Goal: Task Accomplishment & Management: Manage account settings

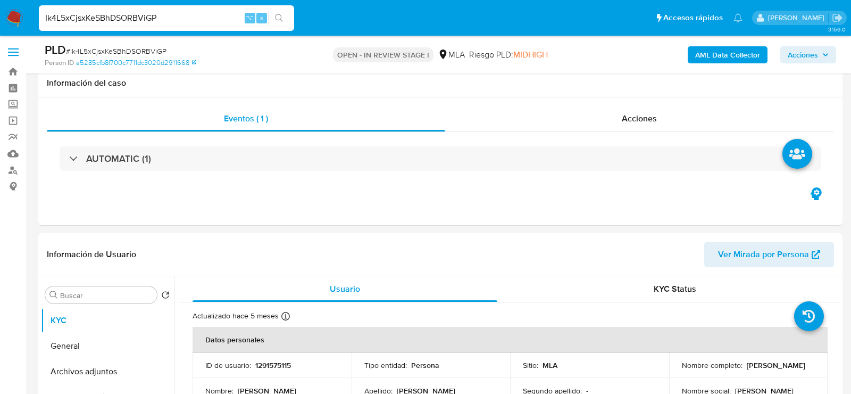
select select "10"
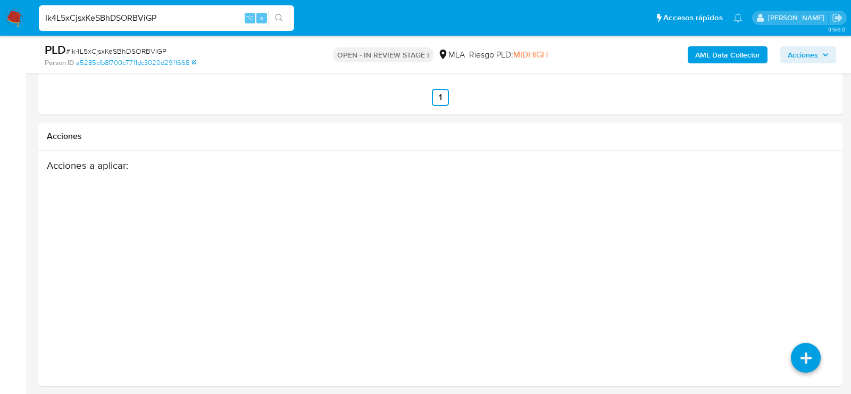
scroll to position [656, 0]
click at [213, 14] on input "Ik4L5xCjsxKeSBhDSORBViGP" at bounding box center [166, 18] width 255 height 14
paste input "VFgWGKa42lS7LaszBgp0KM41"
type input "VFgWGKa42lS7LaszBgp0KM41"
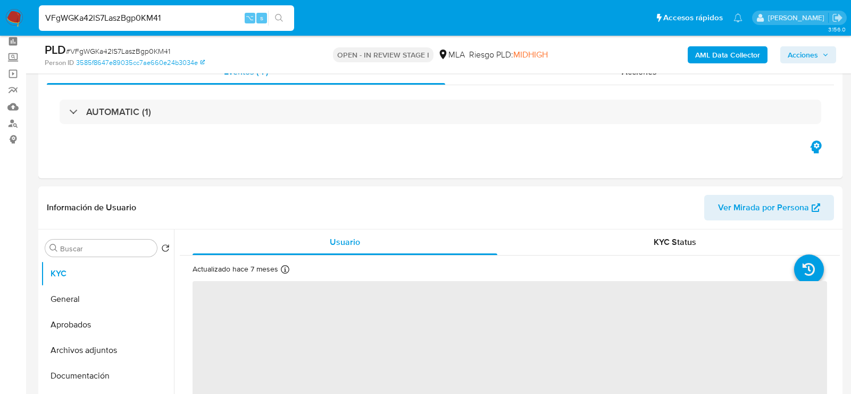
scroll to position [220, 0]
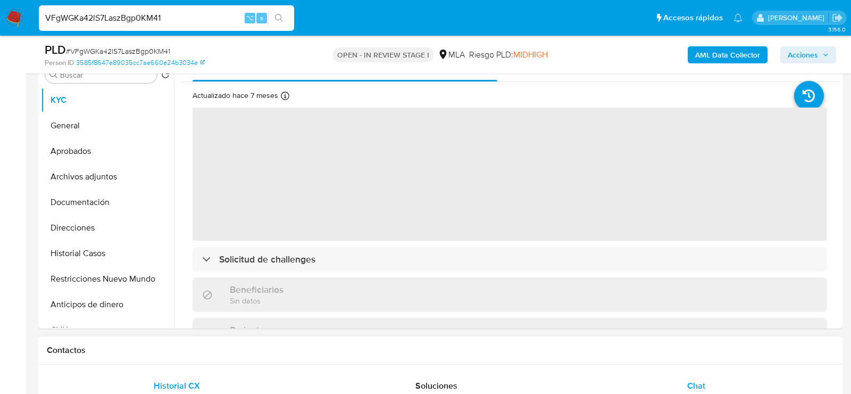
click at [680, 379] on div "Chat" at bounding box center [697, 386] width 234 height 26
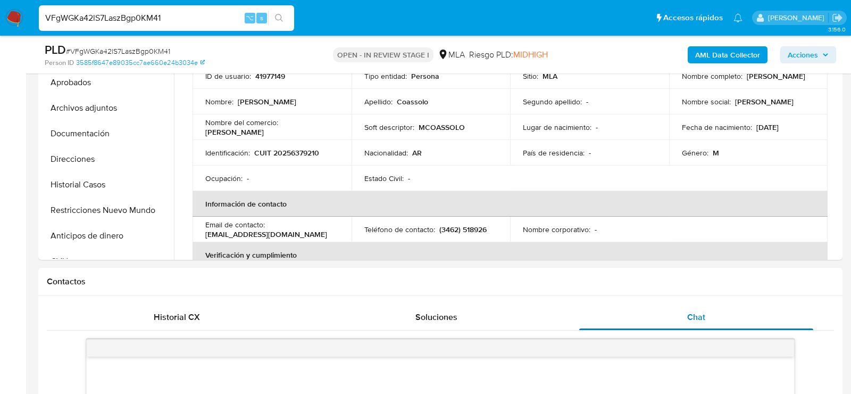
select select "10"
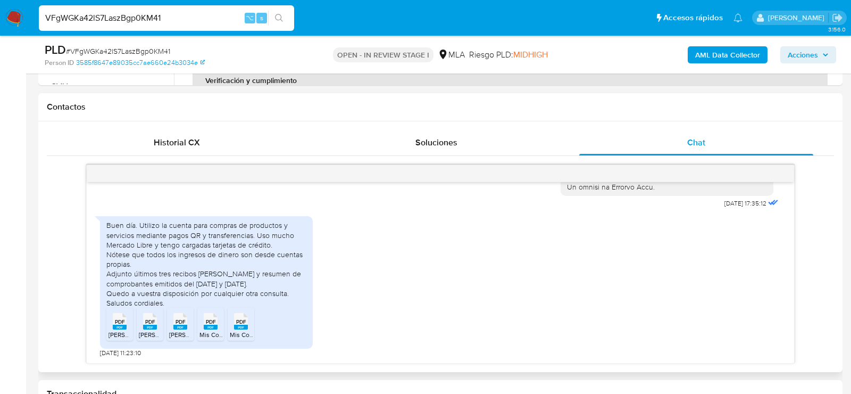
scroll to position [487, 0]
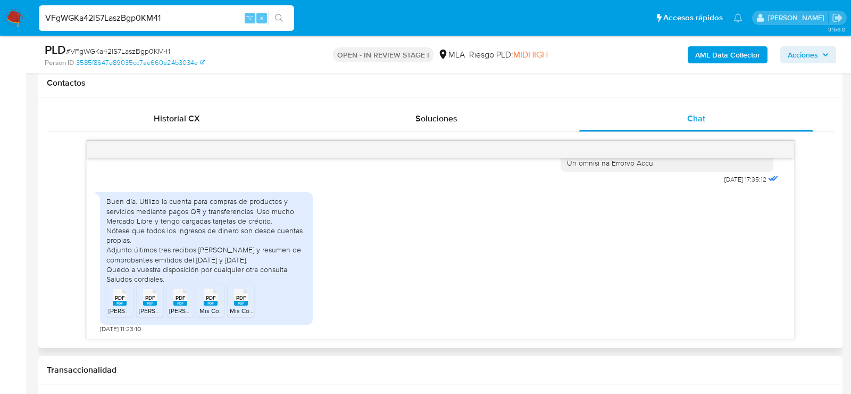
click at [129, 304] on div "PDF PDF" at bounding box center [120, 296] width 22 height 21
click at [144, 307] on span "Sueldo Junio.pdf" at bounding box center [169, 310] width 60 height 9
click at [177, 308] on span "Sueldo Abril.pdf" at bounding box center [199, 310] width 60 height 9
click at [203, 308] on span "Mis Comprobantes Emitidos - CUIT 20256379210 - 2025.pdf" at bounding box center [285, 310] width 171 height 9
click at [251, 309] on span "Mis Comprobantes Emitidos - CUIT 20256379210 - 2024.pdf" at bounding box center [315, 310] width 171 height 9
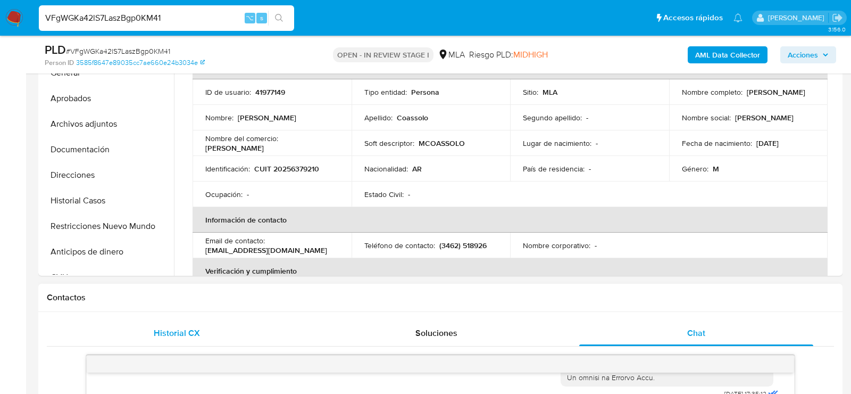
scroll to position [123, 0]
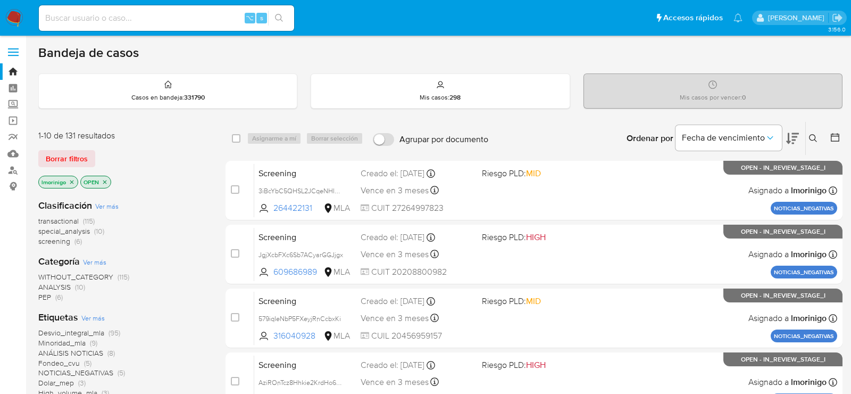
click at [143, 17] on input at bounding box center [166, 18] width 255 height 14
paste input "5yMHwlEZXGSxELrTLmlexuIJ"
type input "5yMHwlEZXGSxELrTLmlexuIJ"
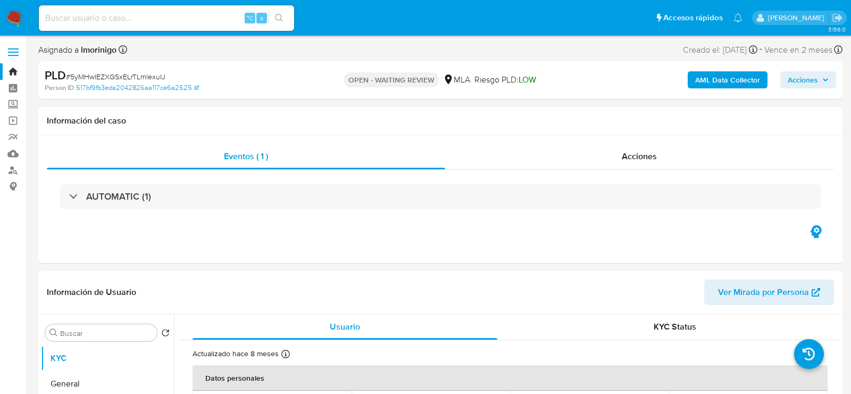
select select "10"
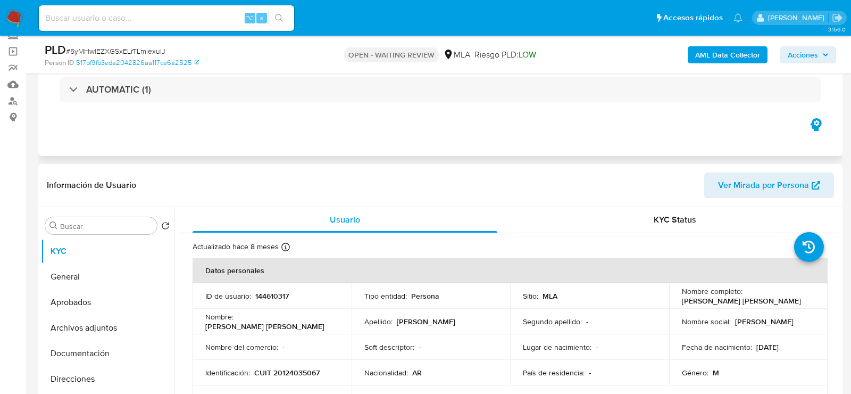
scroll to position [161, 0]
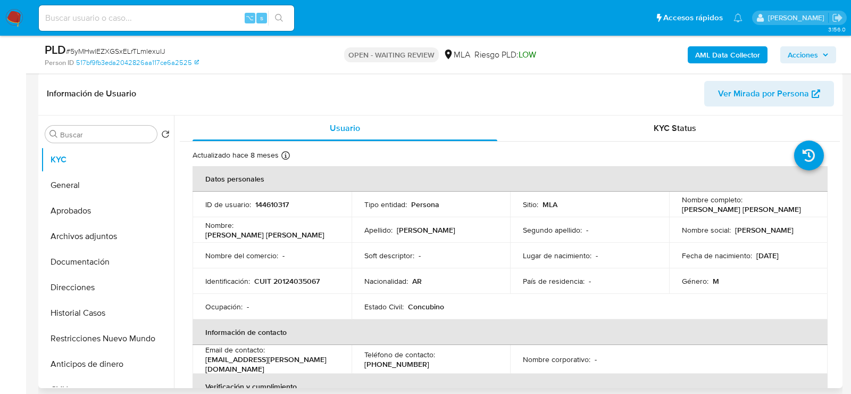
click at [327, 105] on header "Información de Usuario Ver Mirada por Persona" at bounding box center [441, 94] width 788 height 26
click at [307, 286] on p "CUIT 20124035067" at bounding box center [286, 281] width 65 height 10
copy p "20124035067"
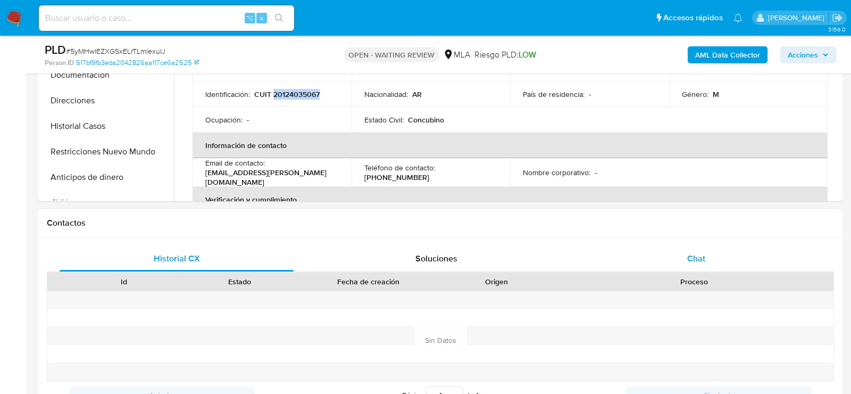
click at [685, 253] on div "Chat" at bounding box center [697, 259] width 234 height 26
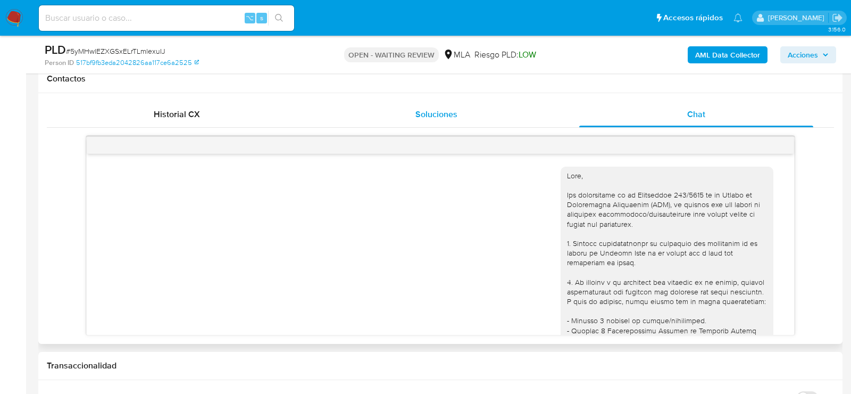
scroll to position [474, 0]
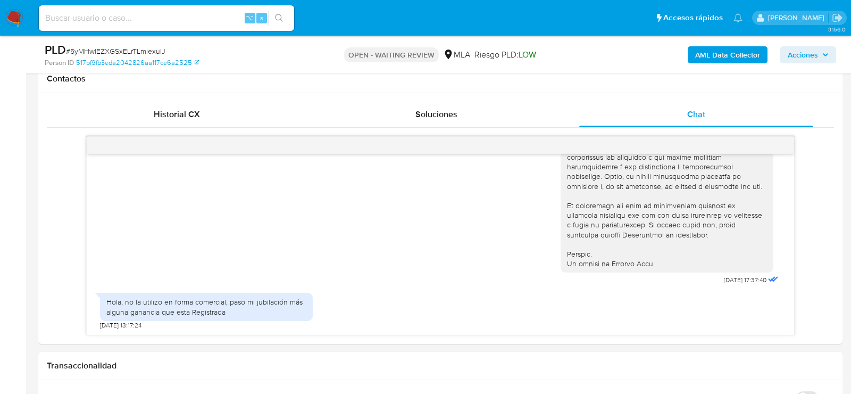
click at [144, 49] on span "# 5yMHwlEZXGSxELrTLmlexuIJ" at bounding box center [116, 51] width 100 height 11
copy span "5yMHwlEZXGSxELrTLmlexuIJ"
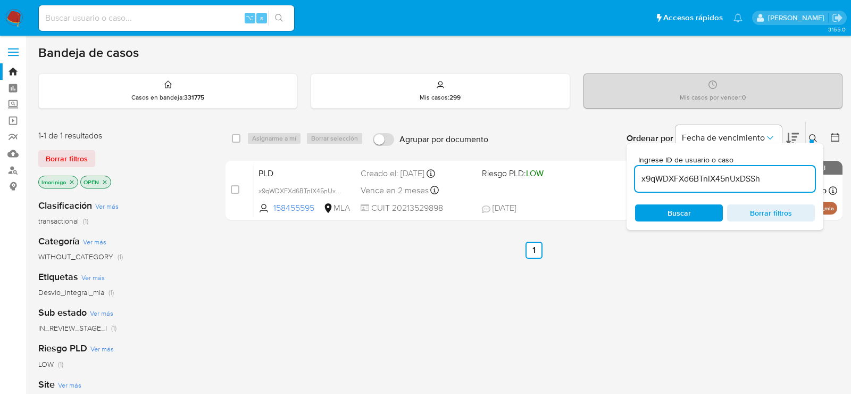
click at [697, 172] on input "x9qWDXFXd6BTnlX45nUxDSSh" at bounding box center [725, 179] width 180 height 14
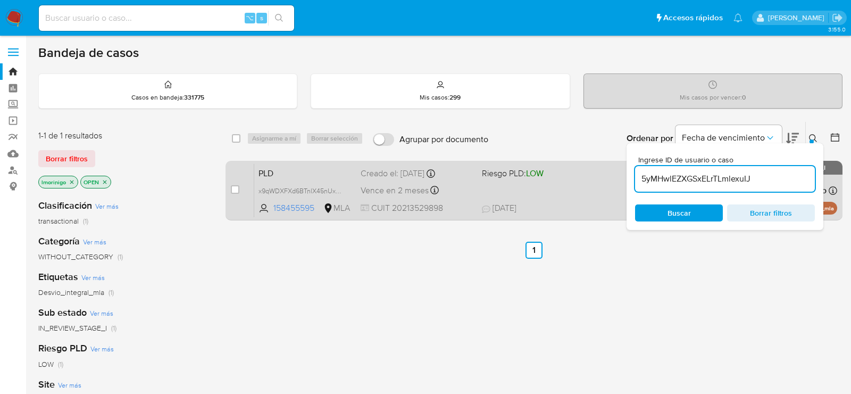
type input "5yMHwlEZXGSxELrTLmlexuIJ"
click at [241, 188] on div "case-item-checkbox No es posible asignar el caso" at bounding box center [242, 190] width 23 height 54
click at [238, 188] on input "checkbox" at bounding box center [235, 189] width 9 height 9
checkbox input "true"
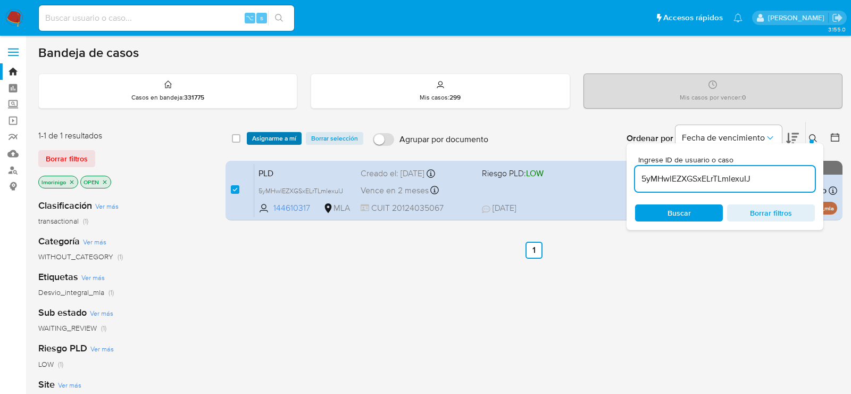
click at [277, 135] on span "Asignarme a mí" at bounding box center [274, 138] width 44 height 11
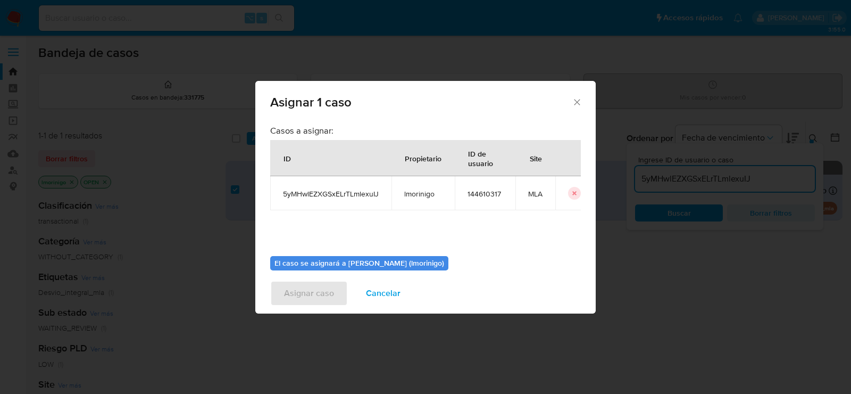
scroll to position [54, 0]
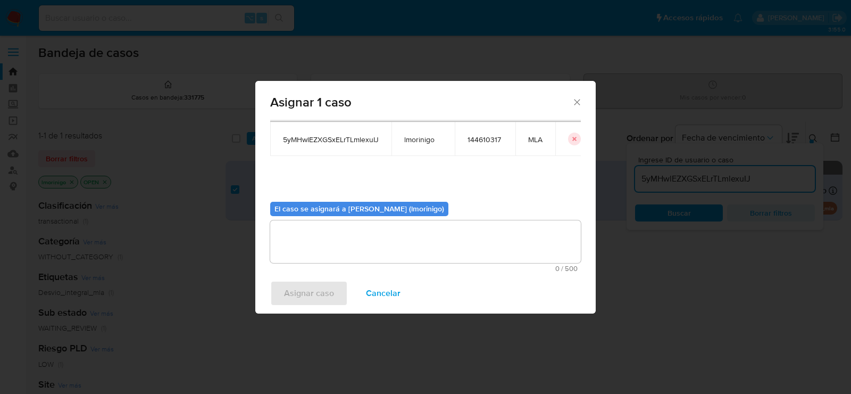
click at [382, 242] on textarea "assign-modal" at bounding box center [425, 241] width 311 height 43
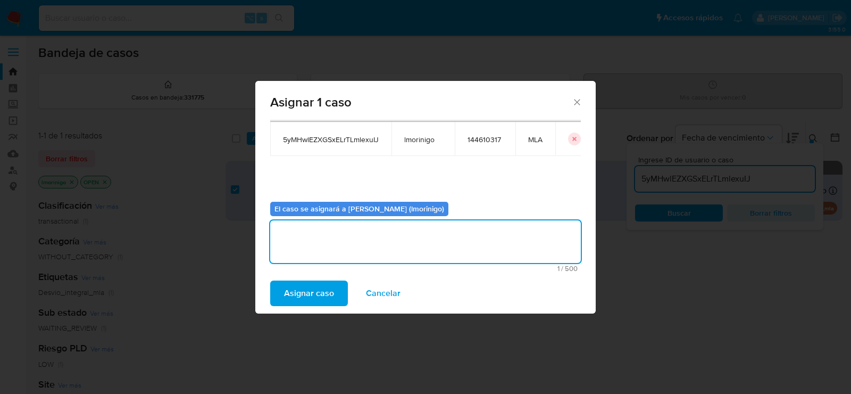
click at [301, 282] on span "Asignar caso" at bounding box center [309, 293] width 50 height 23
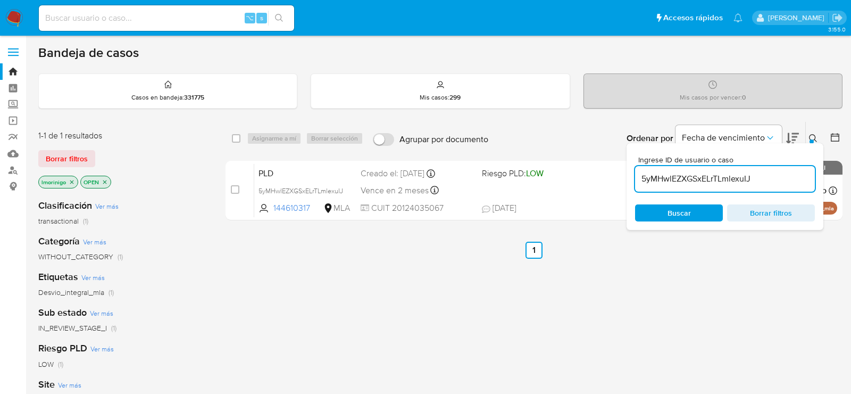
click at [657, 169] on div "5yMHwlEZXGSxELrTLmlexuIJ" at bounding box center [725, 179] width 180 height 26
click at [657, 172] on input "5yMHwlEZXGSxELrTLmlexuIJ" at bounding box center [725, 179] width 180 height 14
paste input "QB0HXbYWRTS9IEmbdnBBmWOH"
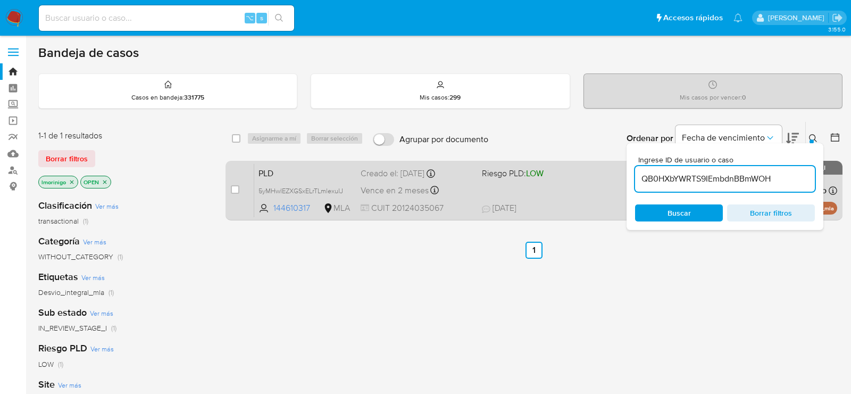
type input "QB0HXbYWRTS9IEmbdnBBmWOH"
click at [234, 190] on input "checkbox" at bounding box center [235, 189] width 9 height 9
checkbox input "true"
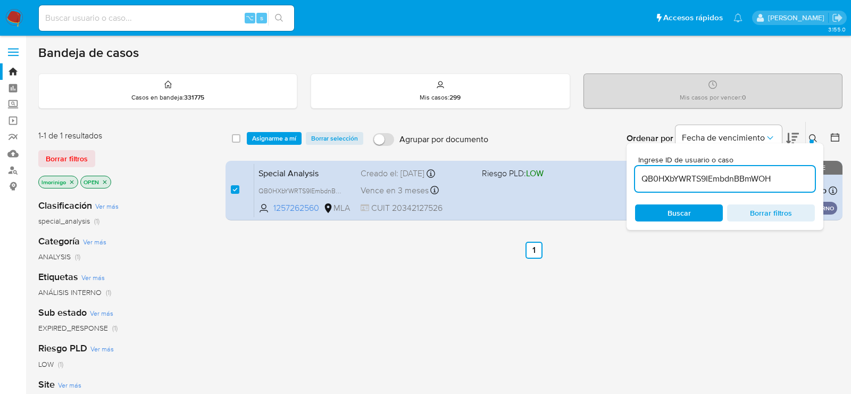
click at [268, 152] on div "select-all-cases-checkbox Asignarme a mí Borrar selección Agrupar por documento…" at bounding box center [534, 138] width 617 height 33
click at [268, 140] on span "Asignarme a mí" at bounding box center [274, 138] width 44 height 11
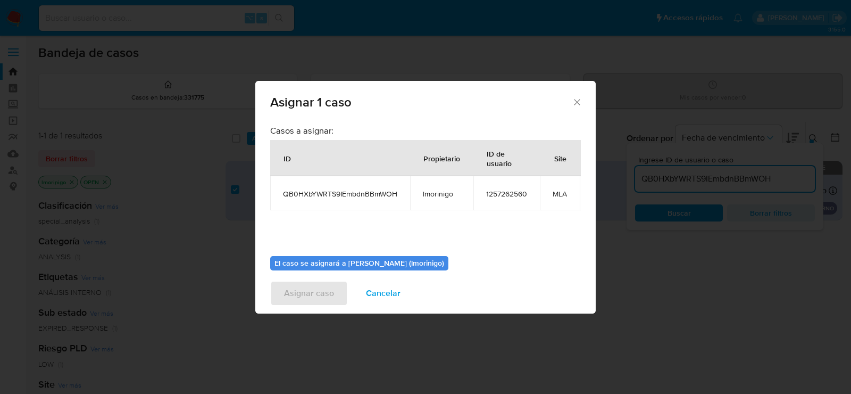
scroll to position [54, 0]
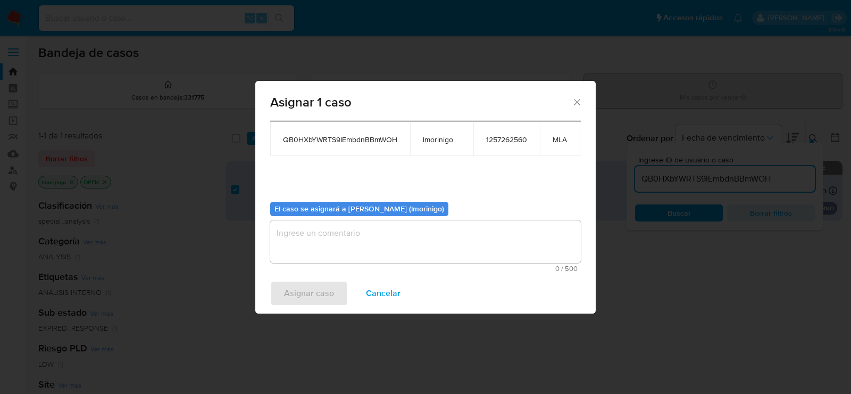
click at [341, 237] on textarea "assign-modal" at bounding box center [425, 241] width 311 height 43
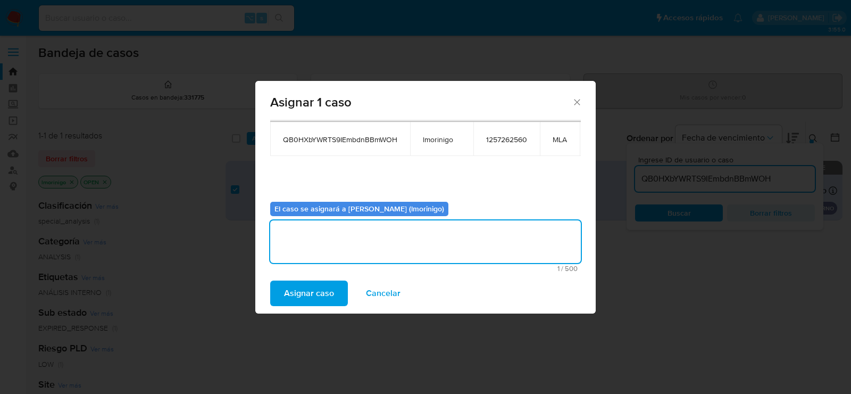
click at [313, 278] on div "Asignar caso Cancelar" at bounding box center [425, 293] width 341 height 40
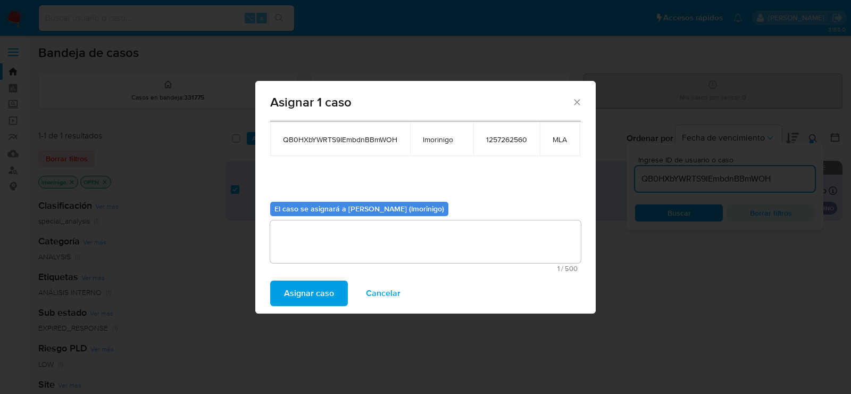
click at [313, 283] on span "Asignar caso" at bounding box center [309, 293] width 50 height 23
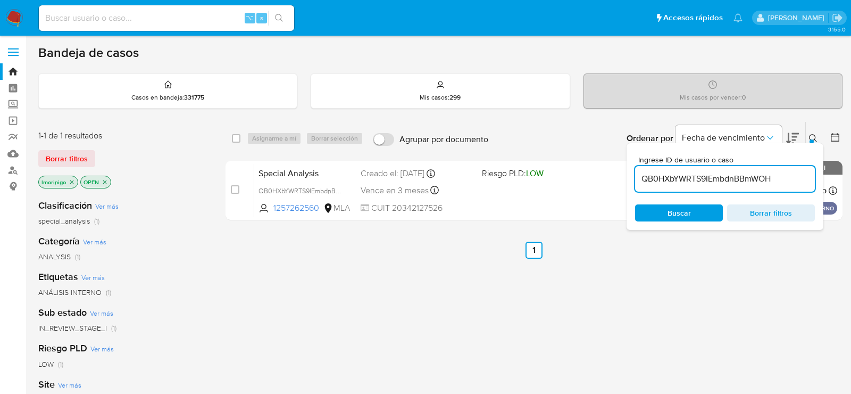
click at [659, 177] on input "QB0HXbYWRTS9IEmbdnBBmWOH" at bounding box center [725, 179] width 180 height 14
paste input "neeHuwzThJhugcEXgJYhkWUM"
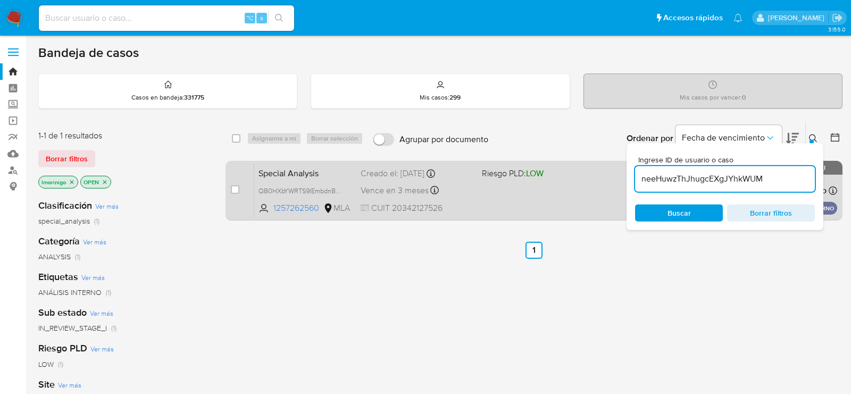
type input "neeHuwzThJhugcEXgJYhkWUM"
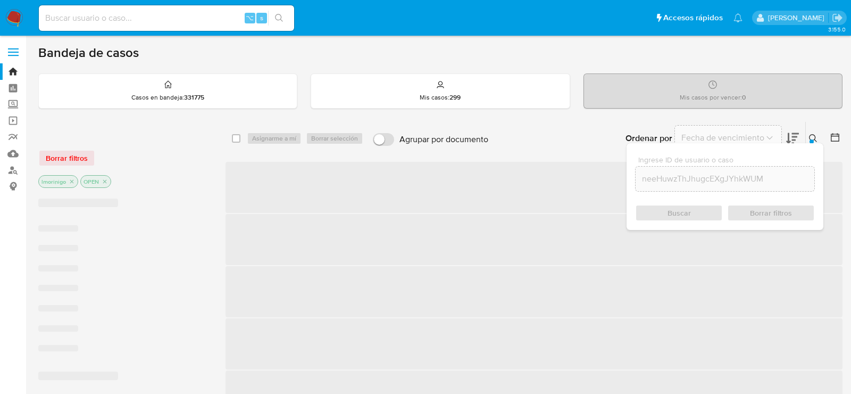
click at [238, 192] on span "‌" at bounding box center [534, 187] width 617 height 51
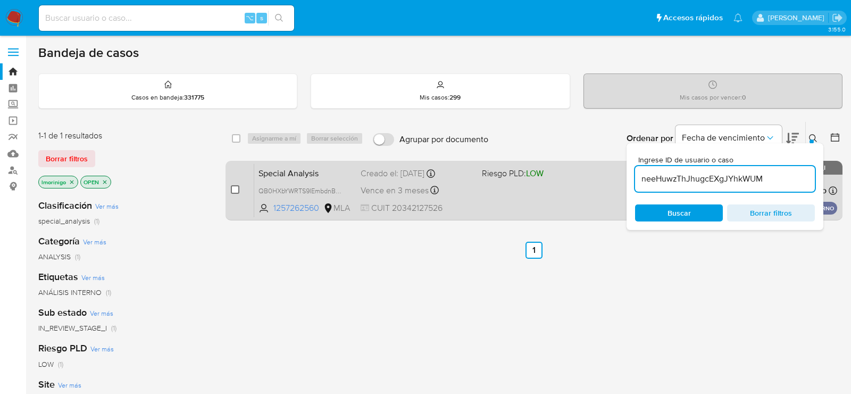
click at [237, 191] on input "checkbox" at bounding box center [235, 189] width 9 height 9
checkbox input "true"
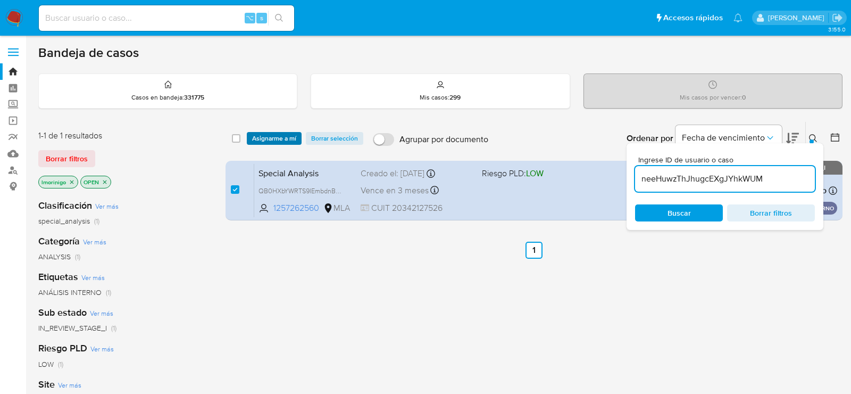
click at [258, 140] on span "Asignarme a mí" at bounding box center [274, 138] width 44 height 11
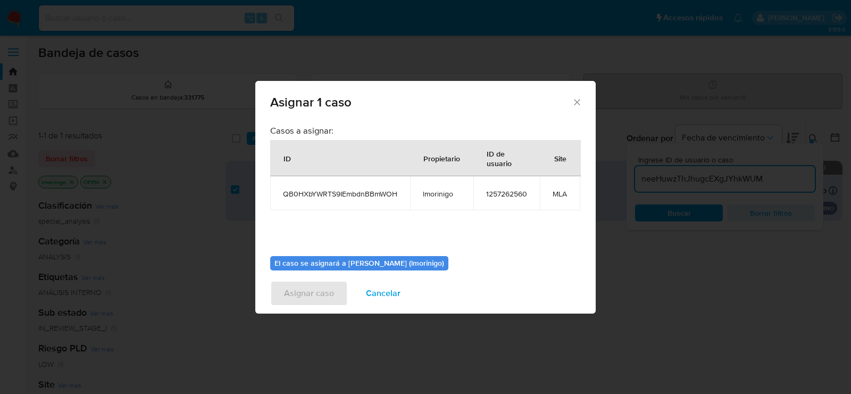
scroll to position [54, 0]
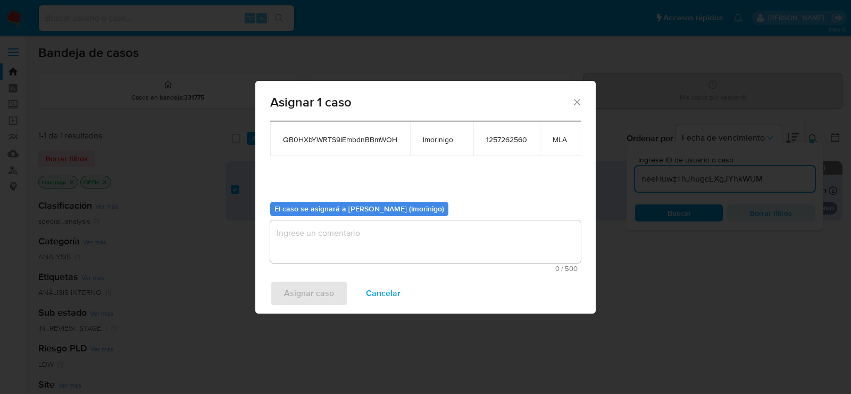
click at [321, 257] on textarea "assign-modal" at bounding box center [425, 241] width 311 height 43
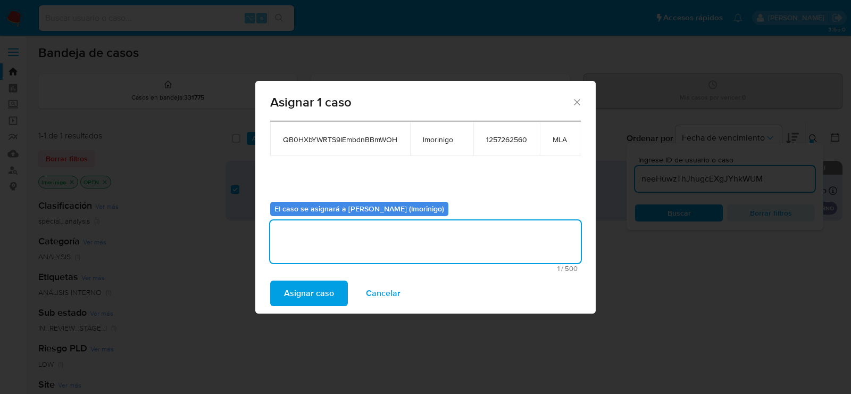
click at [308, 298] on span "Asignar caso" at bounding box center [309, 293] width 50 height 23
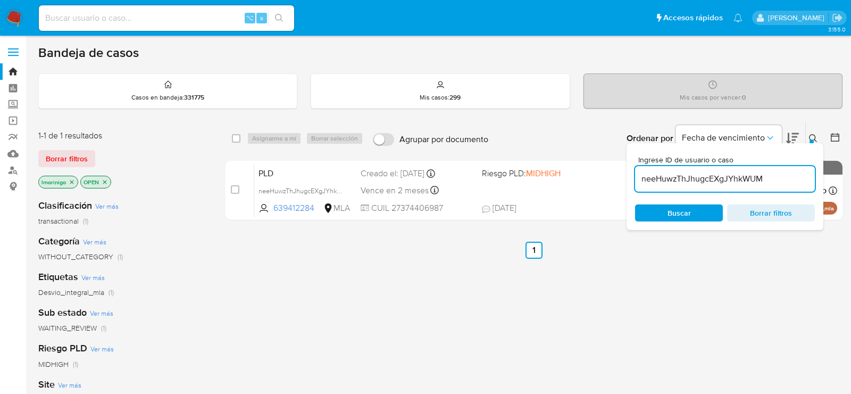
click at [697, 175] on input "neeHuwzThJhugcEXgJYhkWUM" at bounding box center [725, 179] width 180 height 14
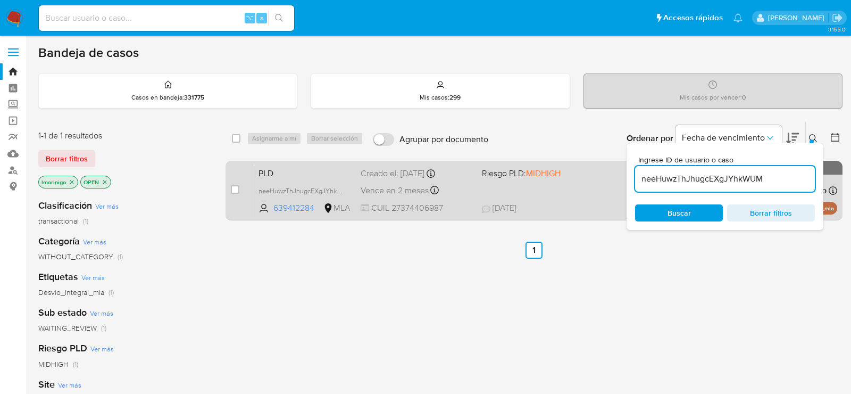
click at [236, 195] on div "case-item-checkbox" at bounding box center [235, 190] width 9 height 13
click at [236, 192] on input "checkbox" at bounding box center [235, 189] width 9 height 9
checkbox input "true"
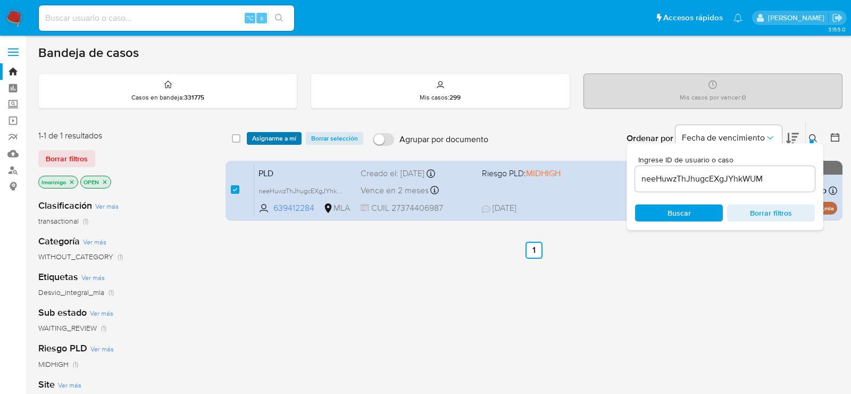
click at [268, 141] on span "Asignarme a mí" at bounding box center [274, 138] width 44 height 11
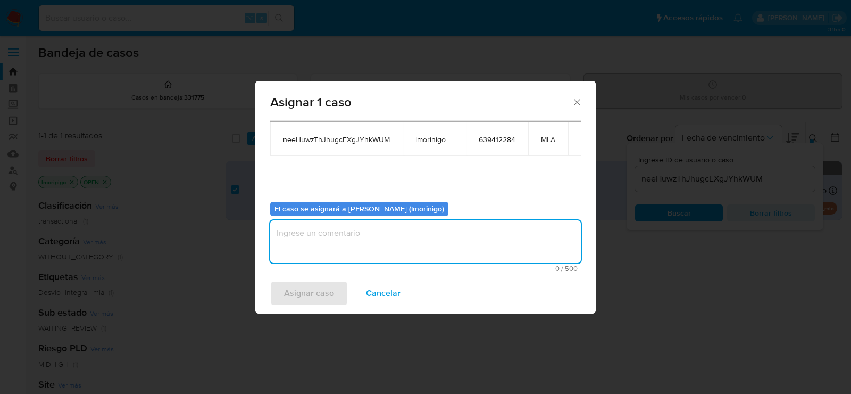
click at [374, 243] on textarea "assign-modal" at bounding box center [425, 241] width 311 height 43
click at [300, 299] on span "Asignar caso" at bounding box center [309, 293] width 50 height 23
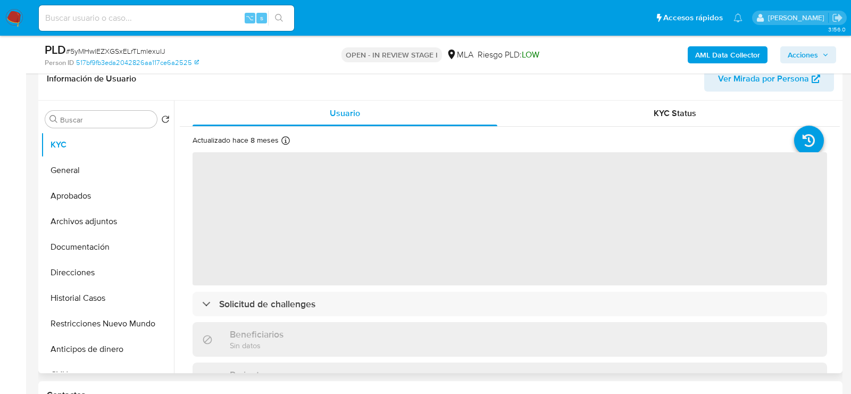
scroll to position [179, 0]
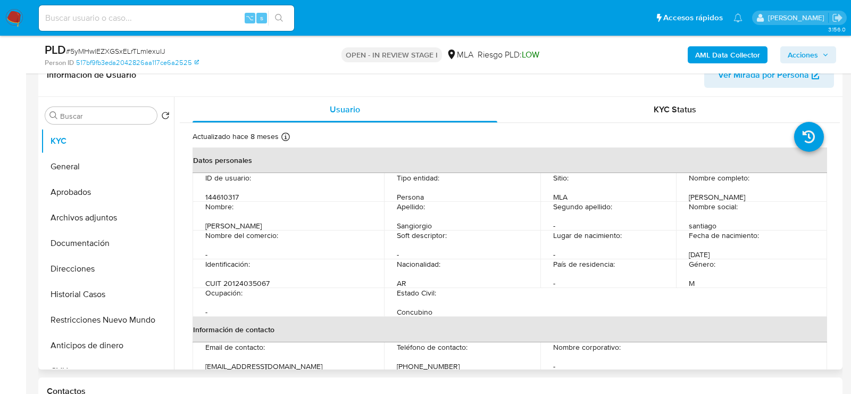
select select "10"
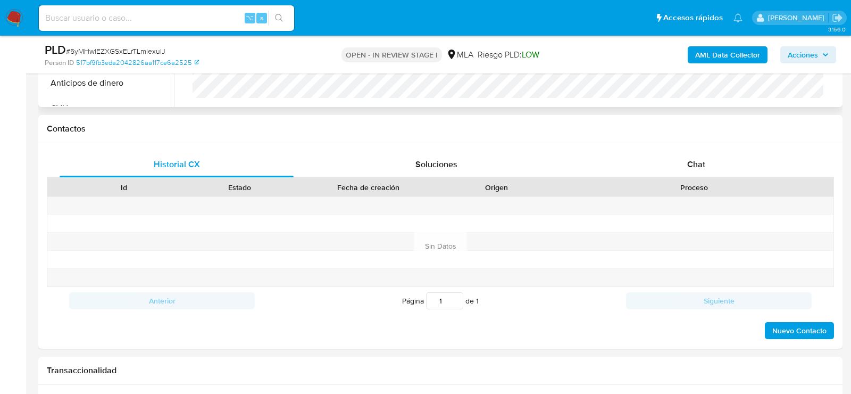
scroll to position [465, 0]
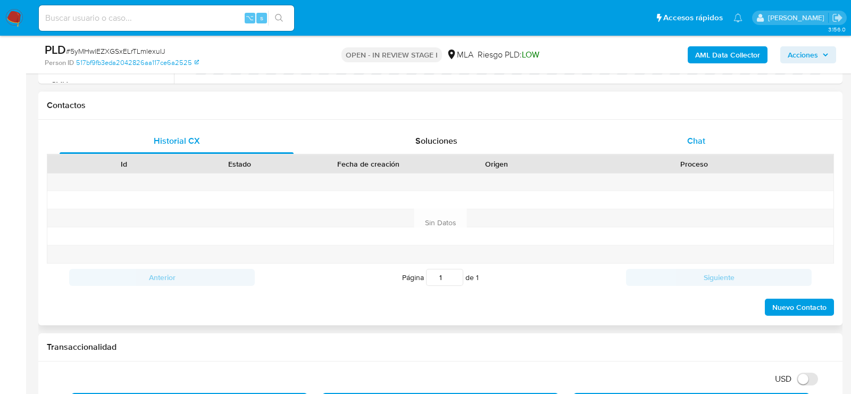
click at [713, 138] on div "Chat" at bounding box center [697, 141] width 234 height 26
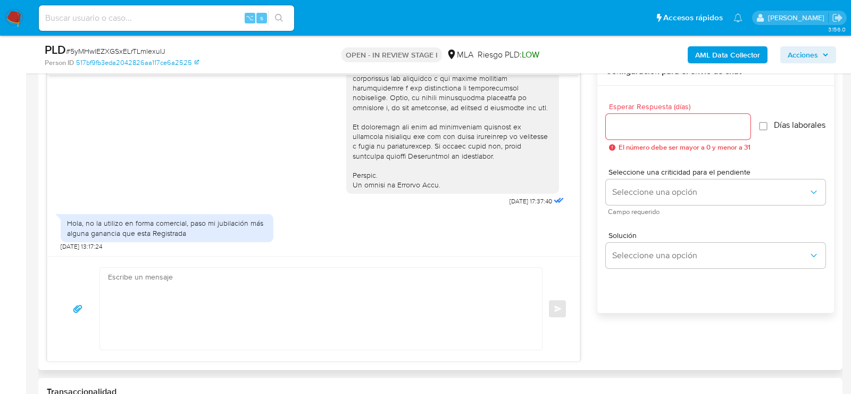
scroll to position [590, 0]
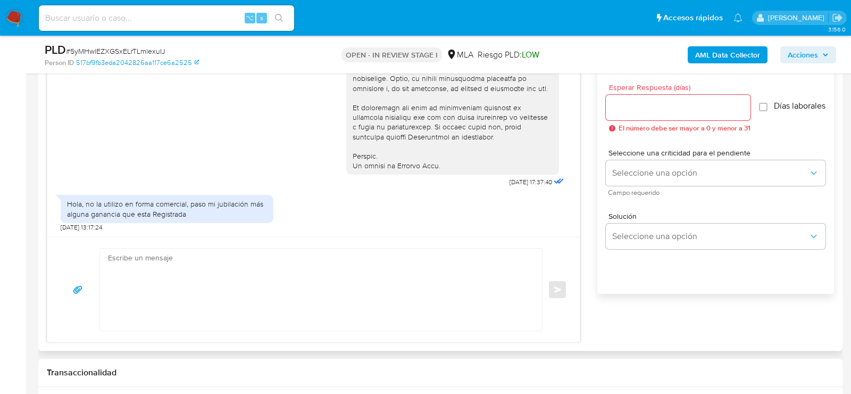
click at [333, 286] on textarea at bounding box center [318, 290] width 421 height 82
paste textarea "Hola , En función de las operaciones registradas en tu cuenta de Mercado Pago, …"
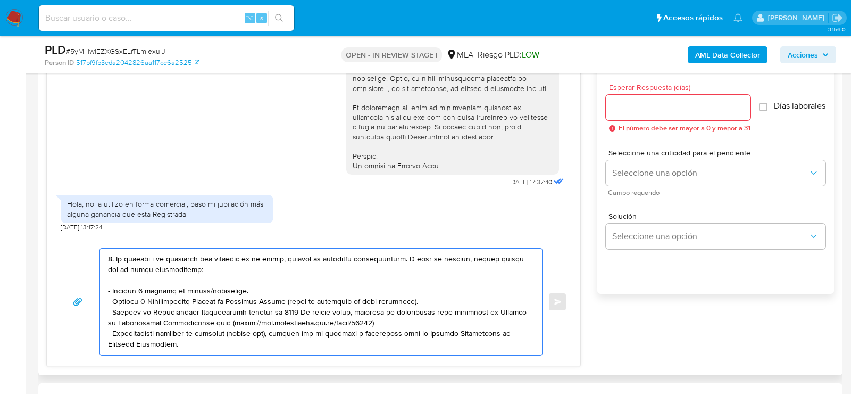
scroll to position [105, 0]
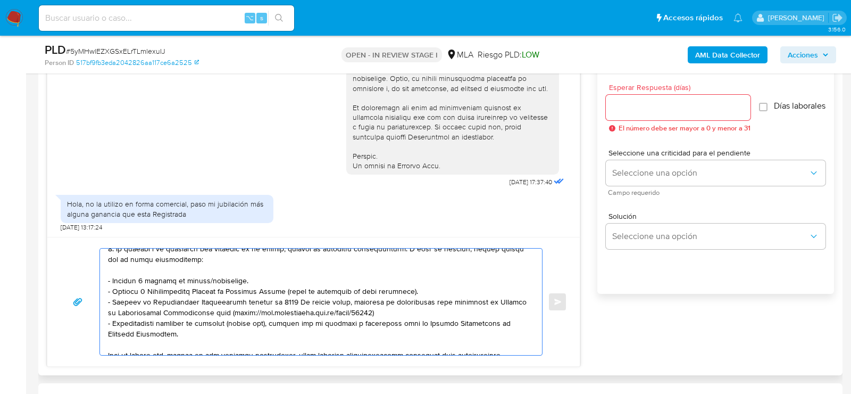
click at [190, 276] on textarea at bounding box center [318, 302] width 421 height 106
drag, startPoint x: 155, startPoint y: 334, endPoint x: 98, endPoint y: 291, distance: 71.0
click at [97, 292] on div "Enviar" at bounding box center [313, 301] width 507 height 107
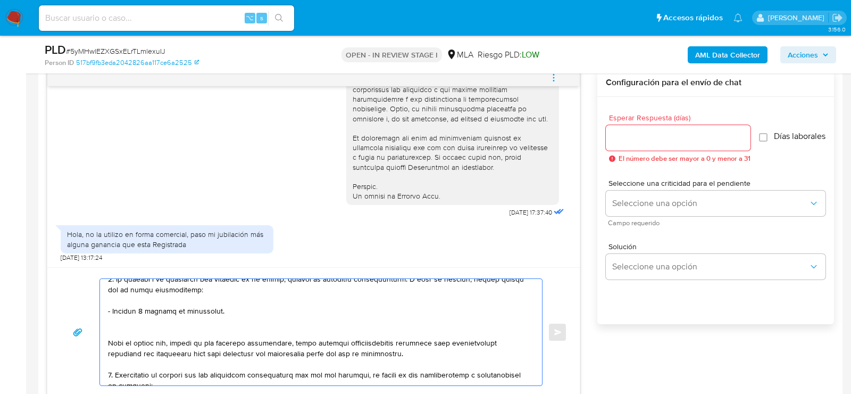
scroll to position [78, 0]
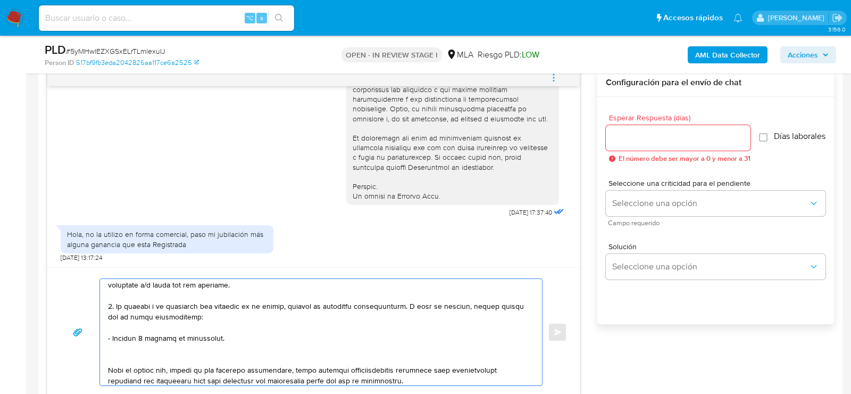
click at [131, 285] on textarea at bounding box center [318, 332] width 421 height 106
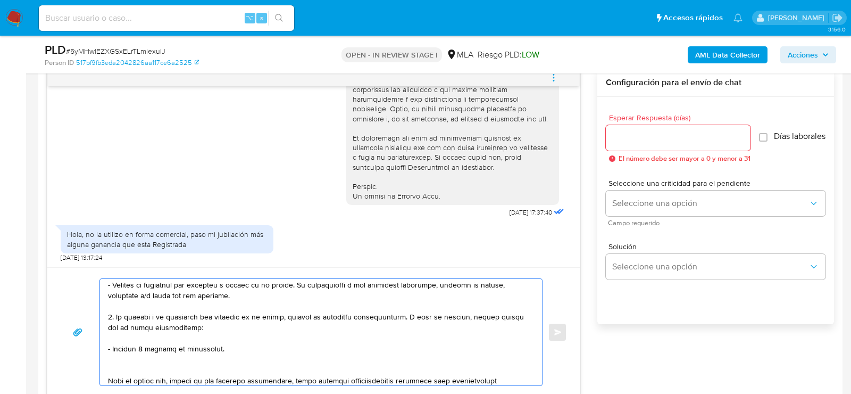
scroll to position [56, 0]
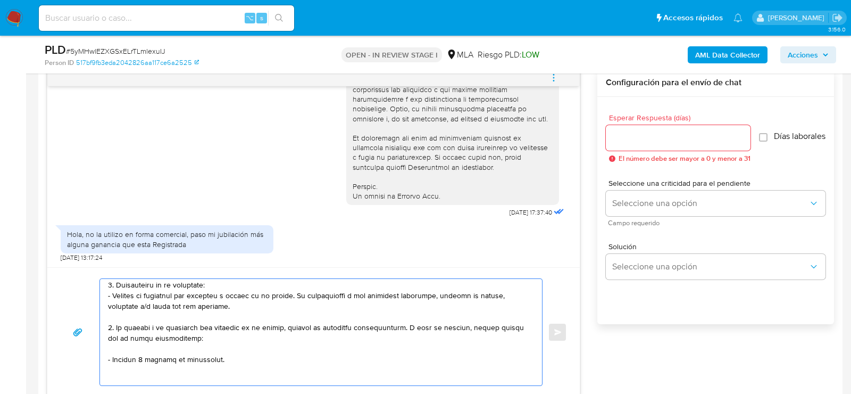
drag, startPoint x: 215, startPoint y: 305, endPoint x: 113, endPoint y: 287, distance: 103.8
click at [113, 287] on textarea at bounding box center [318, 332] width 421 height 106
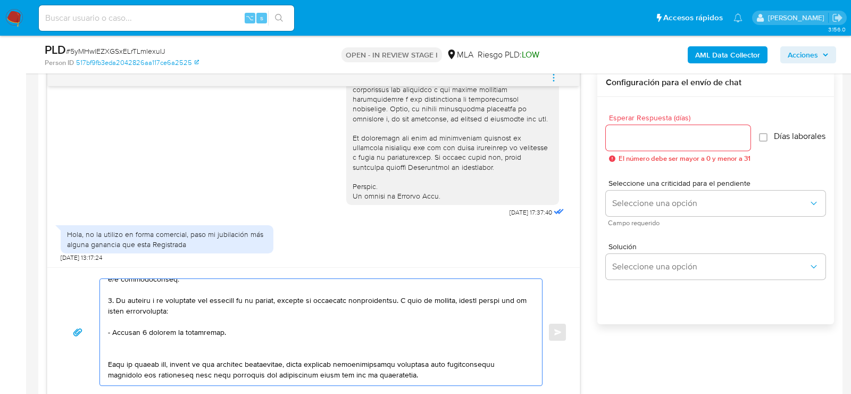
scroll to position [46, 0]
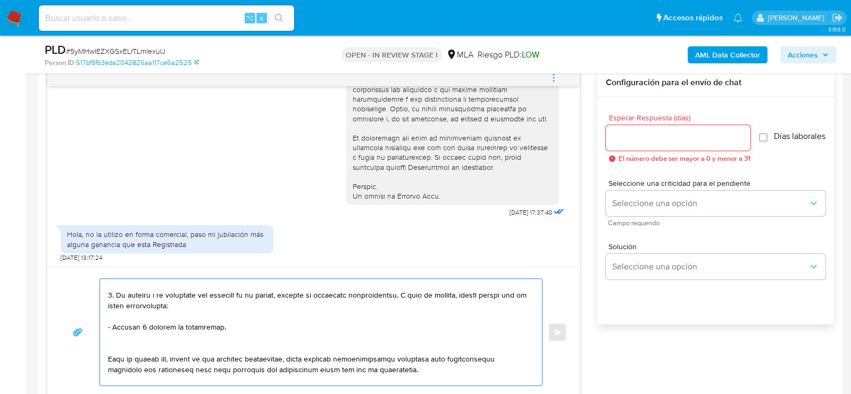
click at [114, 350] on textarea at bounding box center [318, 332] width 421 height 106
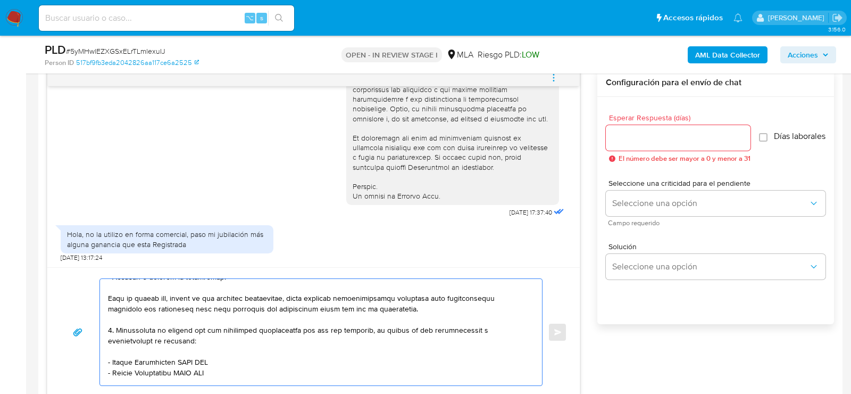
scroll to position [105, 0]
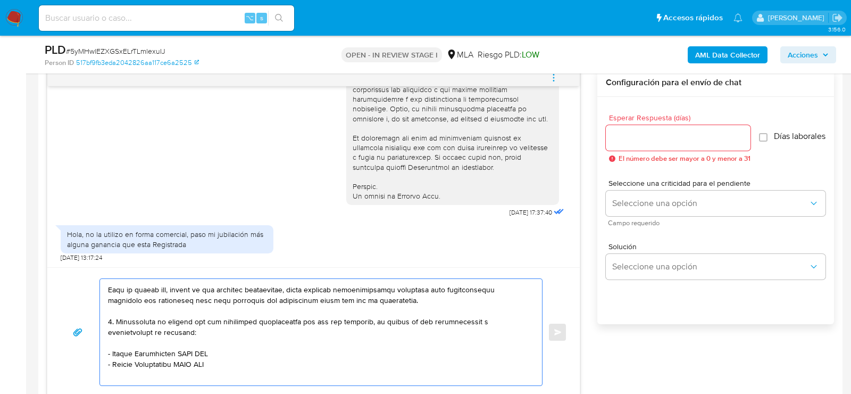
click at [141, 294] on textarea at bounding box center [318, 332] width 421 height 106
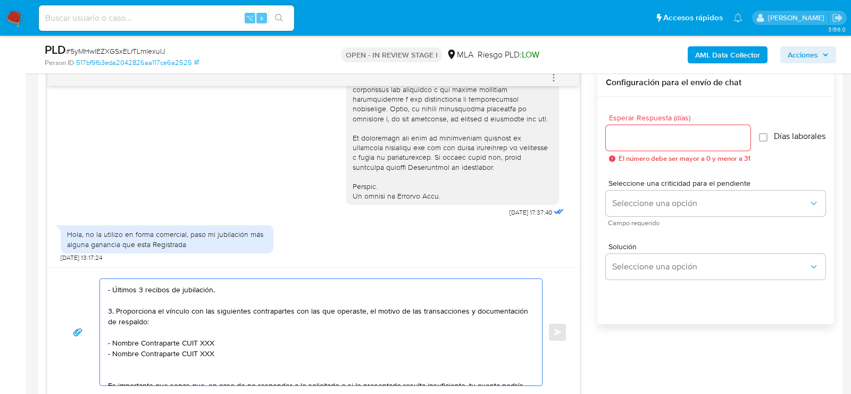
scroll to position [73, 0]
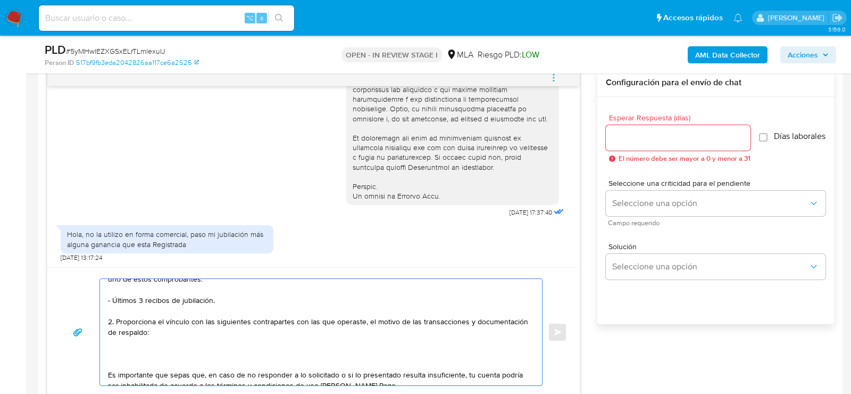
paste textarea "30682403671 name: BIYEMAS || alias:"
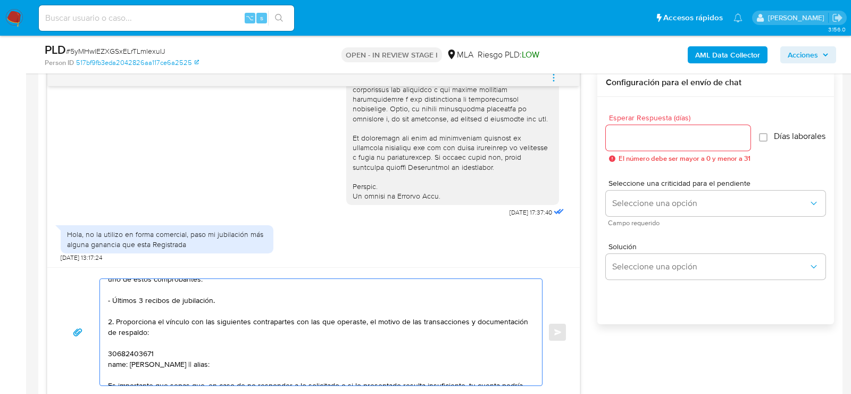
click at [123, 354] on textarea "Hola , En función de las operaciones registradas en tu cuenta de Mercado Pago, …" at bounding box center [318, 332] width 421 height 106
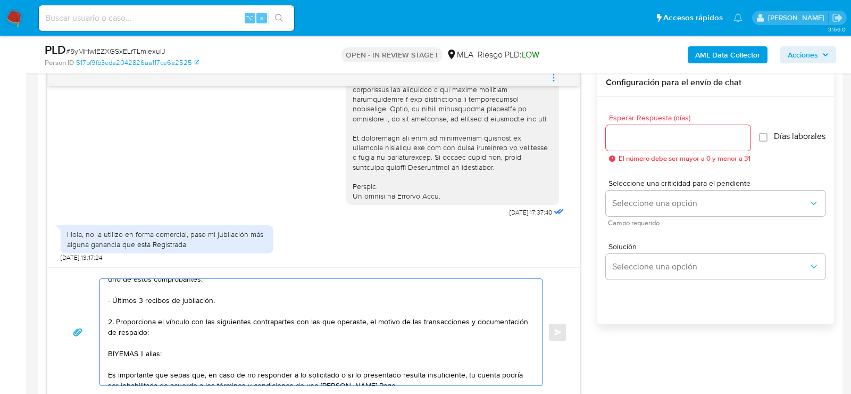
click at [151, 349] on textarea "Hola , En función de las operaciones registradas en tu cuenta de Mercado Pago, …" at bounding box center [318, 332] width 421 height 106
paste textarea "30682403671"
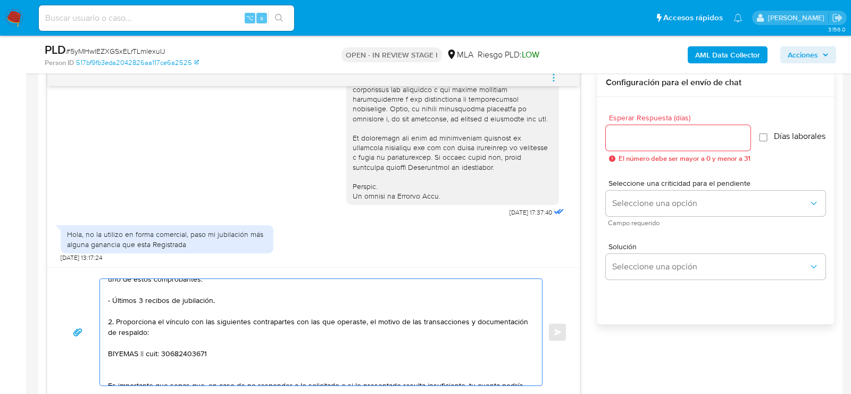
paste textarea "KANDIKO S.A"
paste textarea "30685217720"
paste textarea "Guido Sangiorgio"
paste textarea "20359423366"
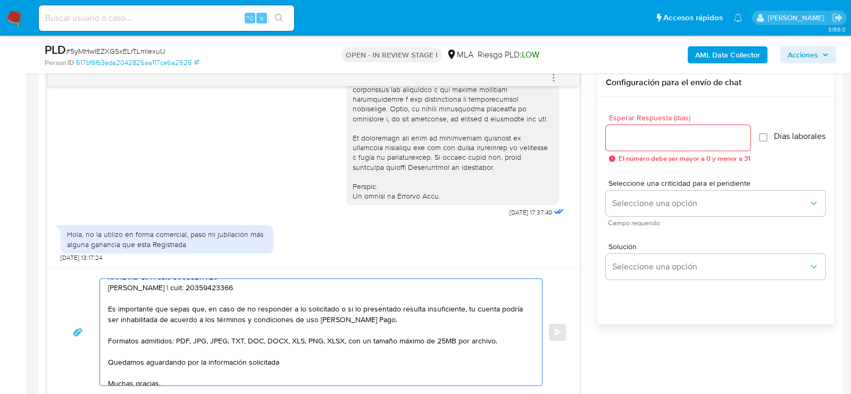
scroll to position [168, 0]
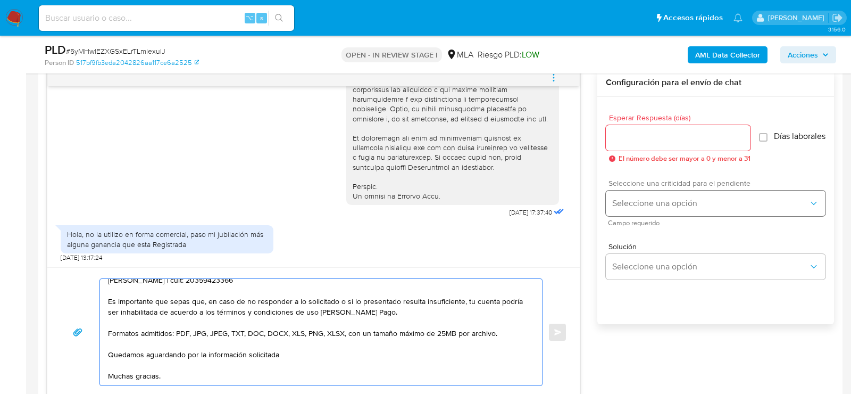
type textarea "Hola , En función de las operaciones registradas en tu cuenta de Mercado Pago, …"
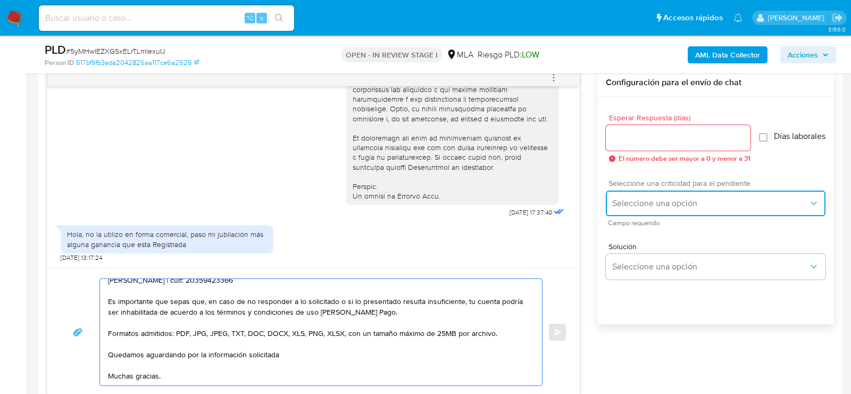
click at [648, 214] on button "Seleccione una opción" at bounding box center [716, 204] width 220 height 26
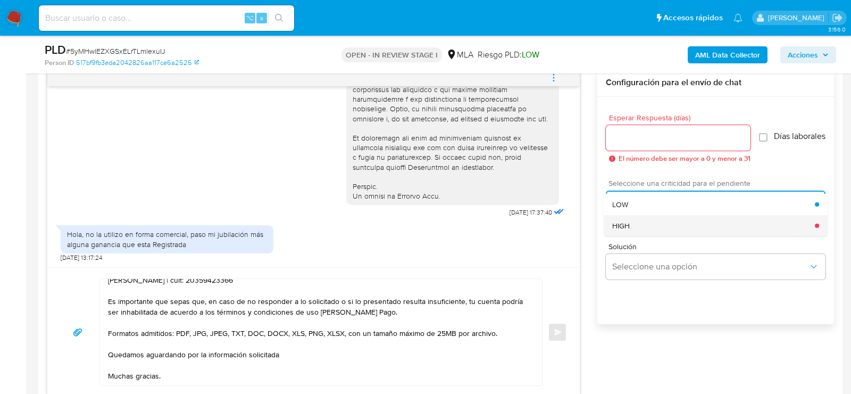
click at [642, 232] on div "HIGH" at bounding box center [714, 225] width 203 height 21
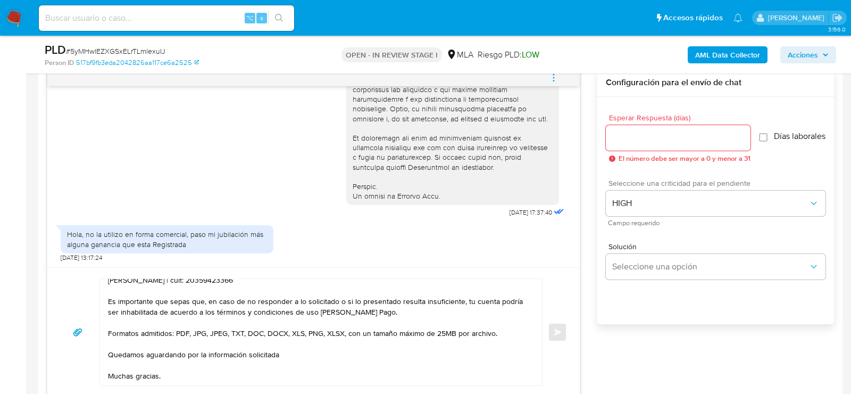
click at [635, 155] on span "El número debe ser mayor a 0 y menor a 31" at bounding box center [685, 158] width 132 height 7
click at [626, 145] on div at bounding box center [678, 138] width 145 height 26
click at [626, 136] on input "Esperar Respuesta (días)" at bounding box center [678, 138] width 145 height 14
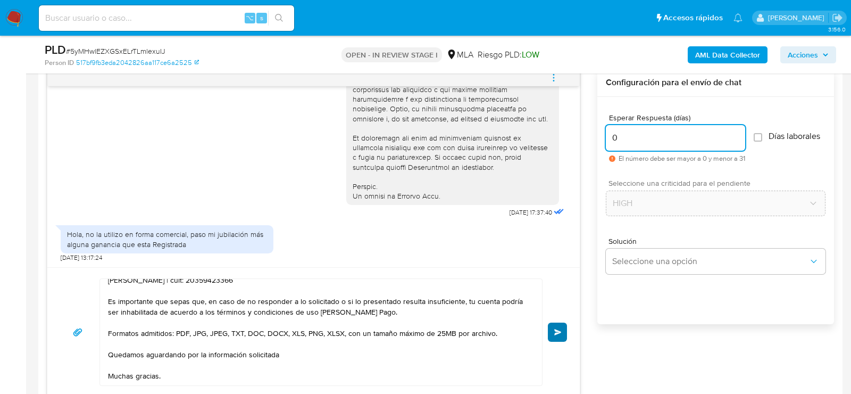
type input "0"
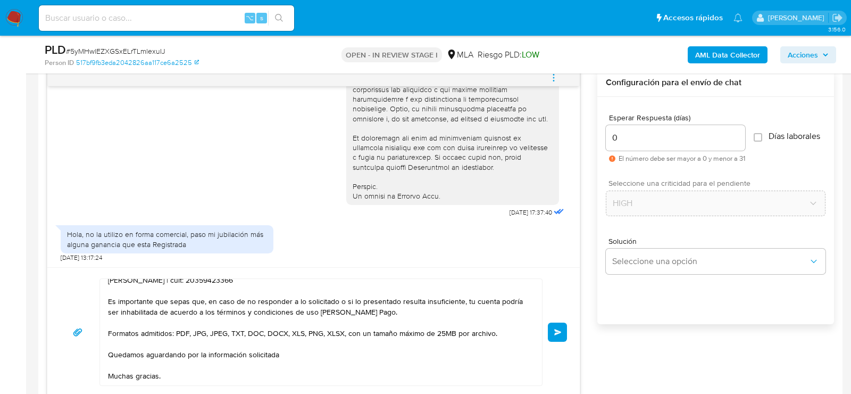
click at [561, 328] on button "Enviar" at bounding box center [557, 331] width 19 height 19
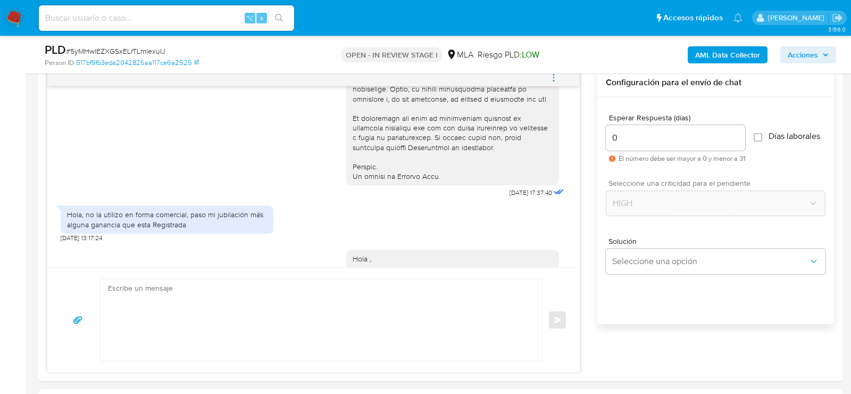
scroll to position [843, 0]
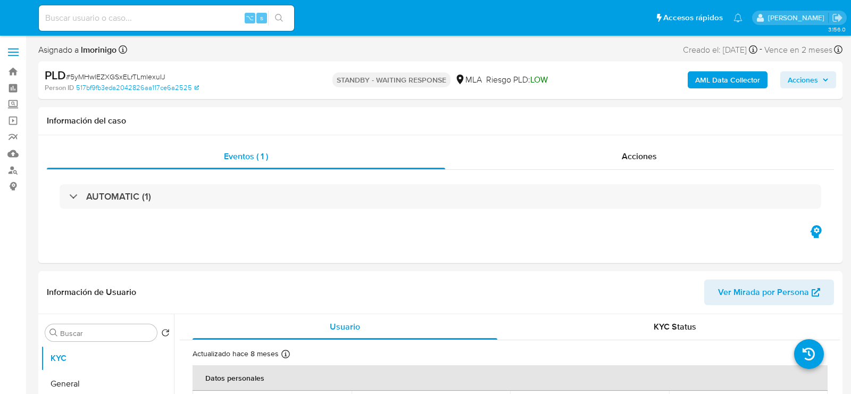
select select "10"
click at [148, 19] on input at bounding box center [166, 18] width 255 height 14
paste input "NBK1EiwMidrSCZYiwhVlQ8Js"
type input "NBK1EiwMidrSCZYiwhVlQ8Js"
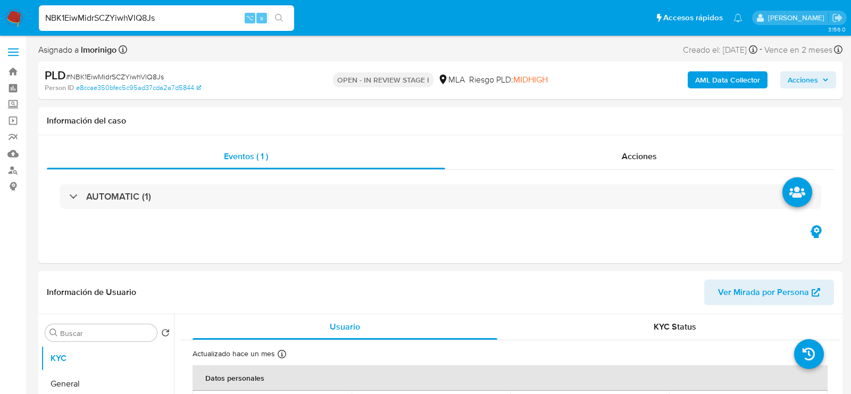
select select "10"
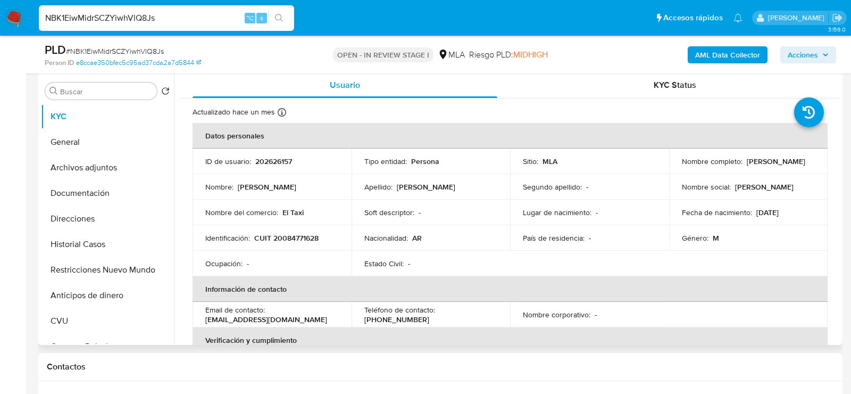
scroll to position [206, 0]
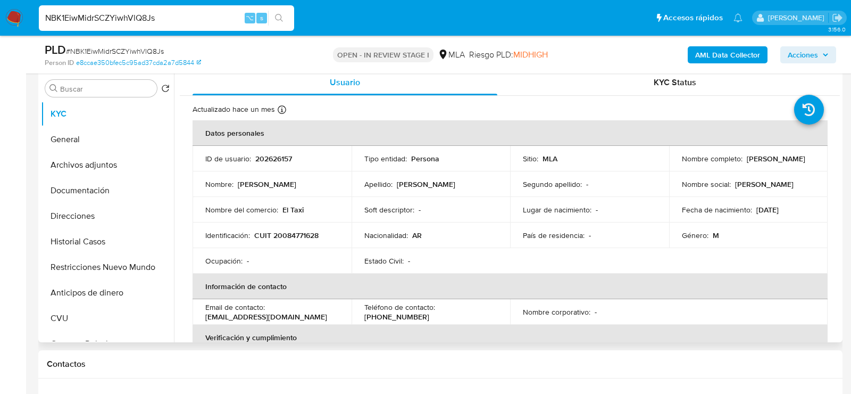
click at [263, 158] on p "202626157" at bounding box center [273, 159] width 37 height 10
copy p "202626157"
click at [300, 237] on p "CUIT 20084771628" at bounding box center [286, 235] width 64 height 10
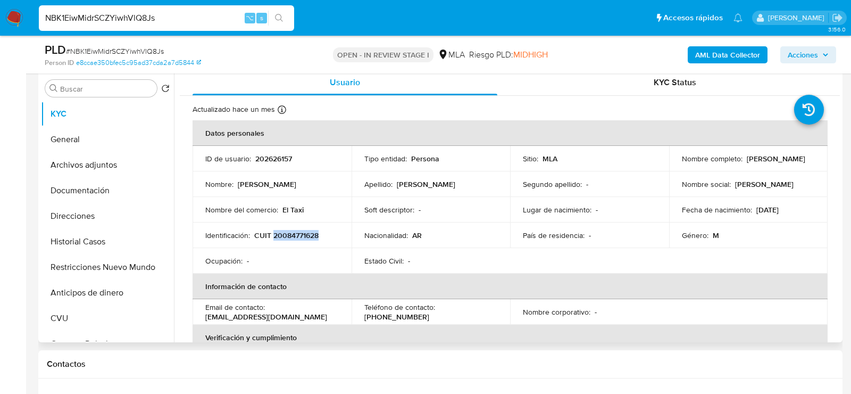
copy p "20084771628"
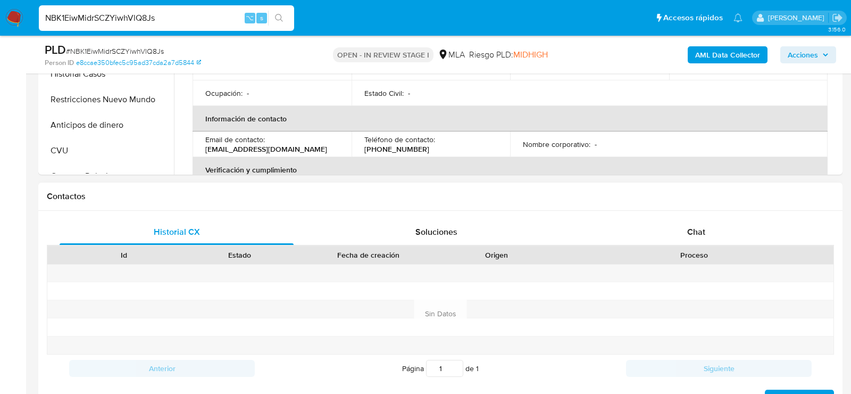
scroll to position [468, 0]
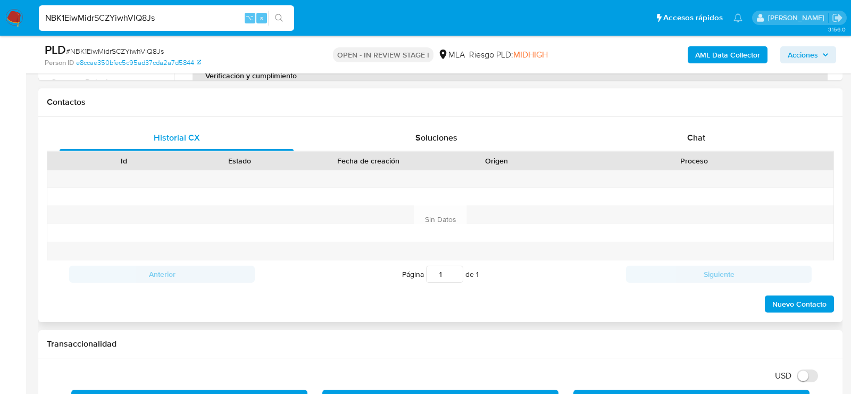
click at [725, 120] on div "Historial CX Soluciones Chat Id Estado Fecha de creación Origen Proceso Anterio…" at bounding box center [440, 219] width 805 height 205
click at [722, 126] on div "Chat" at bounding box center [697, 138] width 234 height 26
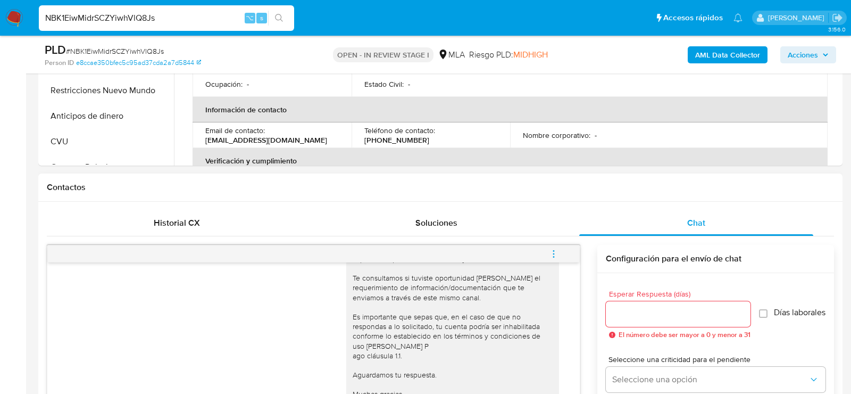
scroll to position [566, 0]
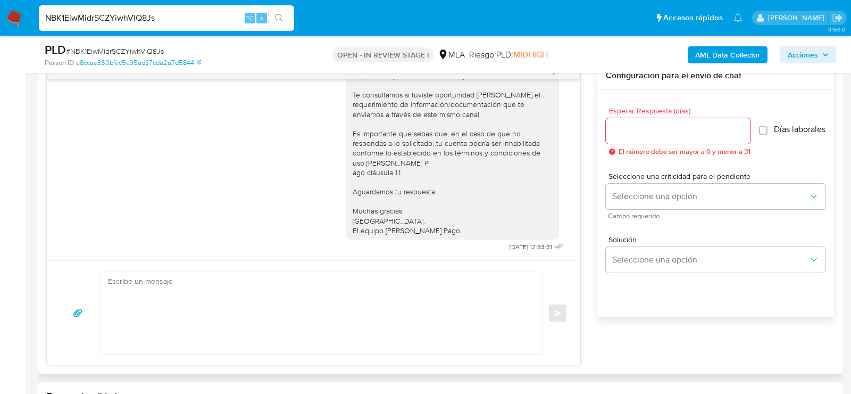
click at [268, 290] on textarea at bounding box center [318, 313] width 421 height 82
paste textarea "Hola. Muchas gracias por la documentación proporcionada. No obstante, es necesa…"
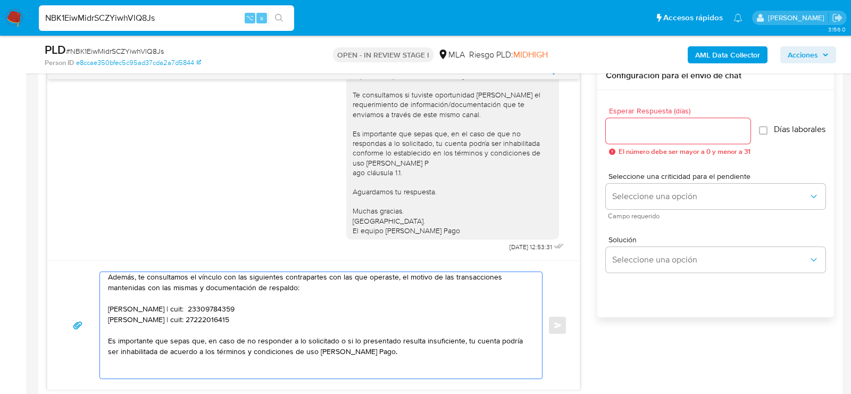
scroll to position [54, 0]
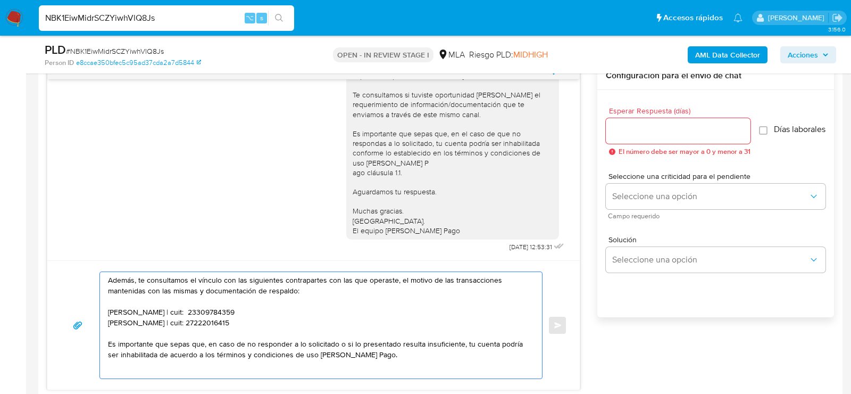
click at [249, 321] on textarea "Hola. Muchas gracias por la documentación proporcionada. No obstante, es necesa…" at bounding box center [318, 325] width 421 height 106
paste textarea "20378729212 [PERSON_NAME] 20352734641 name: [PERSON_NAME] || alias: 30677421548…"
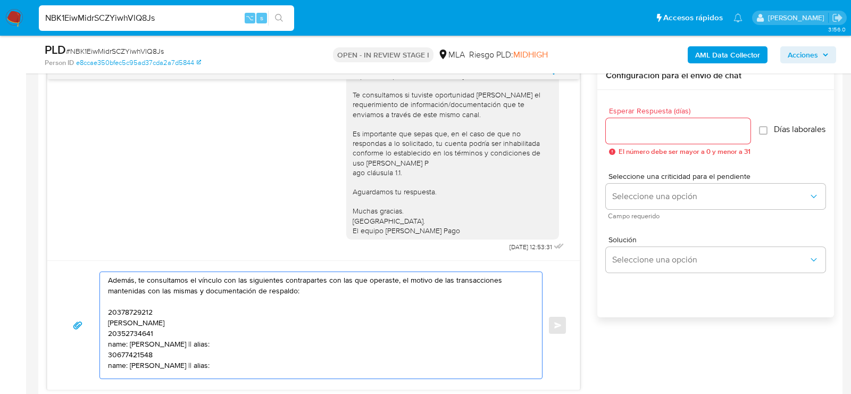
scroll to position [57, 0]
click at [144, 307] on textarea "Hola. Muchas gracias por la documentación proporcionada. No obstante, es necesa…" at bounding box center [318, 325] width 421 height 106
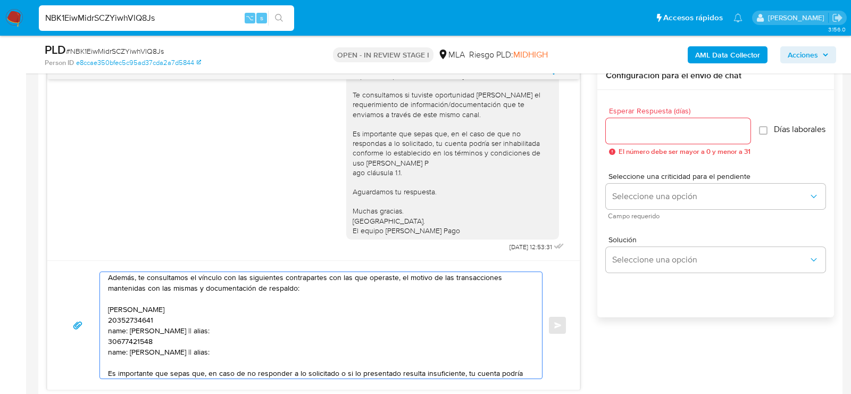
click at [216, 300] on textarea "Hola. Muchas gracias por la documentación proporcionada. No obstante, es necesa…" at bounding box center [318, 325] width 421 height 106
click at [205, 315] on textarea "Hola. Muchas gracias por la documentación proporcionada. No obstante, es necesa…" at bounding box center [318, 325] width 421 height 106
click at [202, 310] on textarea "Hola. Muchas gracias por la documentación proporcionada. No obstante, es necesa…" at bounding box center [318, 325] width 421 height 106
paste textarea "20378729212"
click at [137, 321] on textarea "Hola. Muchas gracias por la documentación proporcionada. No obstante, es necesa…" at bounding box center [318, 325] width 421 height 106
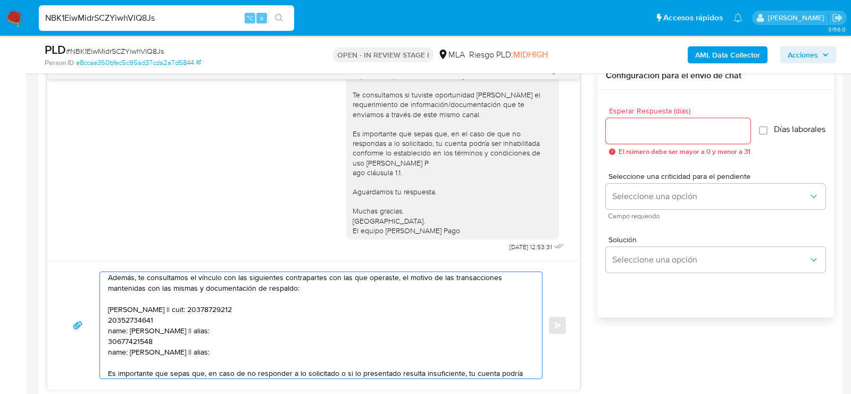
click at [137, 321] on textarea "Hola. Muchas gracias por la documentación proporcionada. No obstante, es necesa…" at bounding box center [318, 325] width 421 height 106
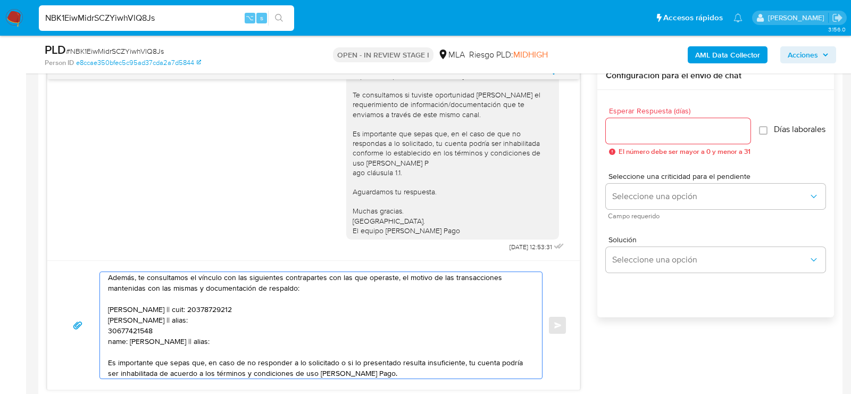
click at [200, 316] on textarea "Hola. Muchas gracias por la documentación proporcionada. No obstante, es necesa…" at bounding box center [318, 325] width 421 height 106
click at [193, 316] on textarea "Hola. Muchas gracias por la documentación proporcionada. No obstante, es necesa…" at bounding box center [318, 325] width 421 height 106
paste textarea "20352734641"
click at [139, 328] on textarea "Hola. Muchas gracias por la documentación proporcionada. No obstante, es necesa…" at bounding box center [318, 325] width 421 height 106
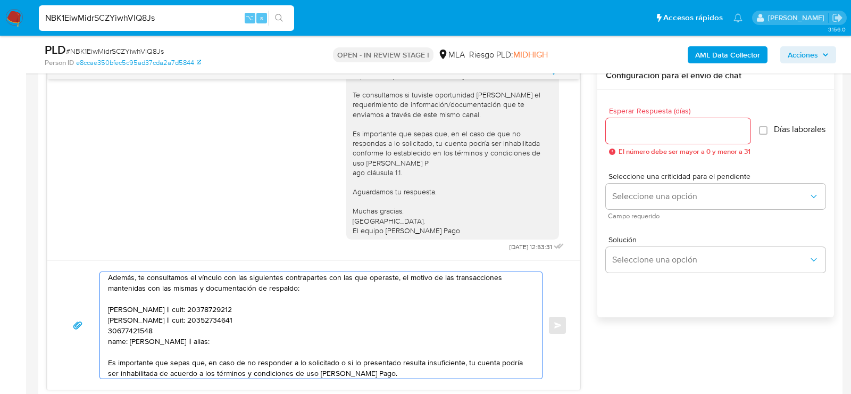
click at [139, 328] on textarea "Hola. Muchas gracias por la documentación proporcionada. No obstante, es necesa…" at bounding box center [318, 325] width 421 height 106
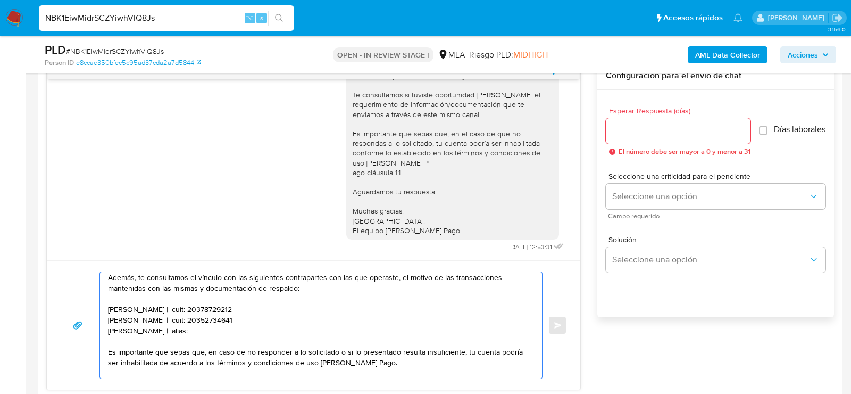
click at [193, 327] on textarea "Hola. Muchas gracias por la documentación proporcionada. No obstante, es necesa…" at bounding box center [318, 325] width 421 height 106
paste textarea "30677421548"
type textarea "Hola. Muchas gracias por la documentación proporcionada. No obstante, es necesa…"
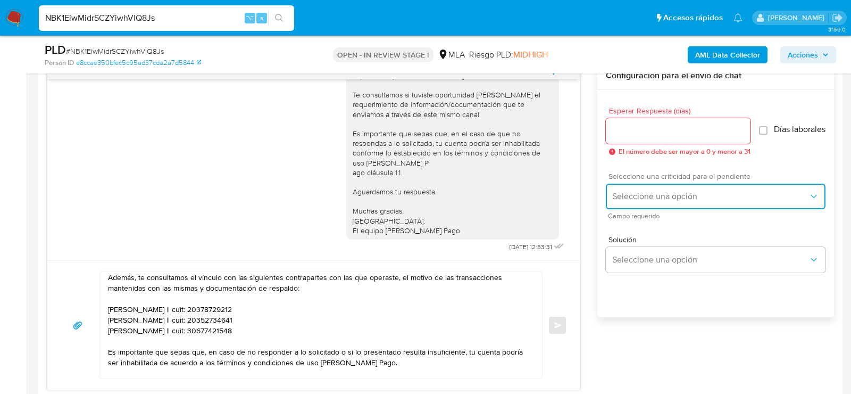
click at [663, 209] on button "Seleccione una opción" at bounding box center [716, 197] width 220 height 26
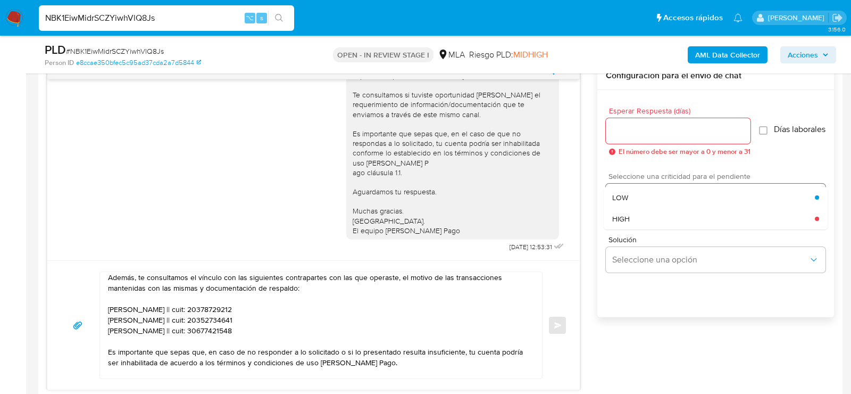
click at [656, 217] on div "HIGH" at bounding box center [714, 218] width 203 height 21
click at [642, 139] on div at bounding box center [678, 131] width 145 height 26
click at [637, 135] on input "Esperar Respuesta (días)" at bounding box center [678, 131] width 145 height 14
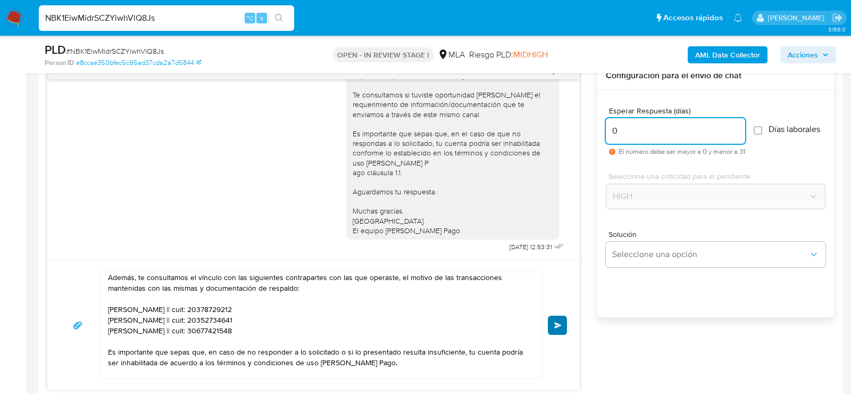
type input "0"
click at [553, 326] on button "Enviar" at bounding box center [557, 325] width 19 height 19
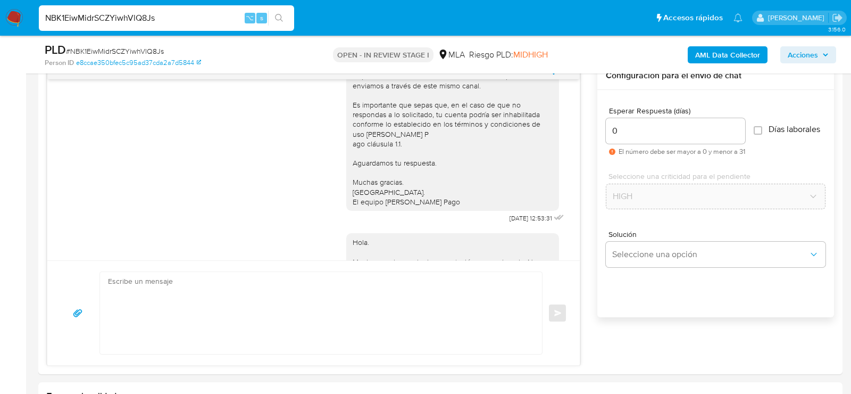
scroll to position [948, 0]
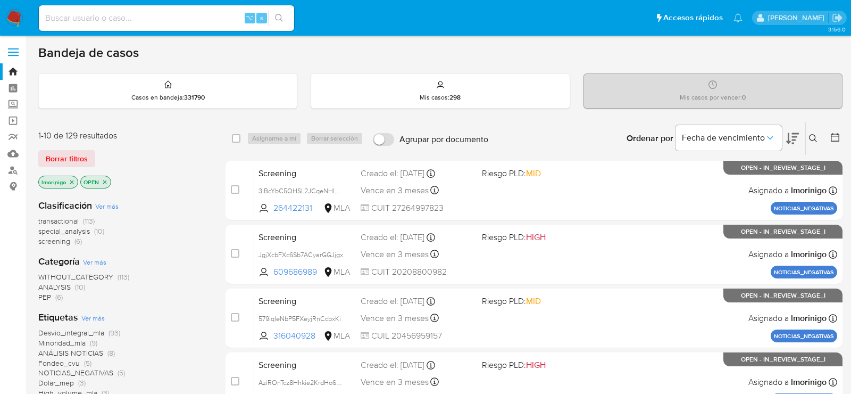
click at [71, 228] on span "special_analysis" at bounding box center [64, 231] width 52 height 11
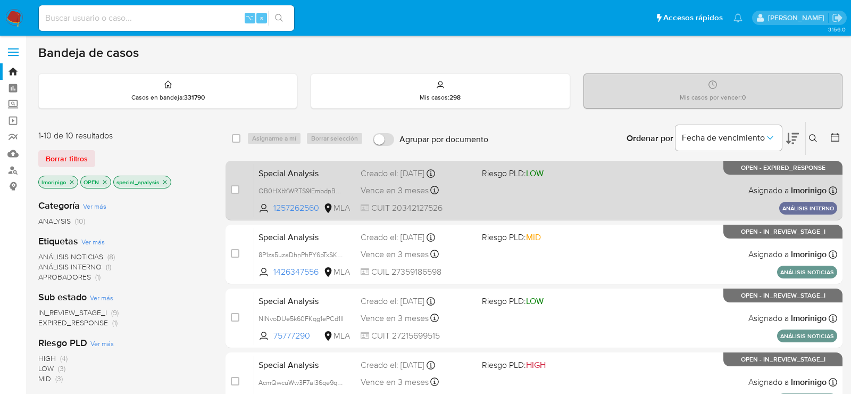
click at [530, 173] on span "LOW" at bounding box center [535, 173] width 18 height 12
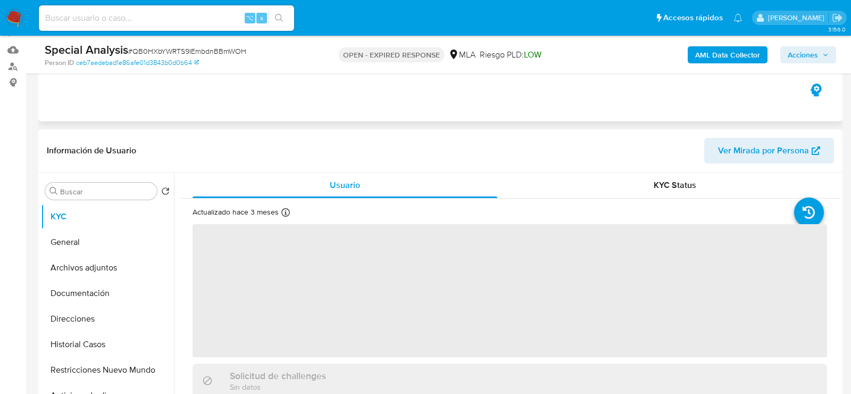
scroll to position [142, 0]
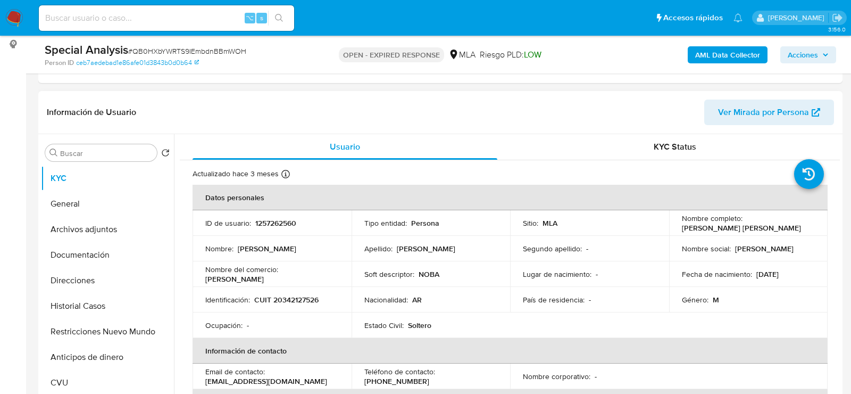
select select "10"
click at [225, 48] on span "# QB0HXbYWRTS9IEmbdnBBmWOH" at bounding box center [187, 51] width 118 height 11
copy span "QB0HXbYWRTS9IEmbdnBBmWOH"
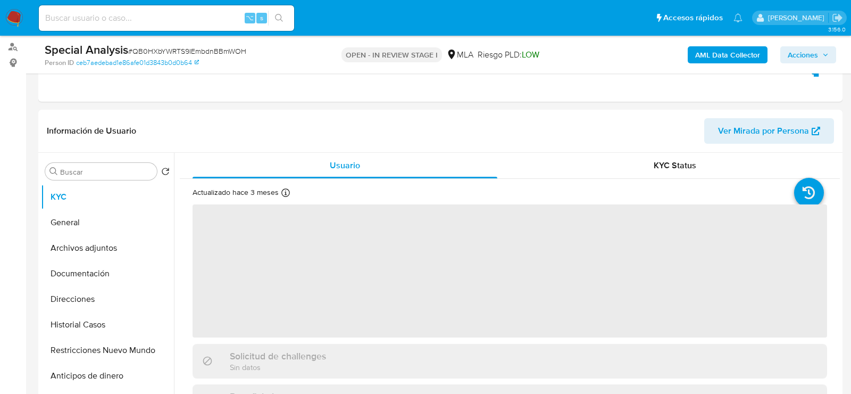
scroll to position [536, 0]
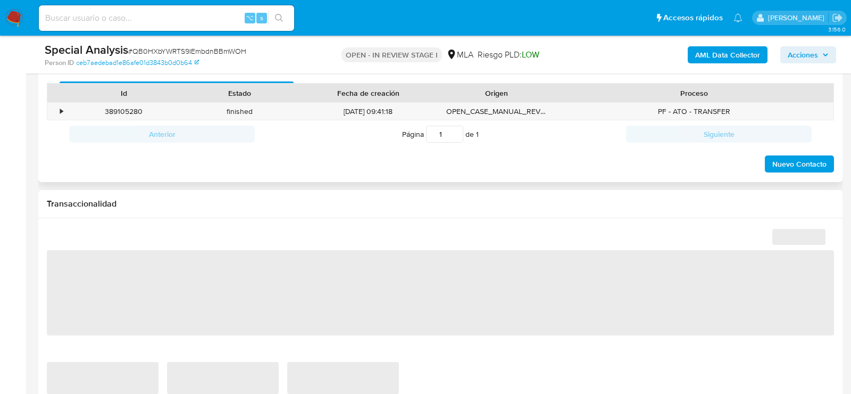
select select "10"
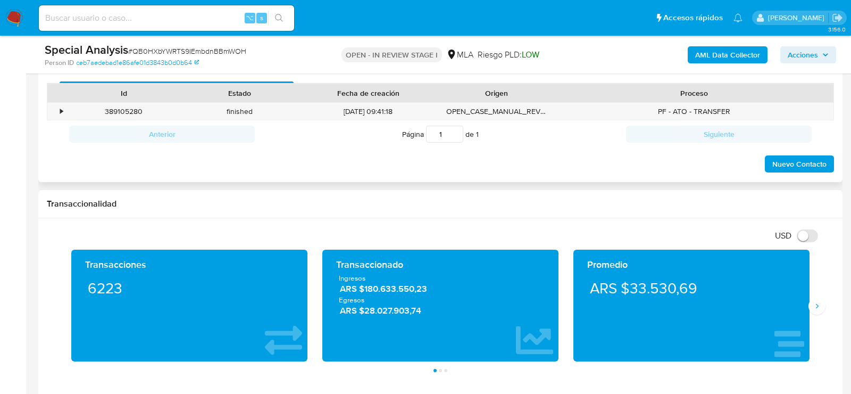
scroll to position [511, 0]
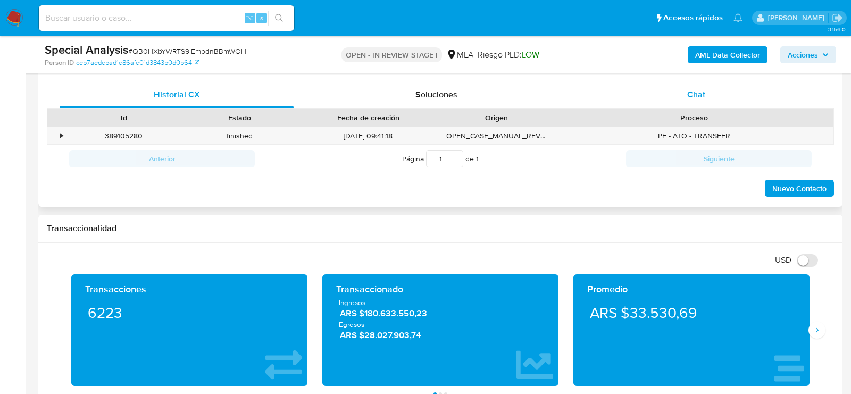
click at [745, 94] on div "Chat" at bounding box center [697, 95] width 234 height 26
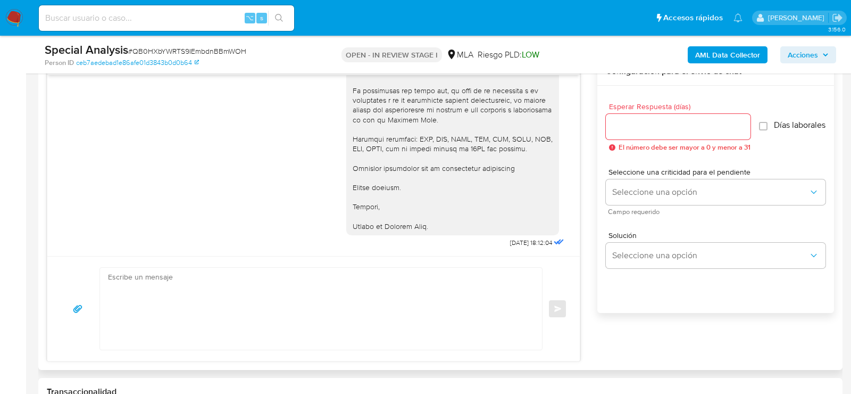
scroll to position [589, 0]
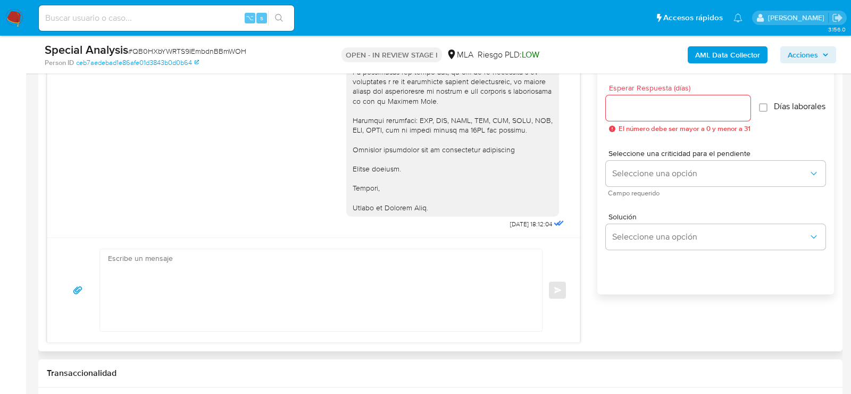
click at [168, 307] on textarea at bounding box center [318, 290] width 421 height 82
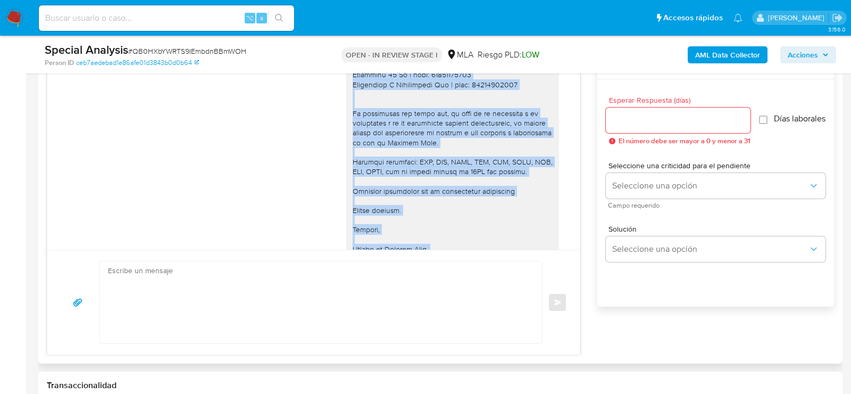
scroll to position [402, 0]
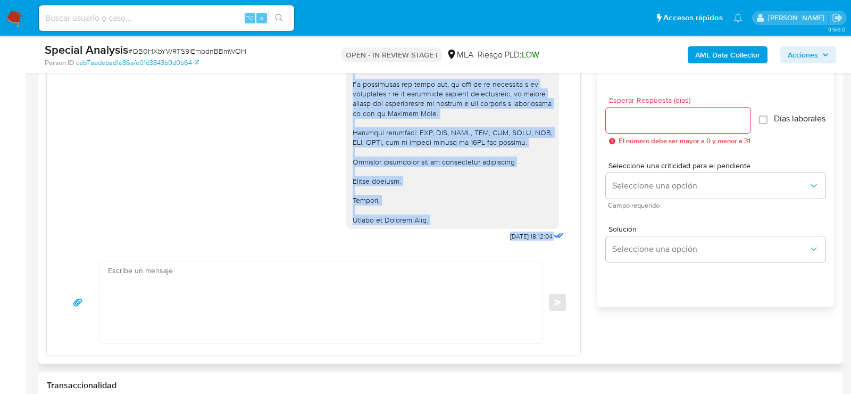
drag, startPoint x: 354, startPoint y: 88, endPoint x: 446, endPoint y: 222, distance: 162.7
copy div "Hola , En función de las operaciones registradas en tu cuenta de Mercado Pago, …"
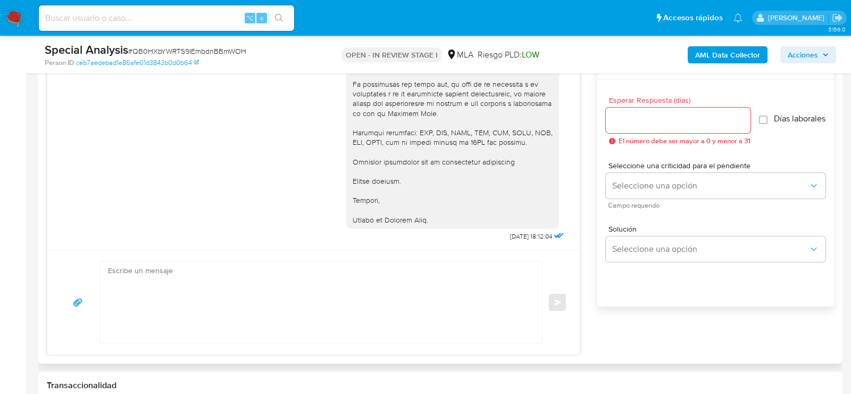
click at [413, 296] on textarea at bounding box center [318, 302] width 421 height 82
paste textarea "Hola , En función de las operaciones registradas en tu cuenta de Mercado Pago, …"
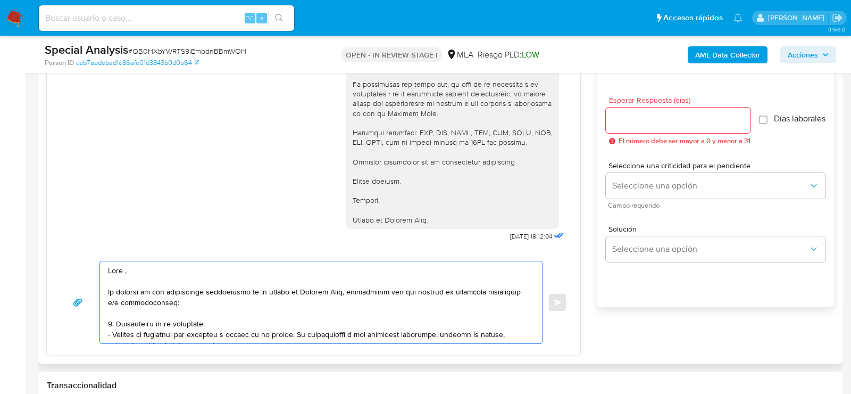
scroll to position [355, 0]
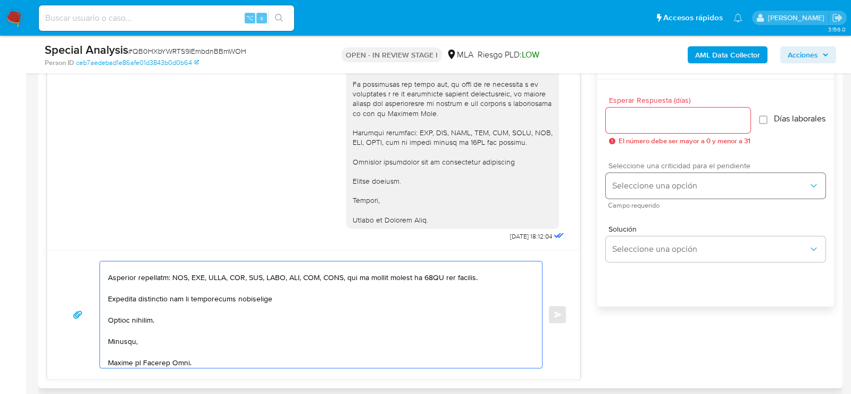
type textarea "Hola , En función de las operaciones registradas en tu cuenta de Mercado Pago, …"
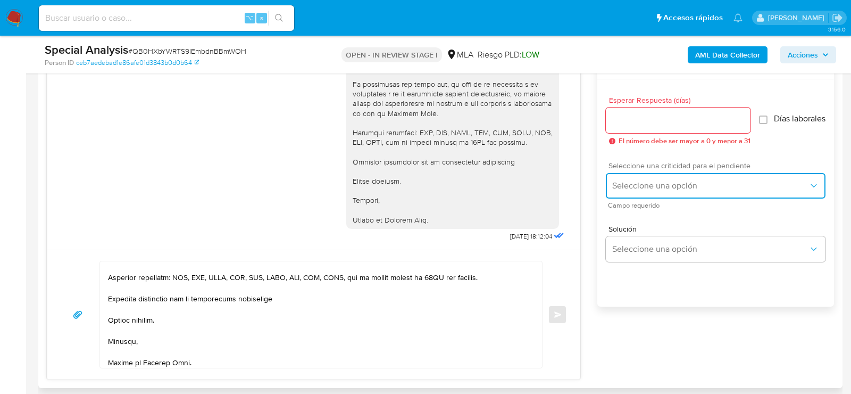
click at [627, 188] on span "Seleccione una opción" at bounding box center [711, 185] width 196 height 11
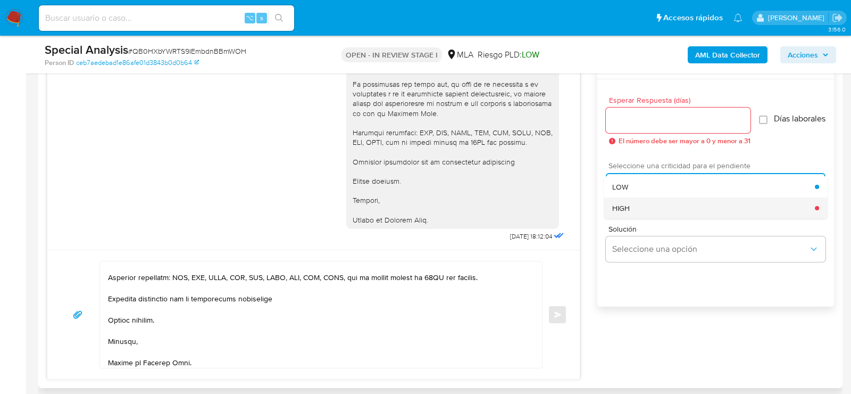
click at [628, 211] on span "HIGH" at bounding box center [622, 208] width 18 height 10
click at [629, 139] on span "El número debe ser mayor a 0 y menor a 31" at bounding box center [685, 140] width 132 height 7
click at [628, 123] on input "Esperar Respuesta (días)" at bounding box center [678, 120] width 145 height 14
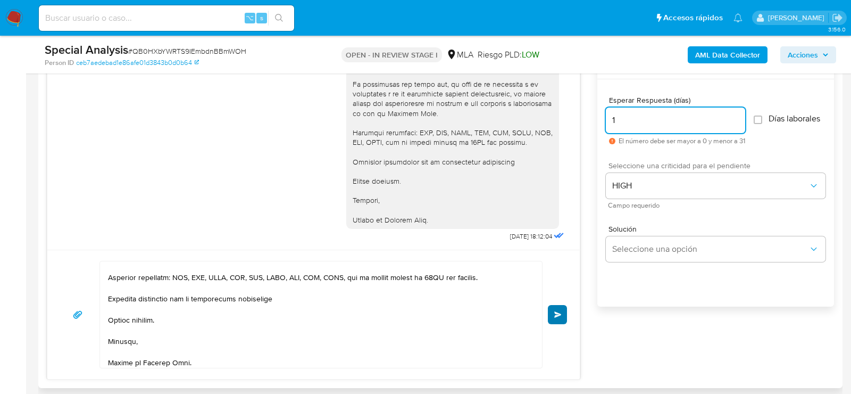
type input "1"
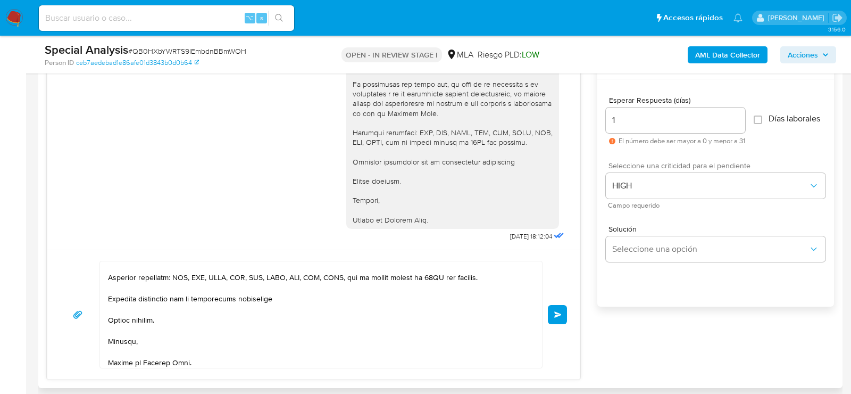
click at [557, 315] on span "Enviar" at bounding box center [558, 314] width 7 height 6
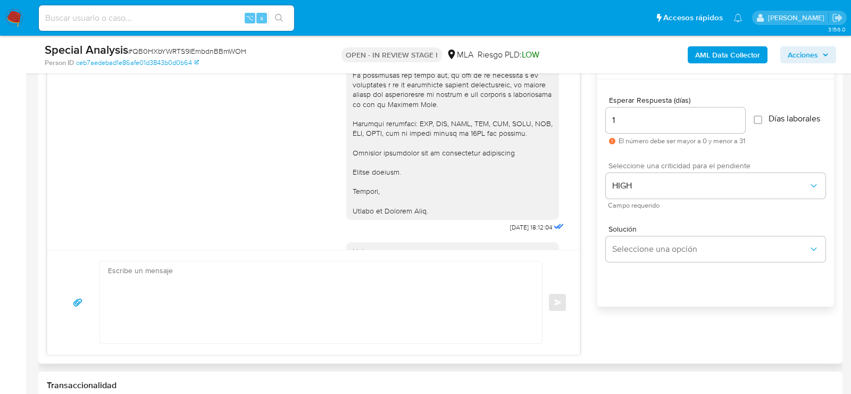
scroll to position [975, 0]
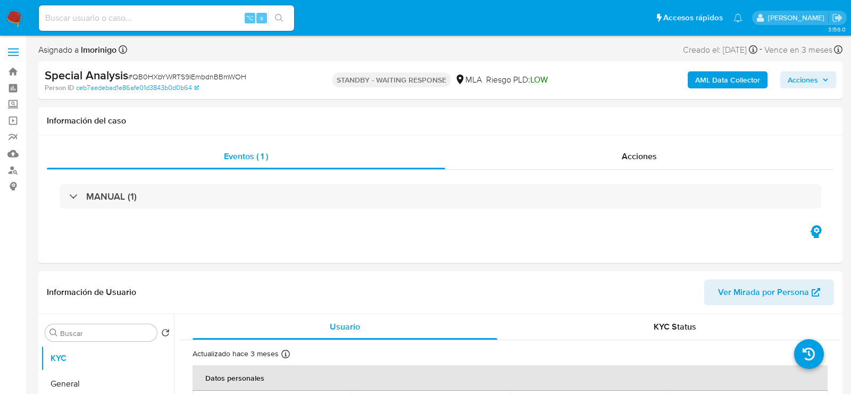
select select "10"
click at [182, 27] on div "⌥ s" at bounding box center [166, 18] width 255 height 26
click at [182, 20] on input at bounding box center [166, 18] width 255 height 14
paste input "NBK1EiwMidrSCZYiwhVlQ8Js"
type input "NBK1EiwMidrSCZYiwhVlQ8Js"
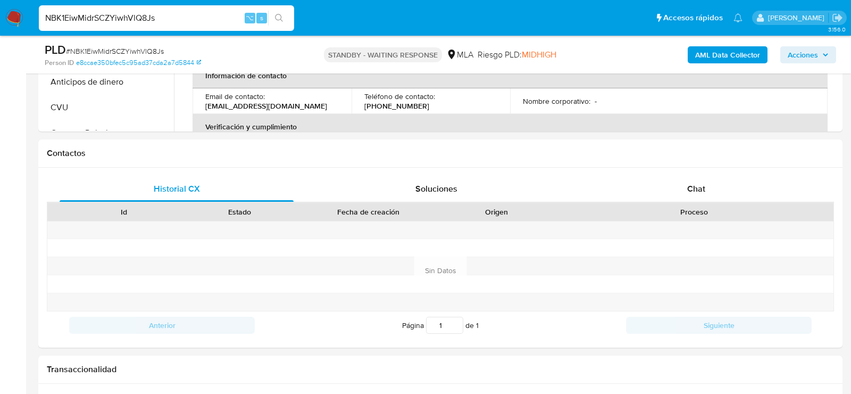
scroll to position [419, 0]
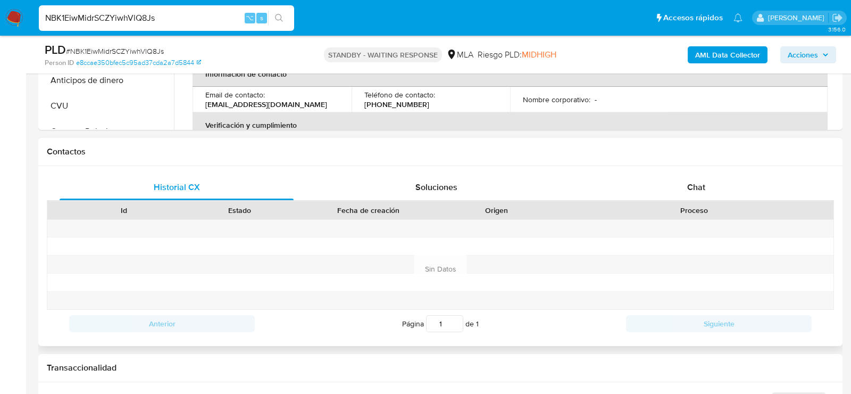
select select "10"
click at [694, 192] on div "Chat" at bounding box center [697, 188] width 234 height 26
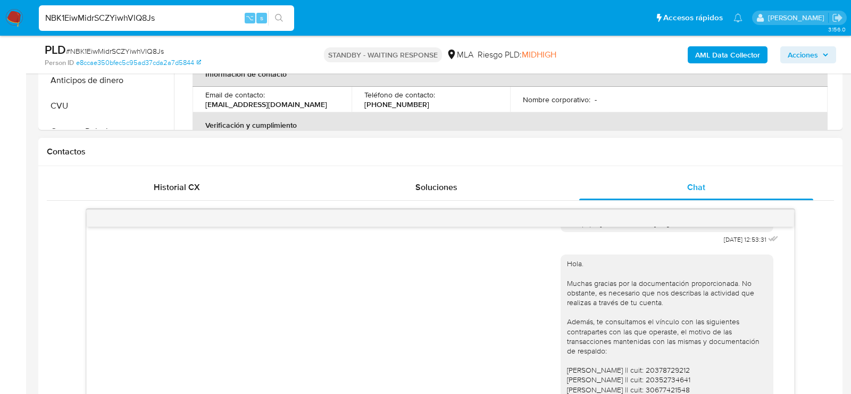
scroll to position [948, 0]
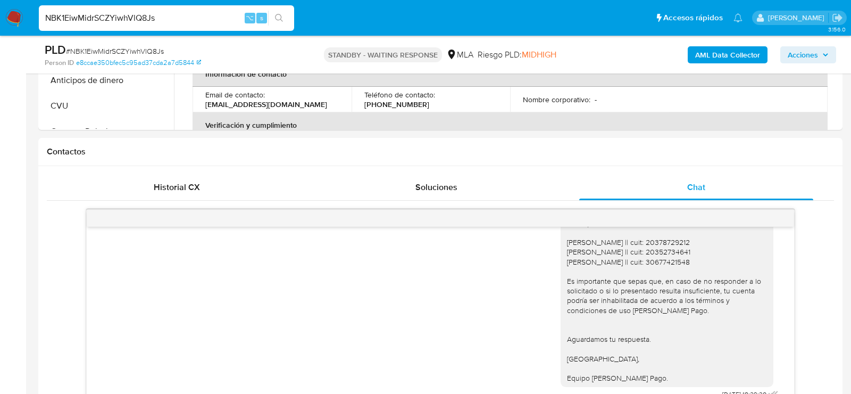
click at [190, 12] on input "NBK1EiwMidrSCZYiwhVlQ8Js" at bounding box center [166, 18] width 255 height 14
paste input "20gLGRQORbB6j2jcmZNMyXGa"
type input "20gLGRQORbB6j2jcmZNMyXGa"
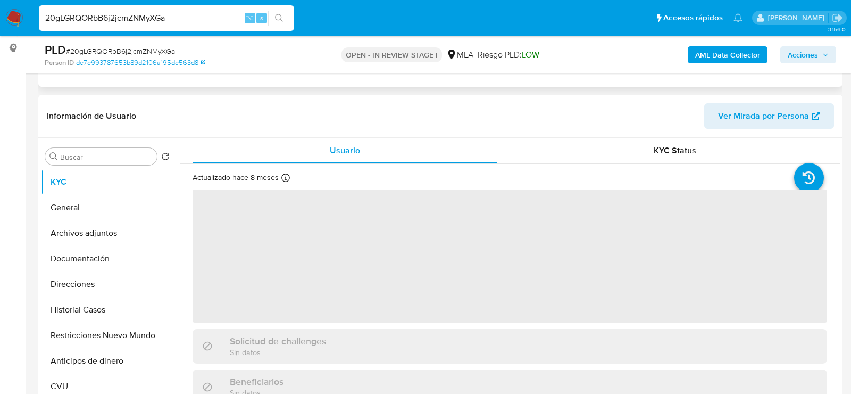
scroll to position [236, 0]
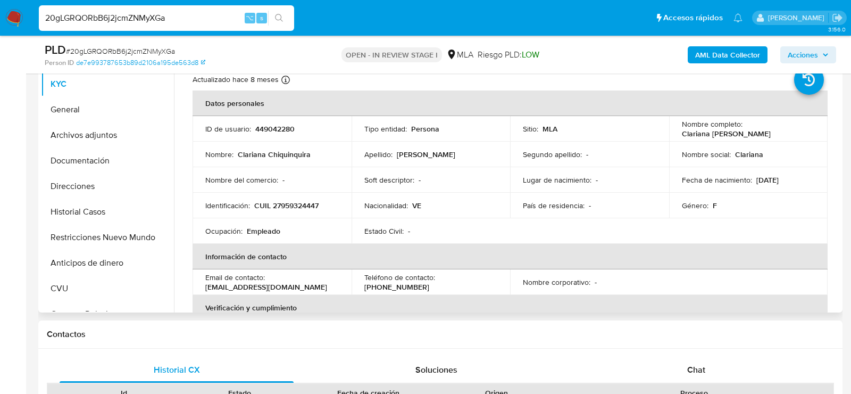
select select "10"
click at [271, 125] on p "449042280" at bounding box center [274, 129] width 39 height 10
copy p "449042280"
click at [283, 204] on p "CUIL 27959324447" at bounding box center [286, 206] width 64 height 10
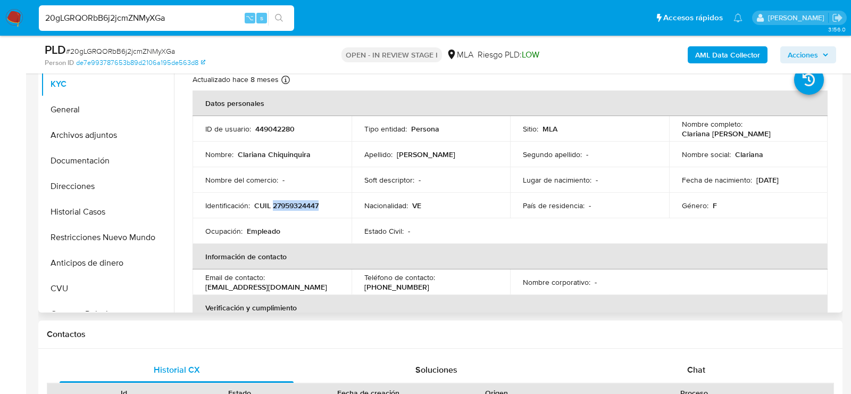
click at [283, 204] on p "CUIL 27959324447" at bounding box center [286, 206] width 64 height 10
copy p "27959324447"
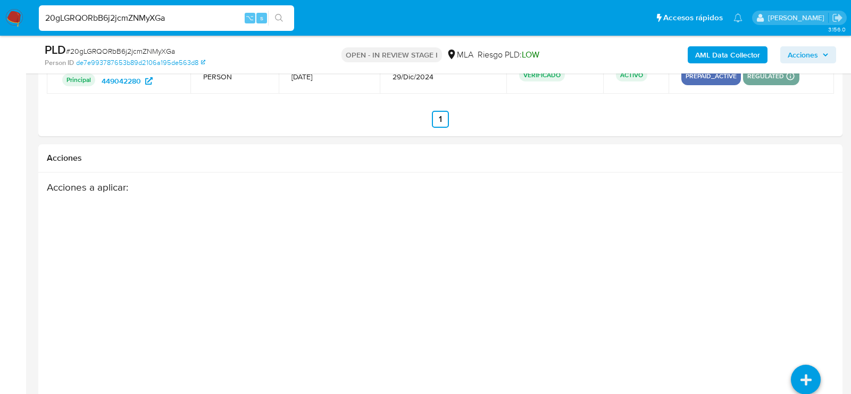
scroll to position [1715, 0]
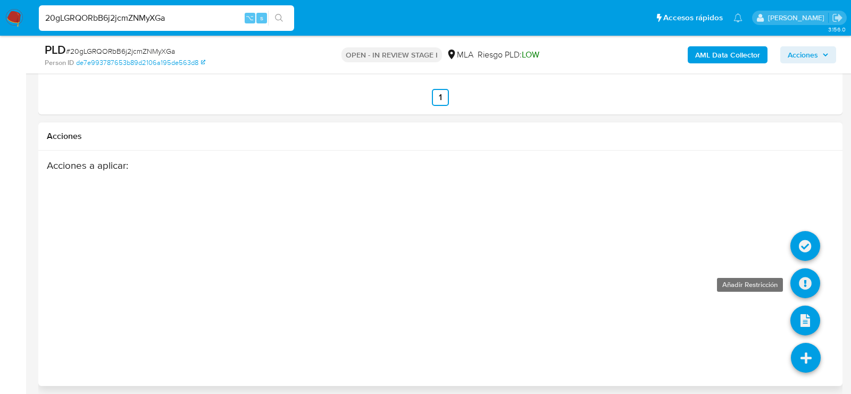
click at [805, 283] on icon at bounding box center [806, 283] width 30 height 30
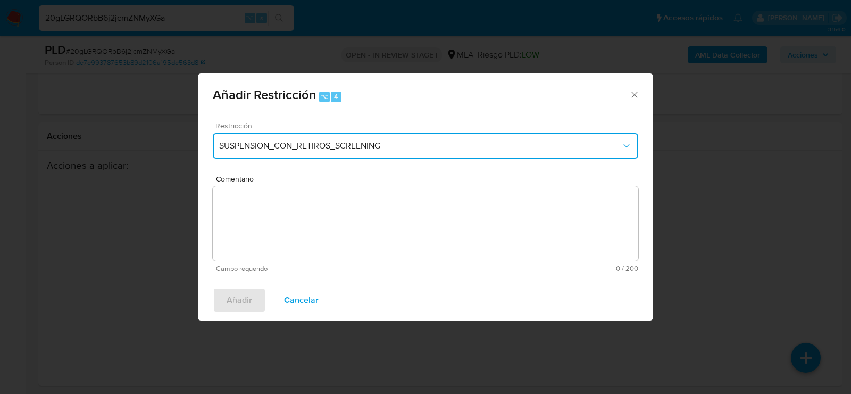
click at [320, 145] on span "SUSPENSION_CON_RETIROS_SCREENING" at bounding box center [420, 145] width 402 height 11
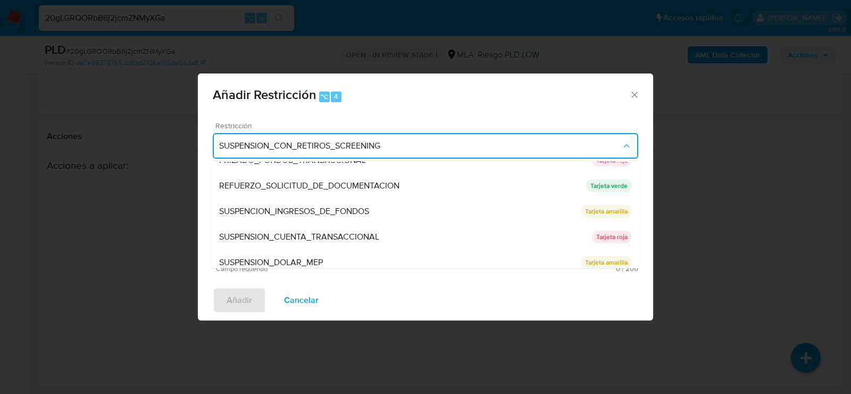
scroll to position [221, 0]
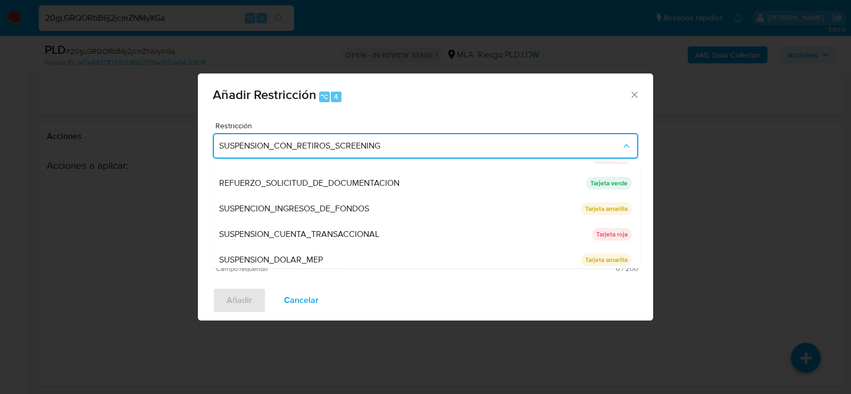
click at [281, 229] on span "SUSPENSION_CUENTA_TRANSACCIONAL" at bounding box center [299, 234] width 160 height 11
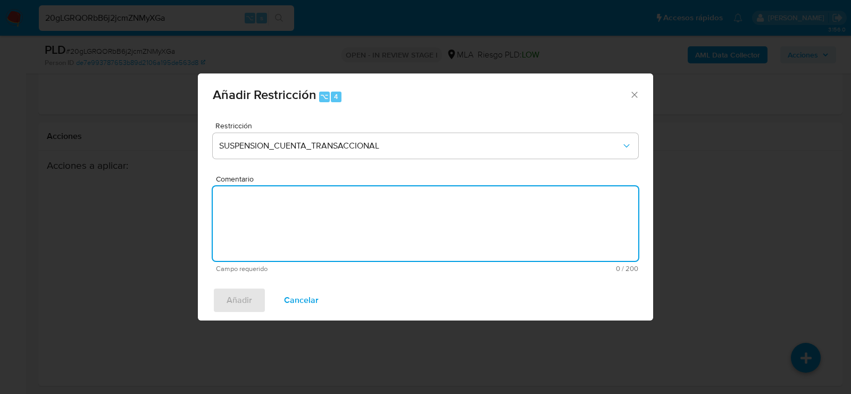
click at [280, 230] on textarea "Comentario" at bounding box center [426, 223] width 426 height 75
type textarea "aml"
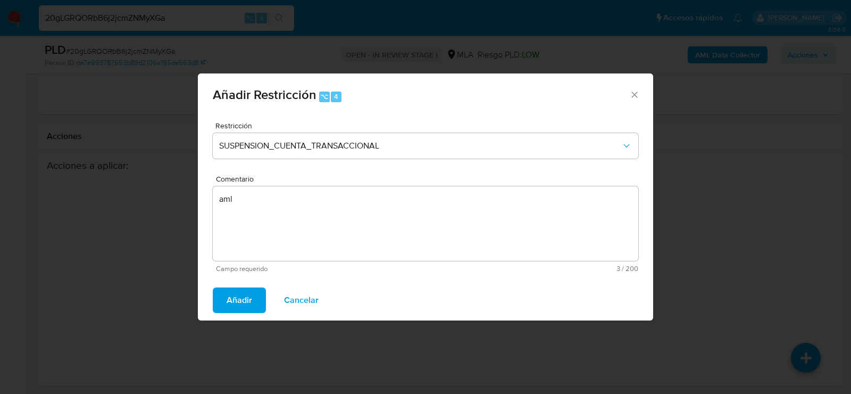
click at [235, 293] on span "Añadir" at bounding box center [240, 299] width 26 height 23
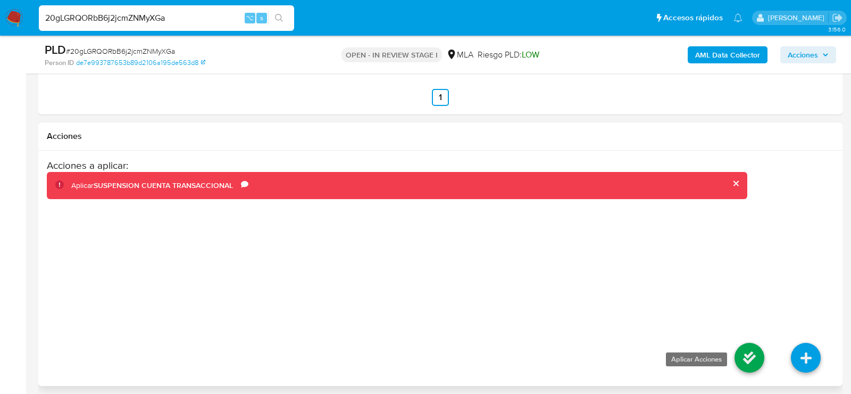
click at [755, 354] on icon at bounding box center [750, 358] width 30 height 30
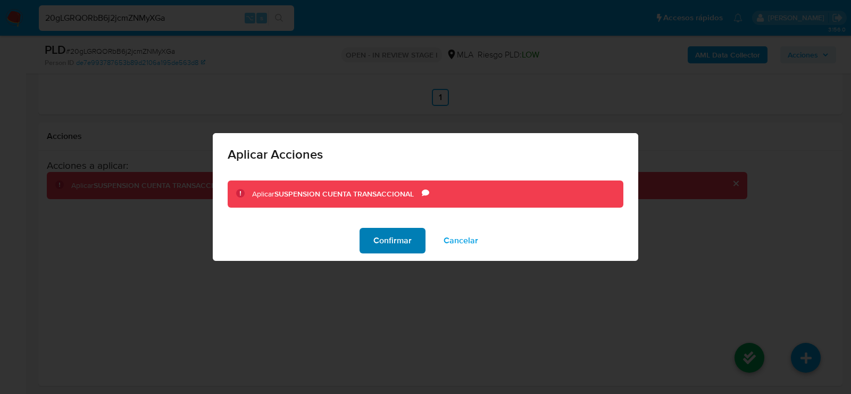
click at [382, 245] on span "Confirmar" at bounding box center [393, 240] width 38 height 23
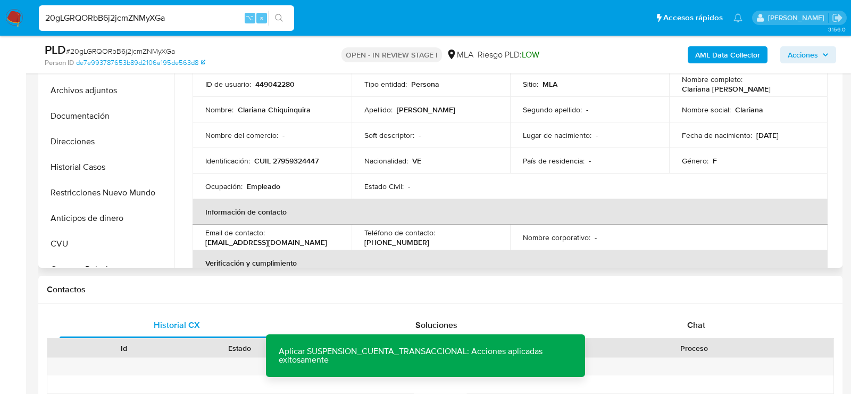
scroll to position [265, 0]
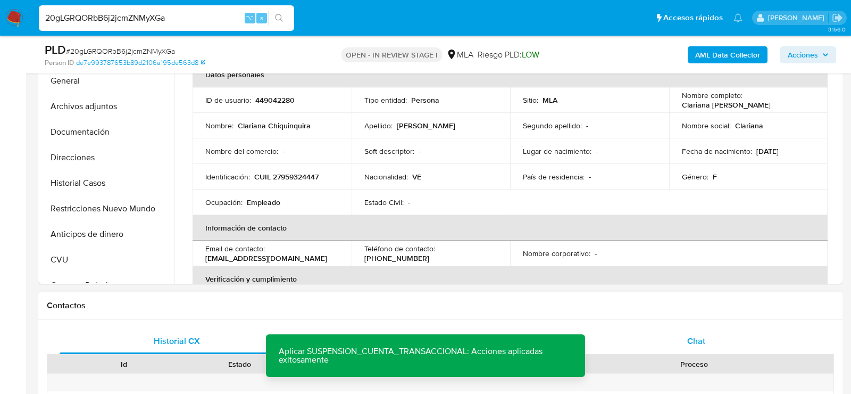
click at [704, 330] on div "Chat" at bounding box center [697, 341] width 234 height 26
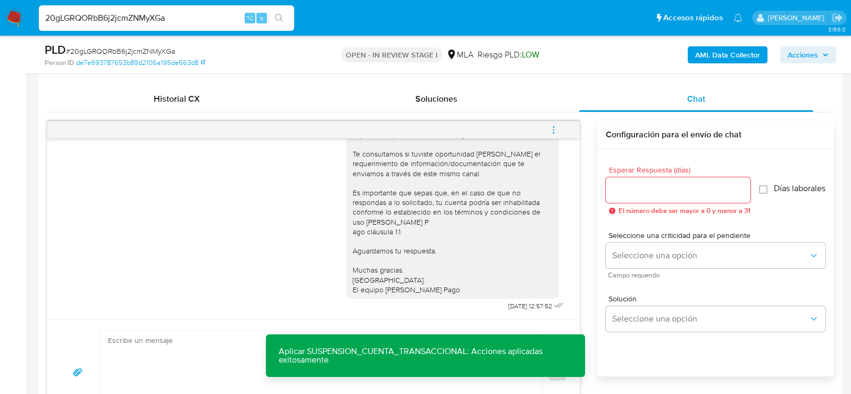
scroll to position [518, 0]
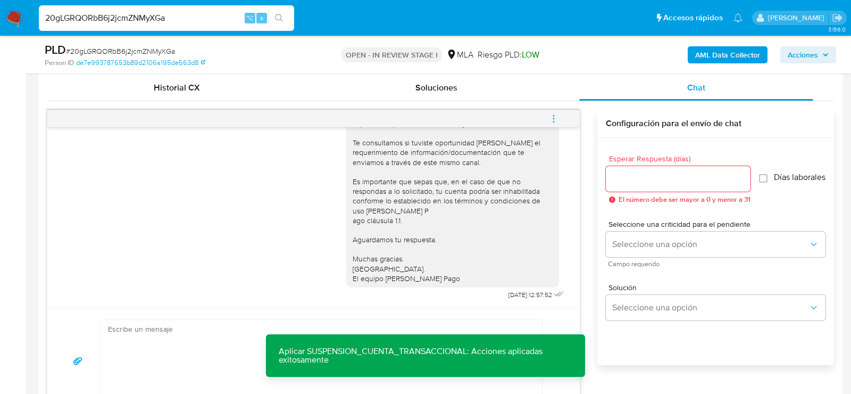
click at [567, 103] on div "18/08/2025 17:38:01 Hola, Esperamos que te encuentres muy bien. Te consultamos …" at bounding box center [441, 257] width 788 height 312
click at [556, 114] on icon "menu-action" at bounding box center [554, 119] width 10 height 10
click at [461, 100] on li "Cerrar conversación" at bounding box center [481, 96] width 109 height 19
click at [143, 9] on div "20gLGRQORbB6j2jcmZNMyXGa ⌥ s" at bounding box center [166, 18] width 255 height 26
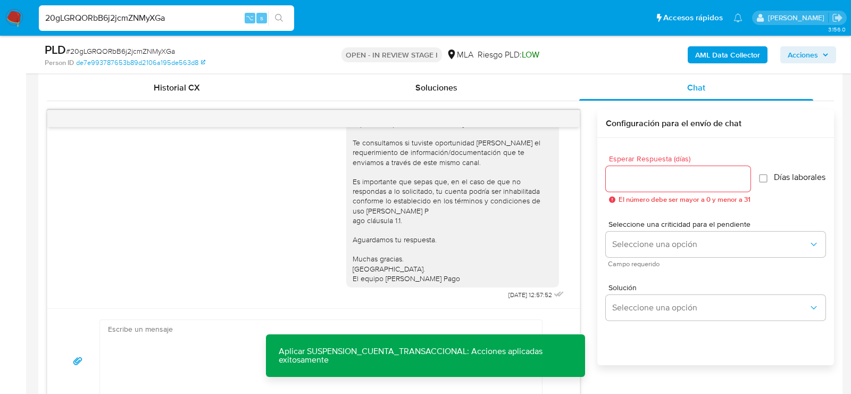
click at [143, 12] on input "20gLGRQORbB6j2jcmZNMyXGa" at bounding box center [166, 18] width 255 height 14
paste input "Q4YXKH9DnfNWaEr7jjbKHogz"
type input "Q4YXKH9DnfNWaEr7jjbKHogz"
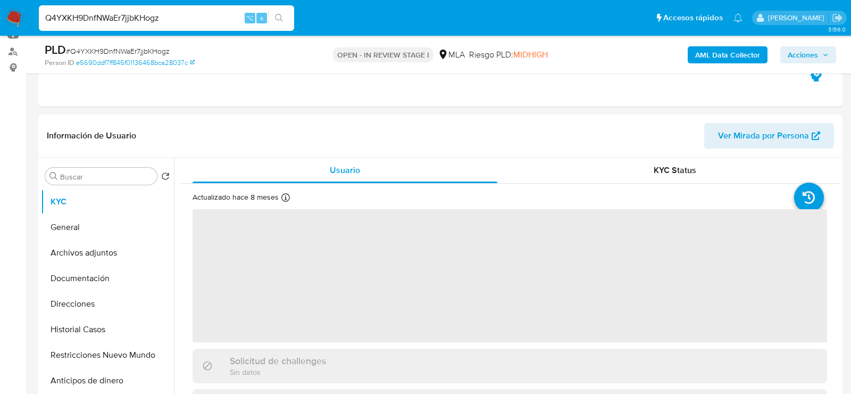
scroll to position [220, 0]
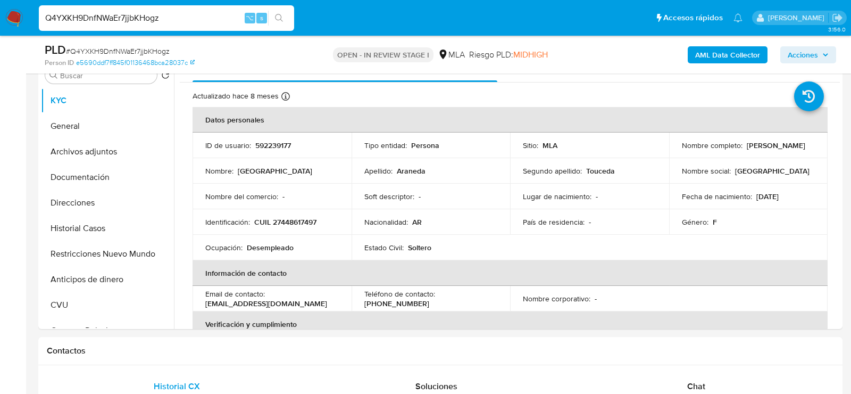
select select "10"
click at [261, 148] on p "592239177" at bounding box center [273, 145] width 36 height 10
copy p "592239177"
click at [318, 222] on div "Identificación : CUIL 27448617497" at bounding box center [272, 222] width 134 height 10
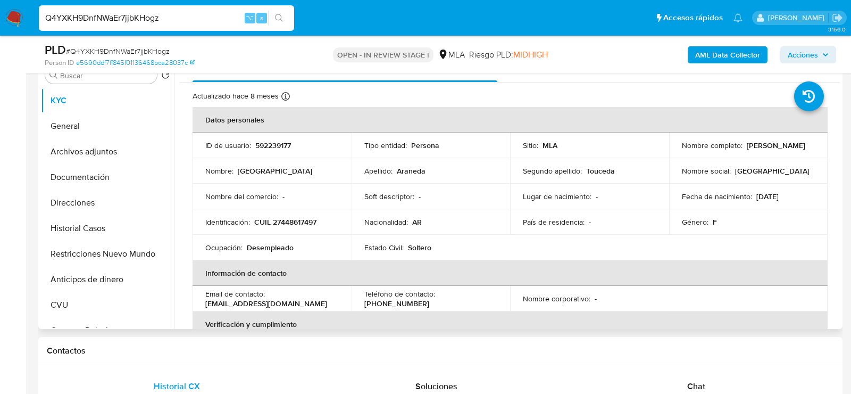
click at [305, 222] on p "CUIL 27448617497" at bounding box center [285, 222] width 62 height 10
copy p "27448617497"
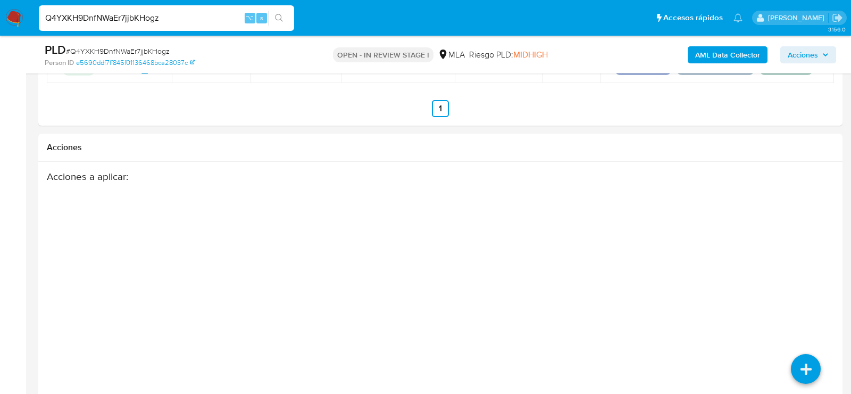
scroll to position [1679, 0]
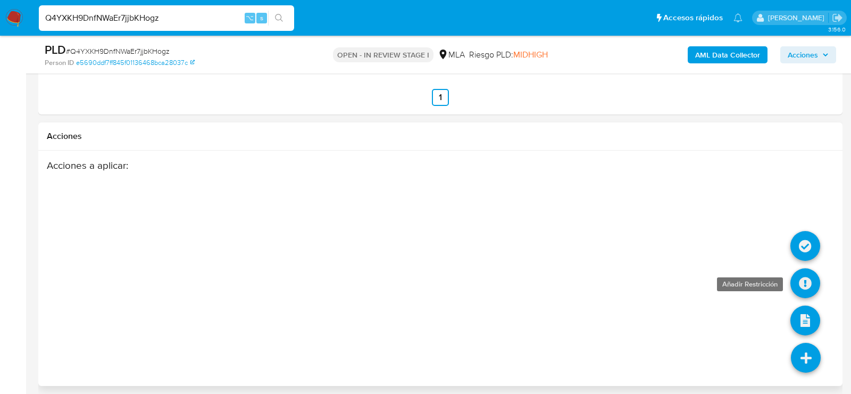
click at [801, 273] on icon at bounding box center [806, 283] width 30 height 30
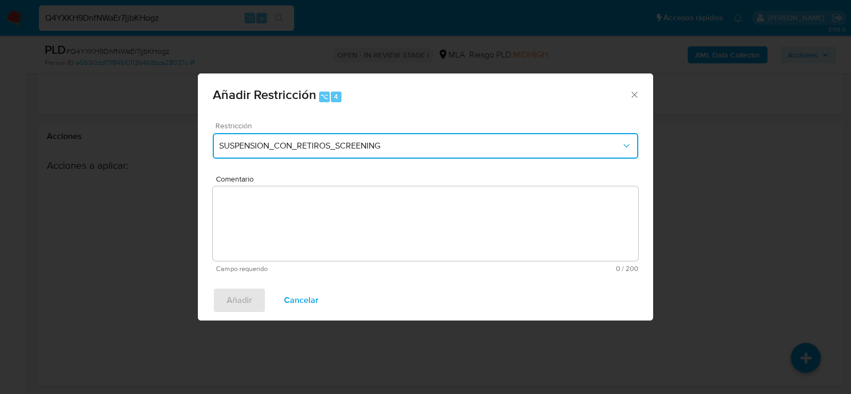
click at [281, 155] on button "SUSPENSION_CON_RETIROS_SCREENING" at bounding box center [426, 146] width 426 height 26
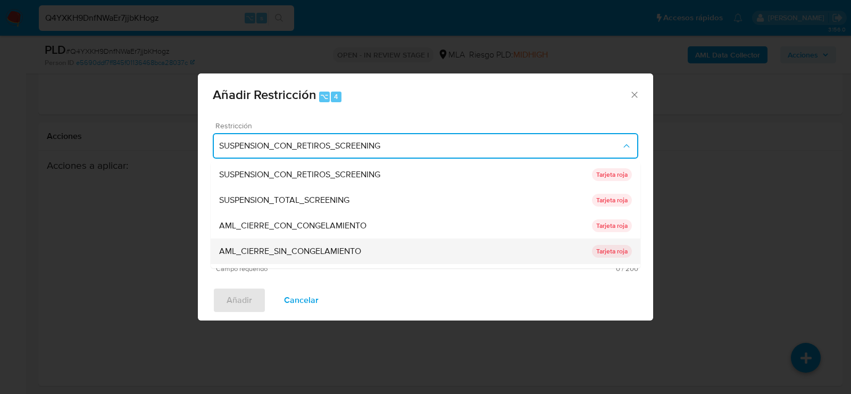
scroll to position [225, 0]
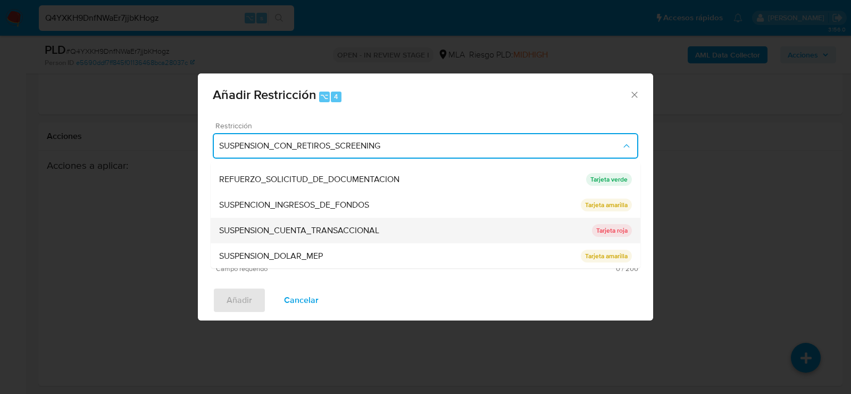
click at [279, 225] on span "SUSPENSION_CUENTA_TRANSACCIONAL" at bounding box center [299, 230] width 160 height 11
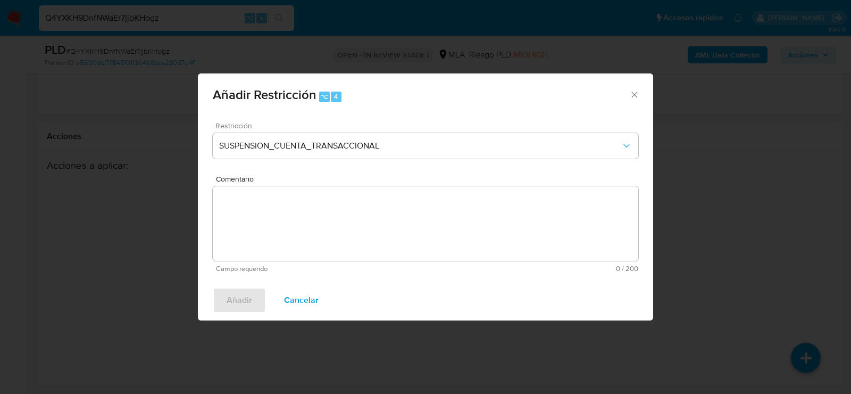
click at [279, 250] on textarea "Comentario" at bounding box center [426, 223] width 426 height 75
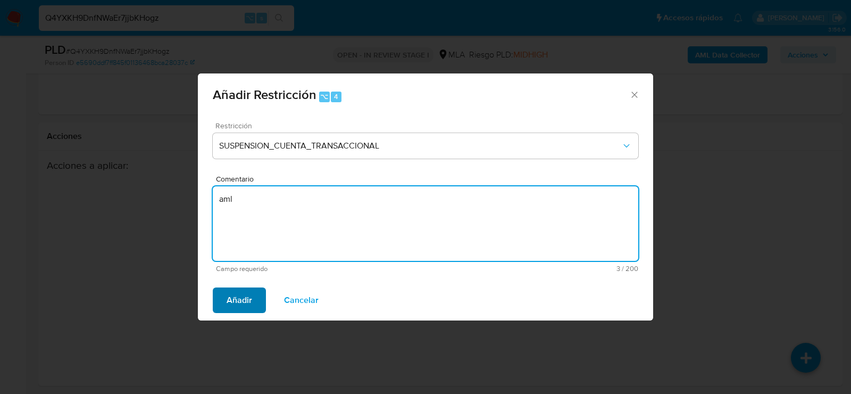
type textarea "aml"
click at [236, 297] on span "Añadir" at bounding box center [240, 299] width 26 height 23
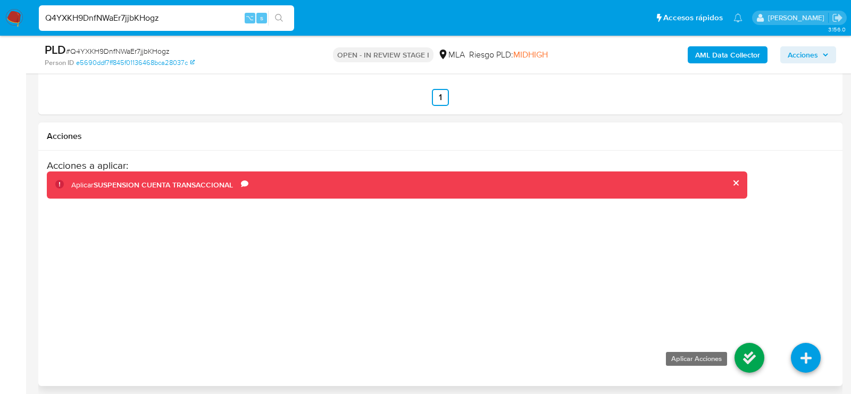
click at [748, 343] on icon at bounding box center [750, 358] width 30 height 30
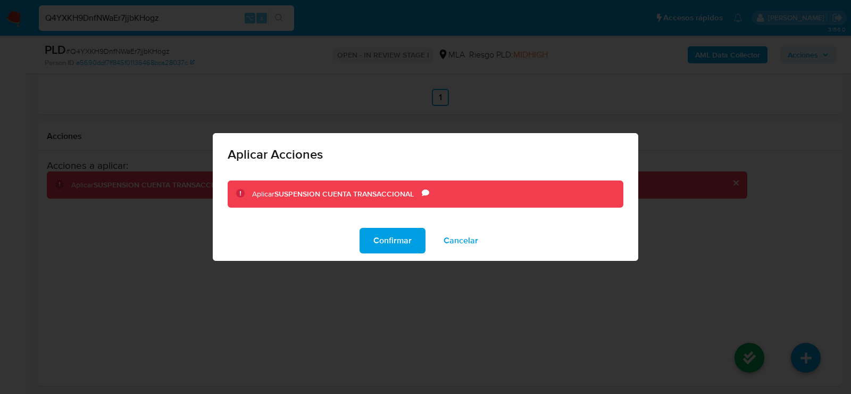
click at [403, 227] on div "Confirmar Cancelar" at bounding box center [426, 240] width 426 height 40
click at [407, 239] on span "Confirmar" at bounding box center [393, 240] width 38 height 23
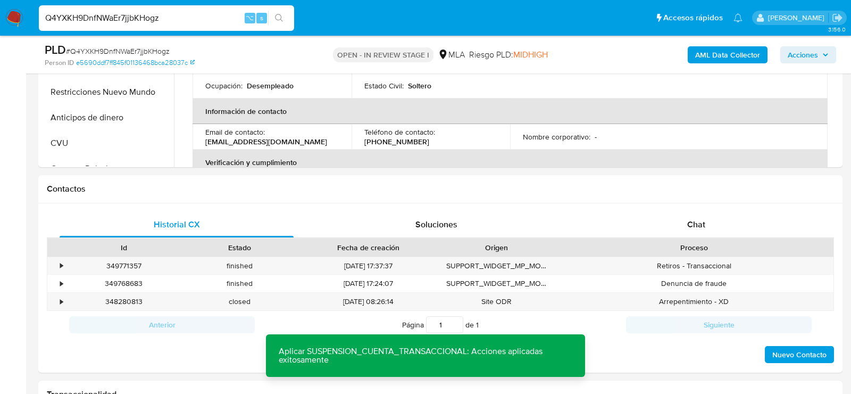
scroll to position [250, 0]
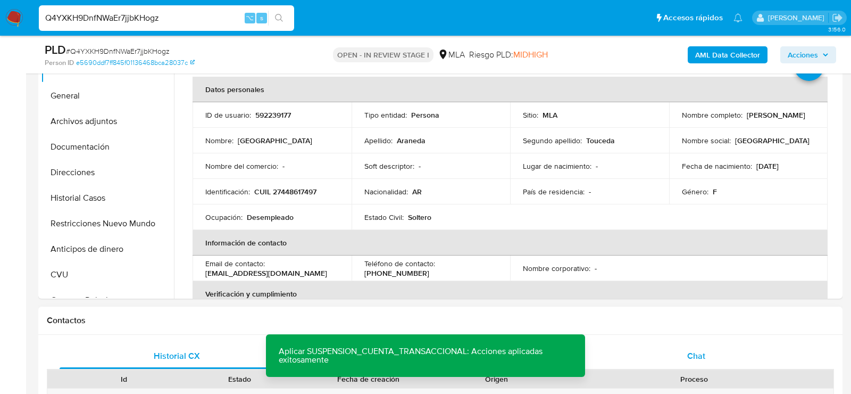
click at [701, 353] on span "Chat" at bounding box center [697, 356] width 18 height 12
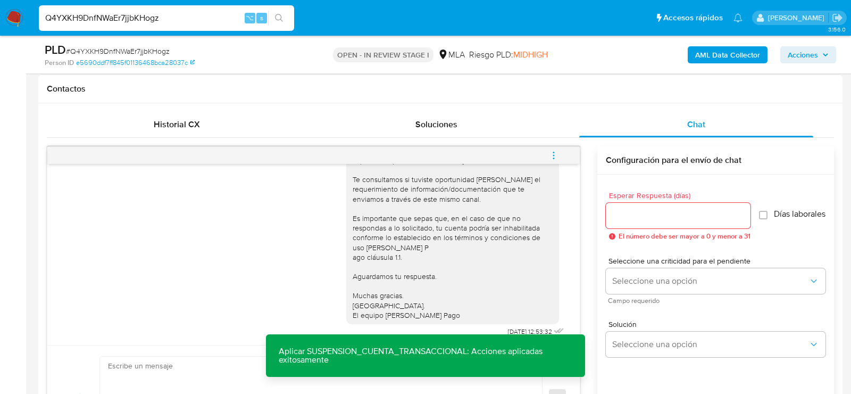
scroll to position [490, 0]
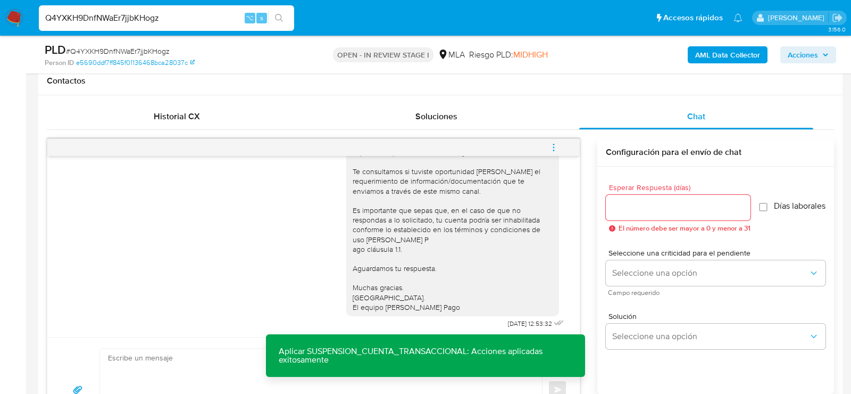
click at [551, 154] on span "menu-action" at bounding box center [554, 148] width 10 height 26
click at [416, 150] on li "Cerrar conversación" at bounding box center [406, 148] width 78 height 13
click at [142, 18] on input "Q4YXKH9DnfNWaEr7jjbKHogz" at bounding box center [166, 18] width 255 height 14
paste input "a71YSX7KIQ40WbthnJNN1Oon"
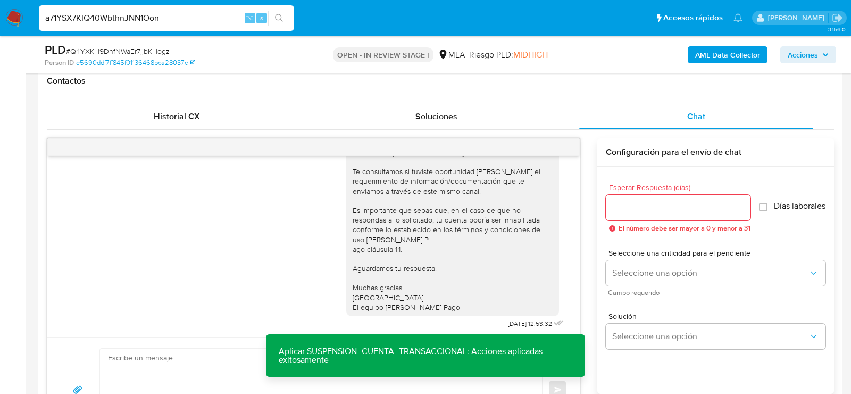
type input "a71YSX7KIQ40WbthnJNN1Oon"
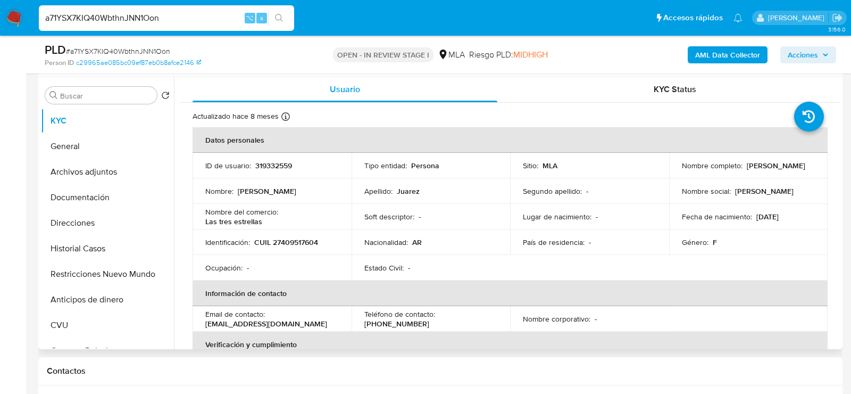
scroll to position [197, 0]
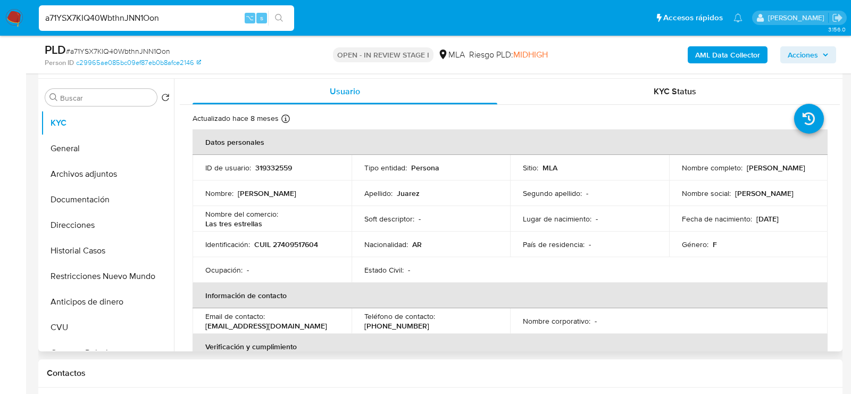
select select "10"
click at [286, 168] on p "319332559" at bounding box center [273, 168] width 37 height 10
copy p "319332559"
click at [293, 247] on p "CUIL 27409517604" at bounding box center [286, 244] width 64 height 10
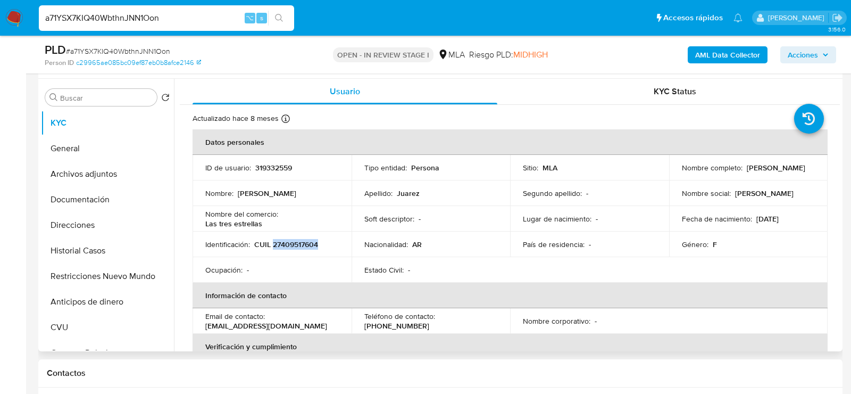
click at [293, 247] on p "CUIL 27409517604" at bounding box center [286, 244] width 64 height 10
copy p "27409517604"
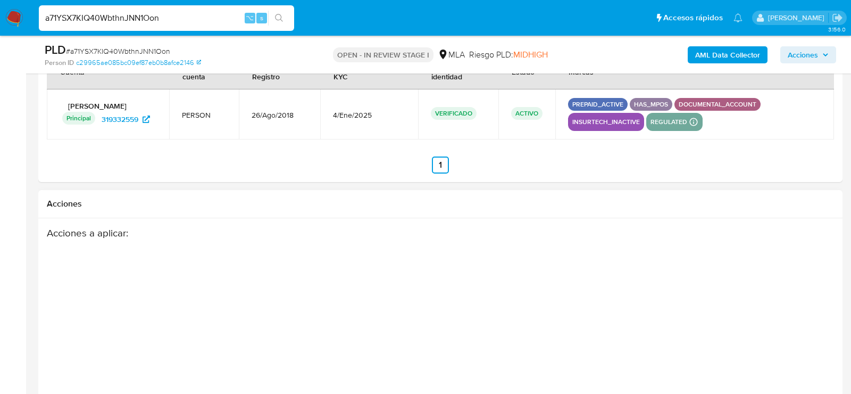
scroll to position [1739, 0]
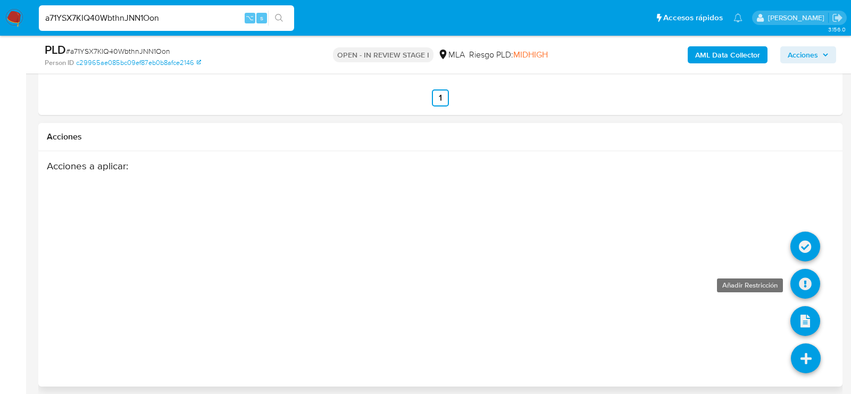
click at [804, 270] on icon at bounding box center [806, 284] width 30 height 30
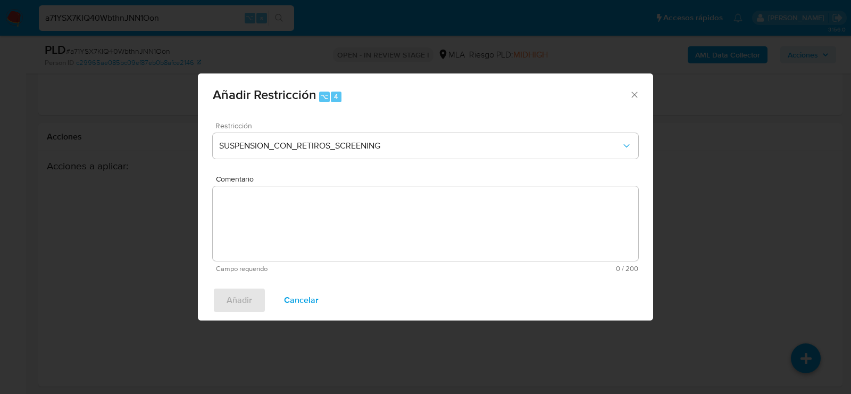
click at [352, 159] on div "Restricción SUSPENSION_CON_RETIROS_SCREENING" at bounding box center [426, 147] width 426 height 51
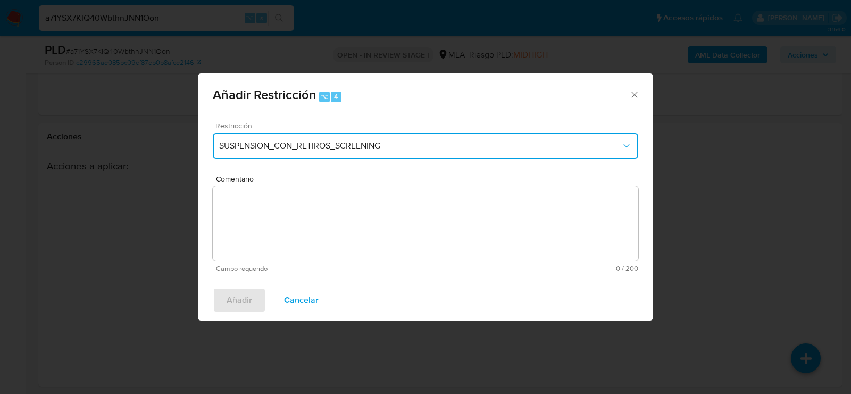
click at [352, 142] on span "SUSPENSION_CON_RETIROS_SCREENING" at bounding box center [420, 145] width 402 height 11
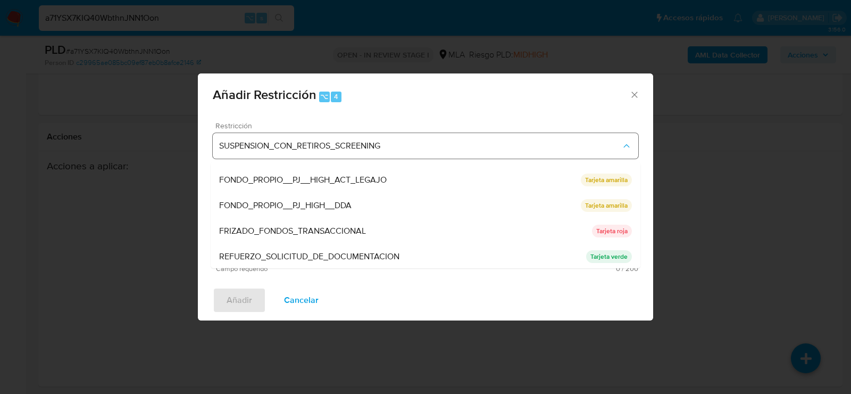
scroll to position [225, 0]
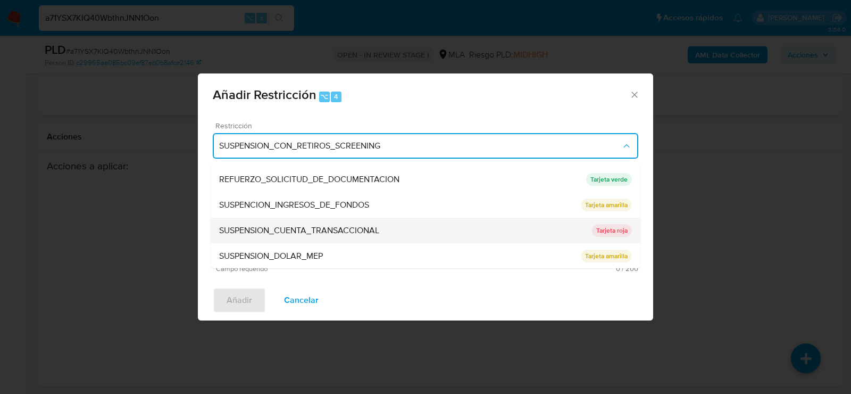
click at [337, 227] on span "SUSPENSION_CUENTA_TRANSACCIONAL" at bounding box center [299, 230] width 160 height 11
click at [337, 228] on span "SUSPENSION_CUENTA_TRANSACCIONAL" at bounding box center [302, 230] width 167 height 11
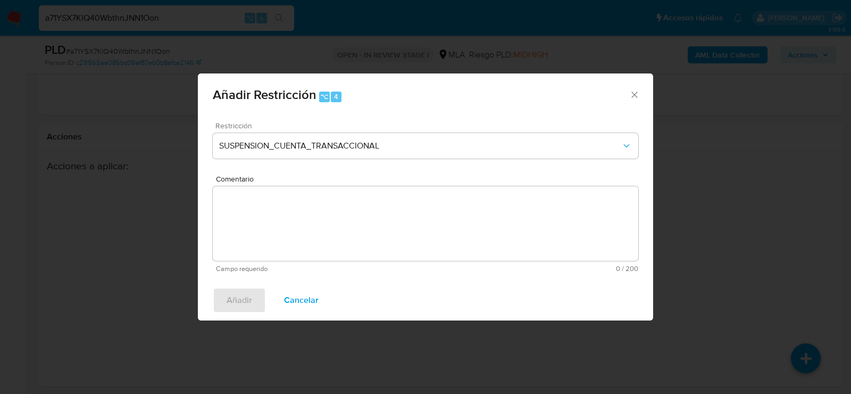
click at [336, 227] on textarea "Comentario" at bounding box center [426, 223] width 426 height 75
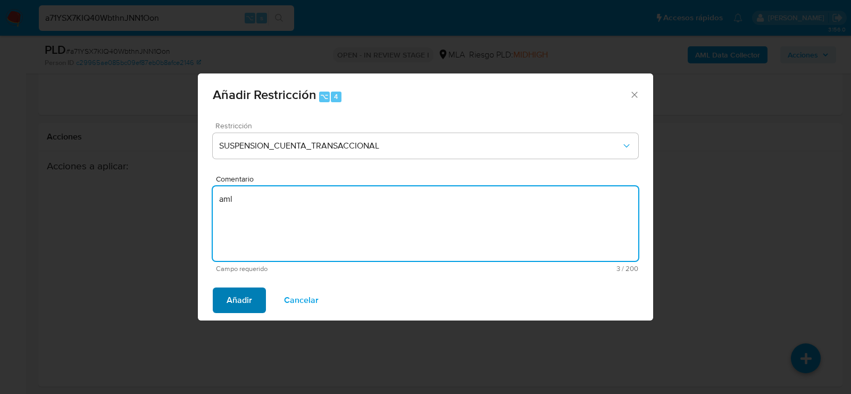
type textarea "aml"
click at [244, 294] on span "Añadir" at bounding box center [240, 299] width 26 height 23
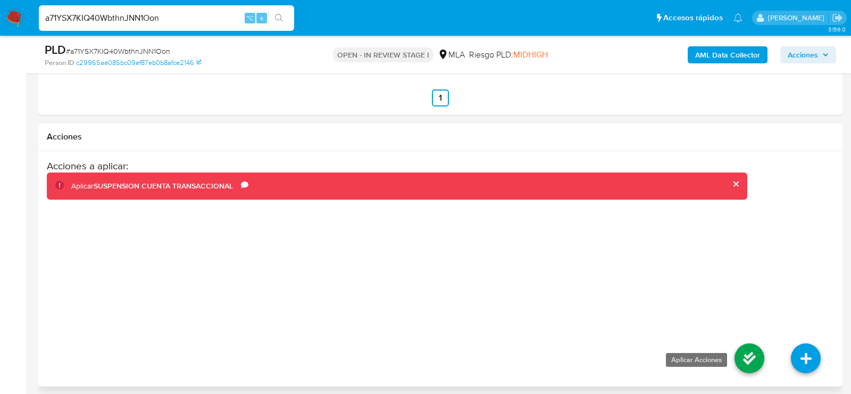
click at [743, 353] on icon at bounding box center [750, 358] width 30 height 30
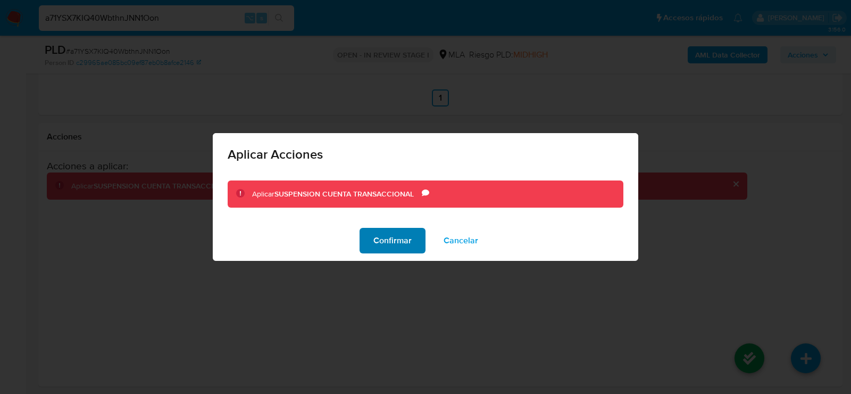
click at [376, 237] on span "Confirmar" at bounding box center [393, 240] width 38 height 23
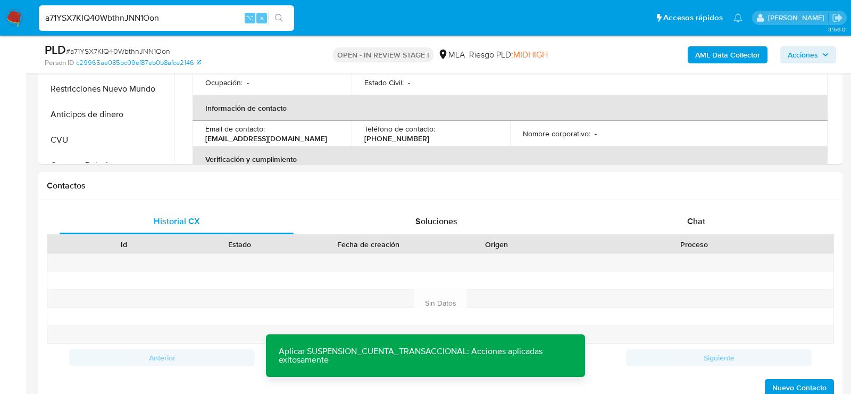
scroll to position [371, 0]
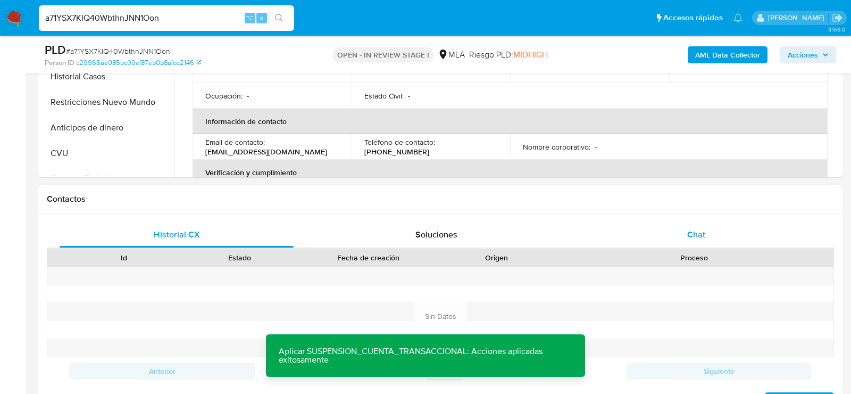
click at [672, 223] on div "Chat" at bounding box center [697, 235] width 234 height 26
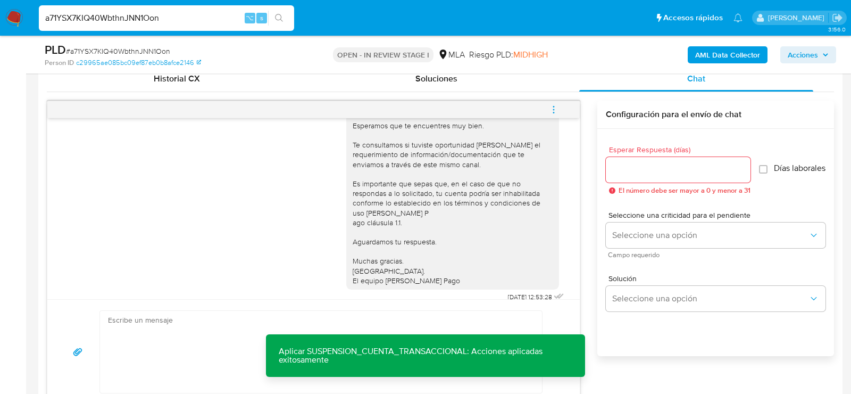
scroll to position [527, 0]
click at [565, 112] on button "menu-action" at bounding box center [553, 110] width 35 height 26
click at [423, 107] on li "Cerrar conversación" at bounding box center [406, 110] width 78 height 13
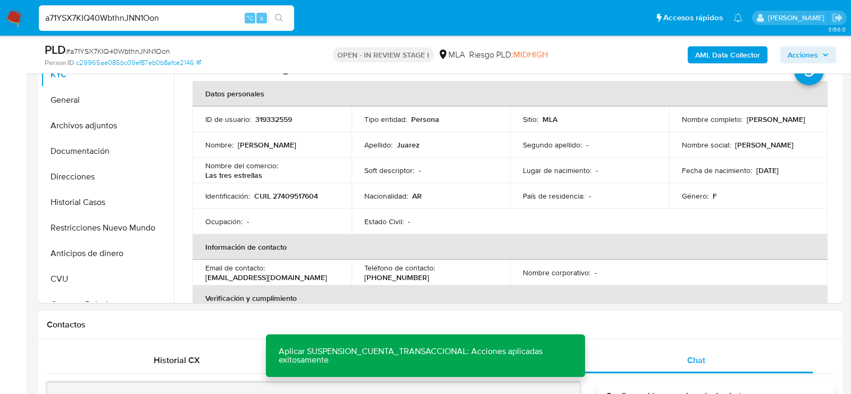
scroll to position [242, 0]
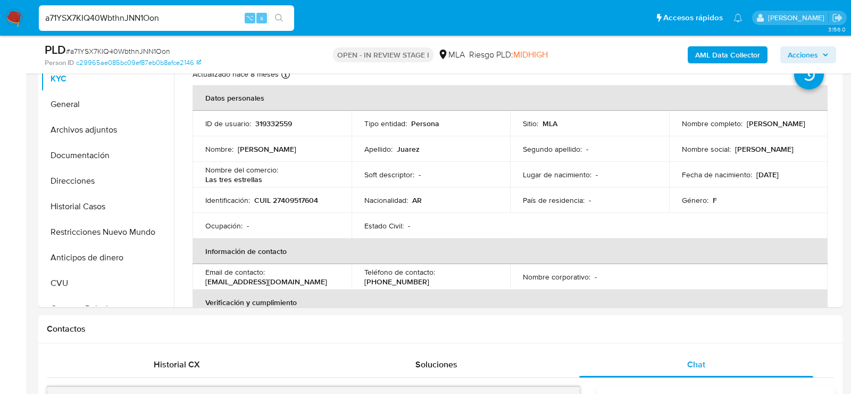
click at [179, 9] on div "a71YSX7KIQ40WbthnJNN1Oon ⌥ s" at bounding box center [166, 18] width 255 height 26
click at [179, 12] on input "a71YSX7KIQ40WbthnJNN1Oon" at bounding box center [166, 18] width 255 height 14
paste input "XnSc0jtUa8IlUpwbgRjglwPL"
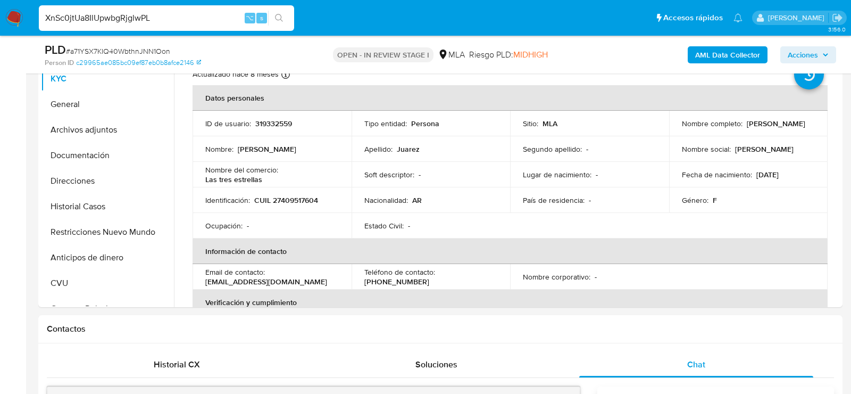
type input "XnSc0jtUa8IlUpwbgRjglwPL"
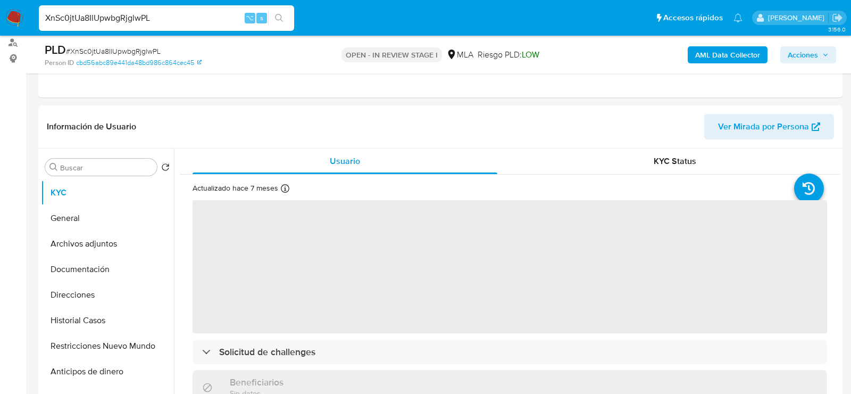
scroll to position [134, 0]
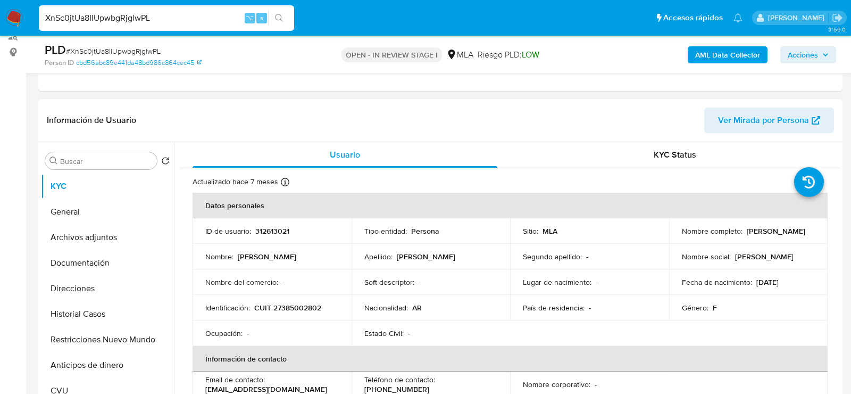
select select "10"
click at [257, 228] on p "312613021" at bounding box center [272, 231] width 34 height 10
copy p "312613021"
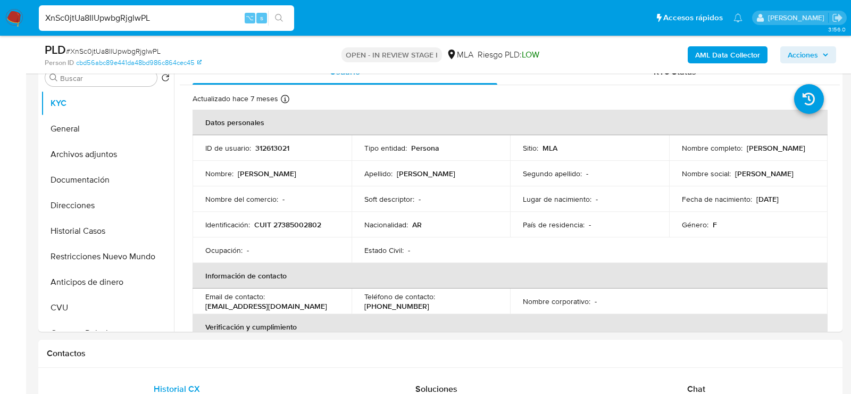
scroll to position [219, 0]
click at [290, 220] on p "CUIT 27385002802" at bounding box center [287, 223] width 67 height 10
copy p "27385002802"
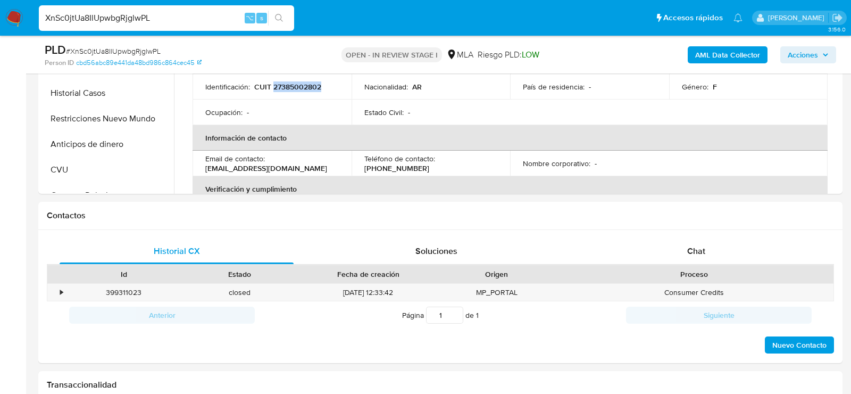
scroll to position [420, 0]
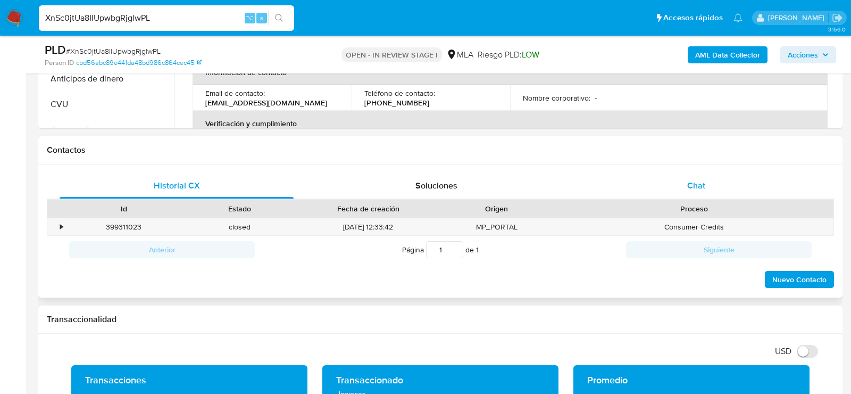
click at [692, 193] on div "Chat" at bounding box center [697, 186] width 234 height 26
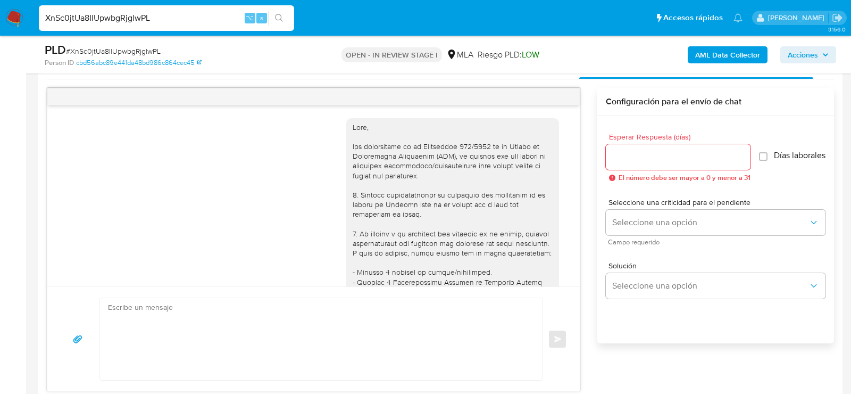
scroll to position [656, 0]
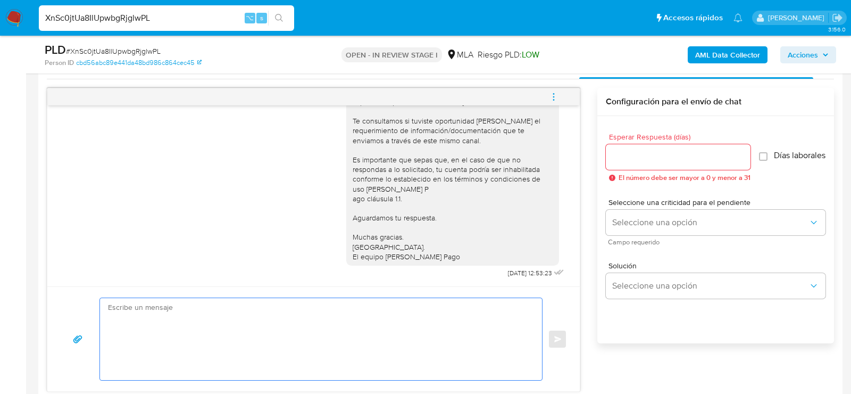
click at [357, 319] on textarea at bounding box center [318, 339] width 421 height 82
paste textarea "Hola, esperamos que te encuentres muy bien. Te consultamos si tuviste oportunid…"
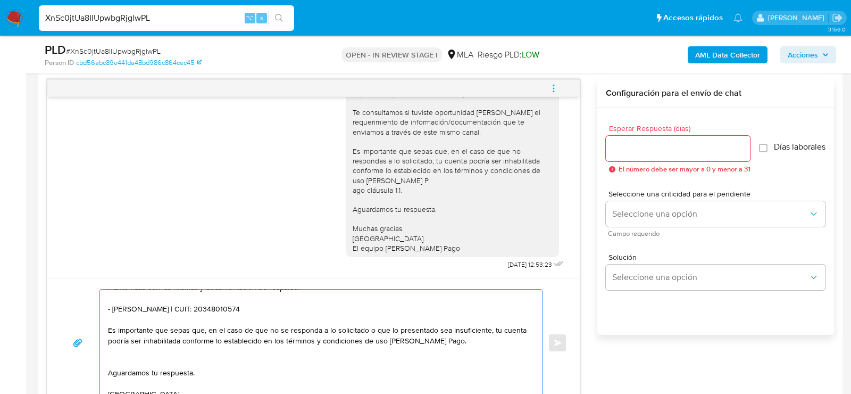
scroll to position [37, 0]
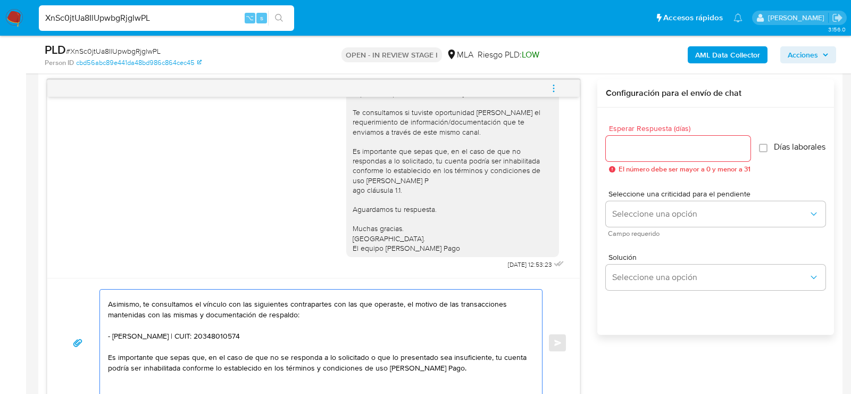
click at [242, 329] on textarea "Hola, esperamos que te encuentres muy bien. Te consultamos si tuviste oportunid…" at bounding box center [318, 343] width 421 height 106
click at [242, 330] on textarea "Hola, esperamos que te encuentres muy bien. Te consultamos si tuviste oportunid…" at bounding box center [318, 343] width 421 height 106
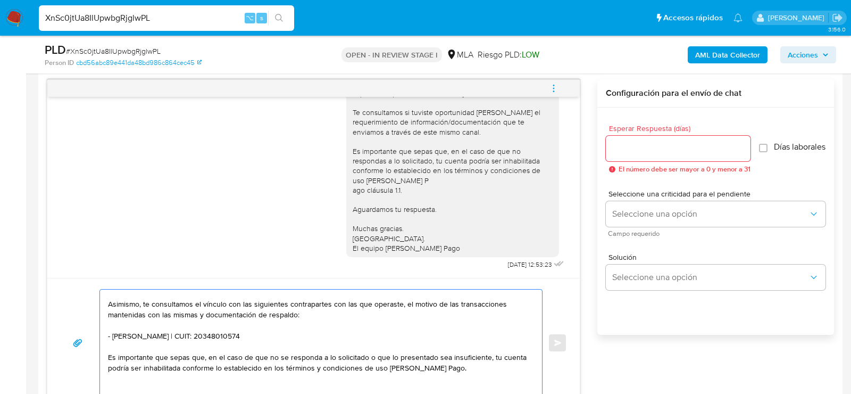
click at [242, 330] on textarea "Hola, esperamos que te encuentres muy bien. Te consultamos si tuviste oportunid…" at bounding box center [318, 343] width 421 height 106
paste textarea "Gustavo Alberto Ozan"
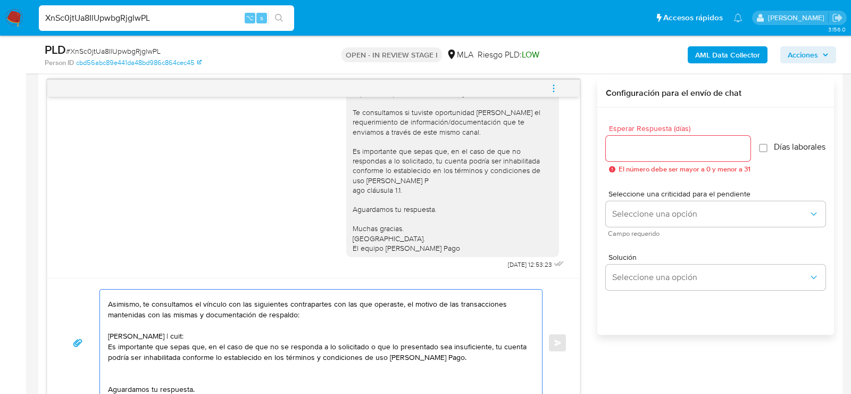
paste textarea "20128735691"
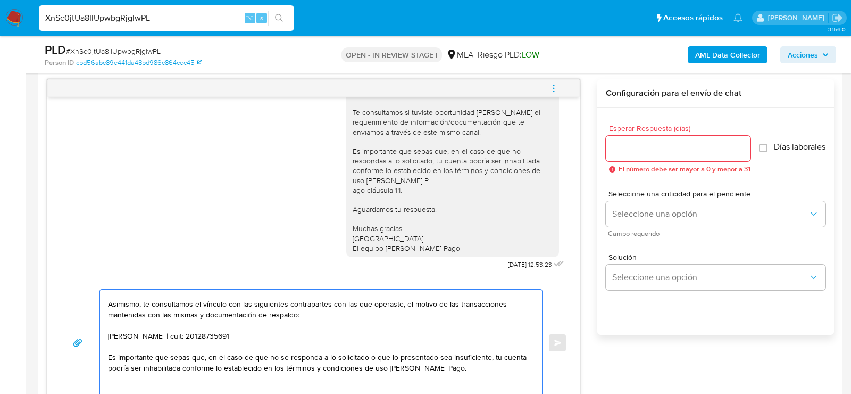
type textarea "Hola, esperamos que te encuentres muy bien. Te consultamos si tuviste oportunid…"
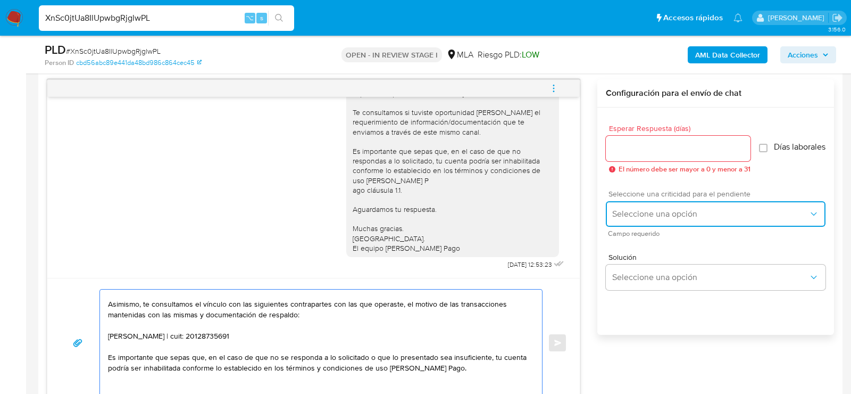
click at [649, 206] on button "Seleccione una opción" at bounding box center [716, 214] width 220 height 26
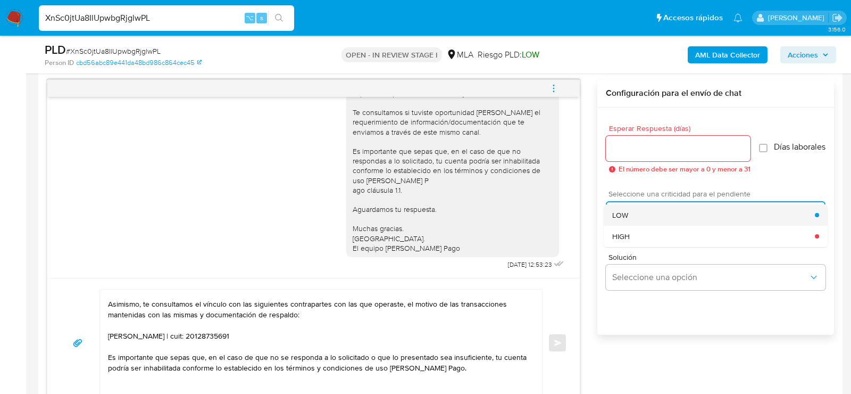
click at [646, 220] on div "LOW" at bounding box center [714, 214] width 203 height 21
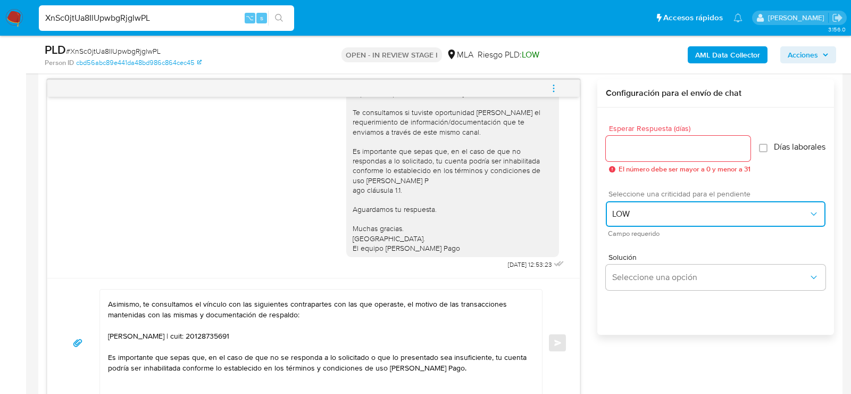
click at [639, 217] on span "LOW" at bounding box center [711, 214] width 196 height 11
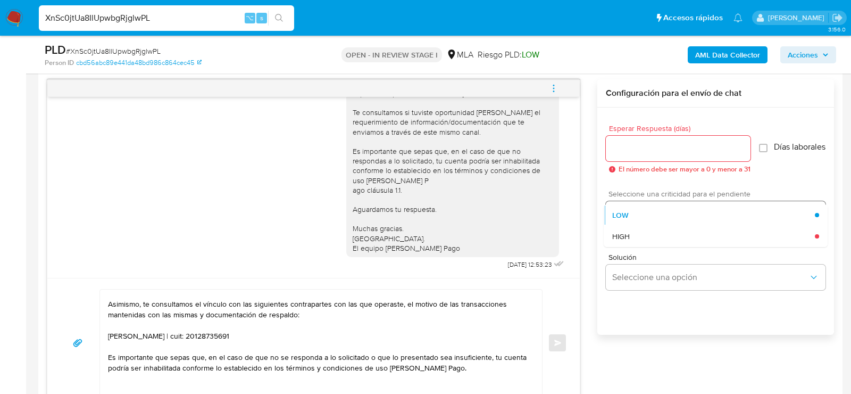
click at [639, 236] on div "HIGH" at bounding box center [714, 236] width 203 height 21
click at [639, 150] on input "Esperar Respuesta (días)" at bounding box center [678, 149] width 145 height 14
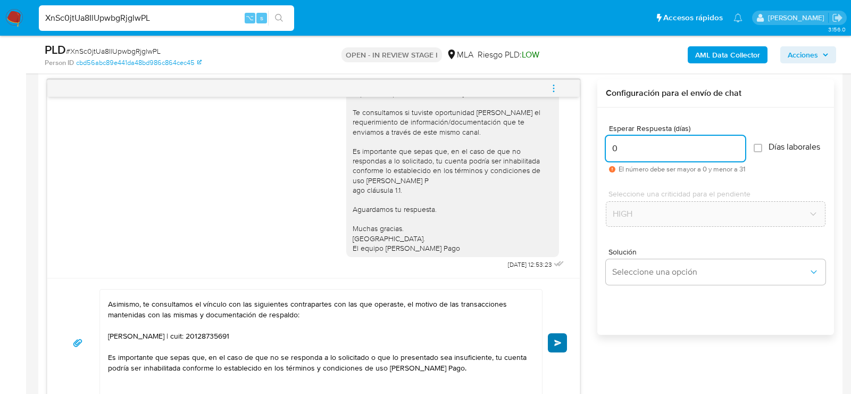
type input "0"
click at [558, 340] on span "Enviar" at bounding box center [558, 343] width 7 height 6
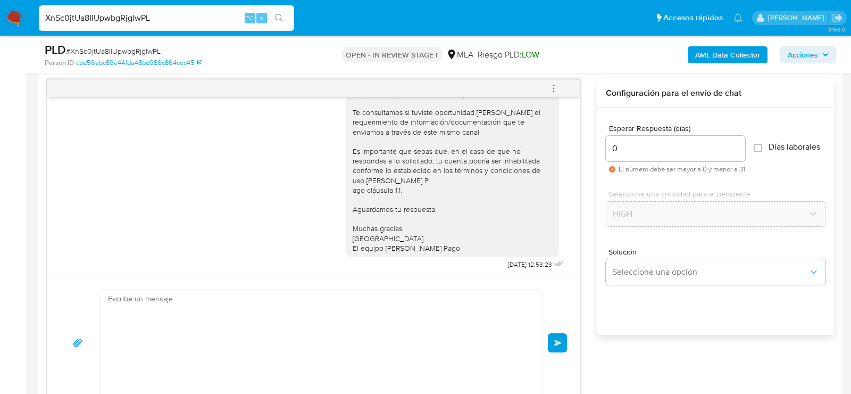
scroll to position [909, 0]
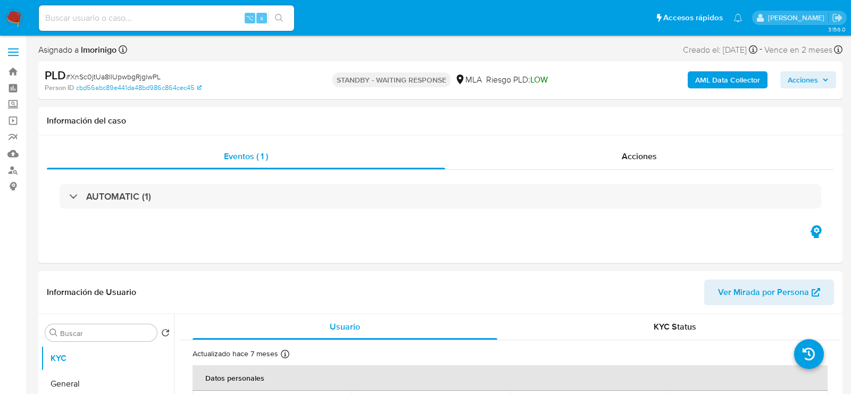
click at [127, 10] on div "⌥ s" at bounding box center [166, 18] width 255 height 26
click at [127, 18] on input at bounding box center [166, 18] width 255 height 14
select select "10"
paste input "neeHuwzThJhugcEXgJYhkWUM"
type input "neeHuwzThJhugcEXgJYhkWUM"
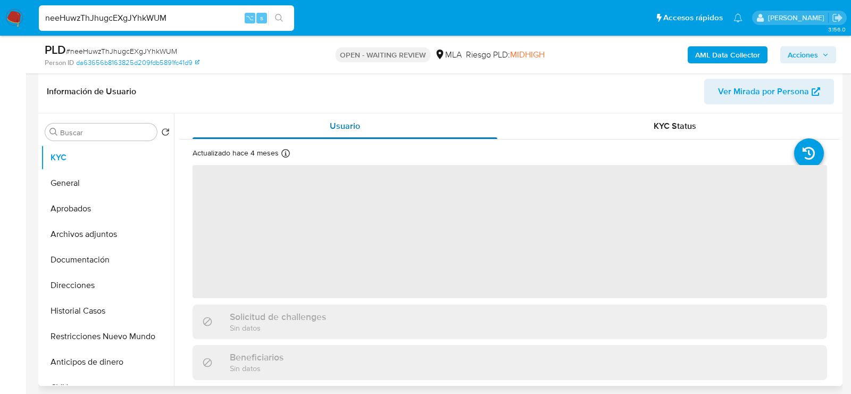
scroll to position [178, 0]
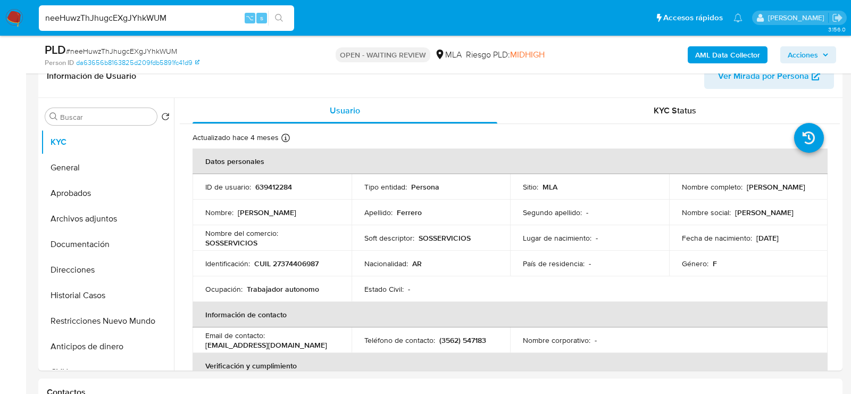
click at [266, 170] on th "Datos personales" at bounding box center [510, 161] width 635 height 26
select select "10"
click at [266, 185] on p "639412284" at bounding box center [273, 187] width 37 height 10
copy p "639412284"
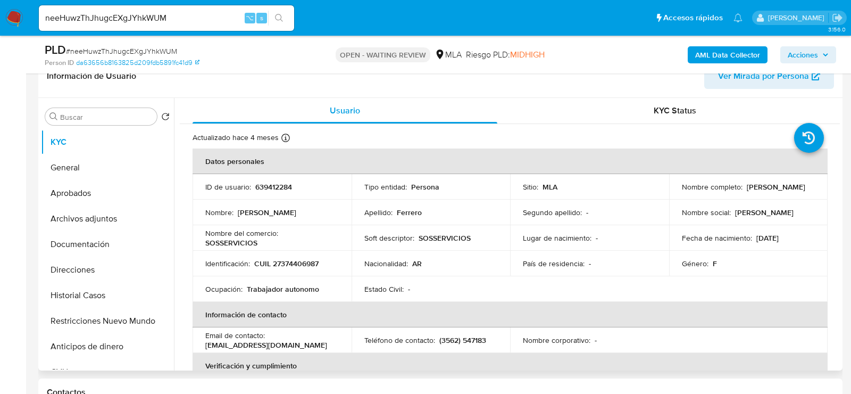
click at [278, 276] on td "Ocupación : Trabajador autonomo" at bounding box center [272, 289] width 159 height 26
click at [279, 259] on p "CUIL 27374406987" at bounding box center [286, 264] width 64 height 10
copy p "27374406987"
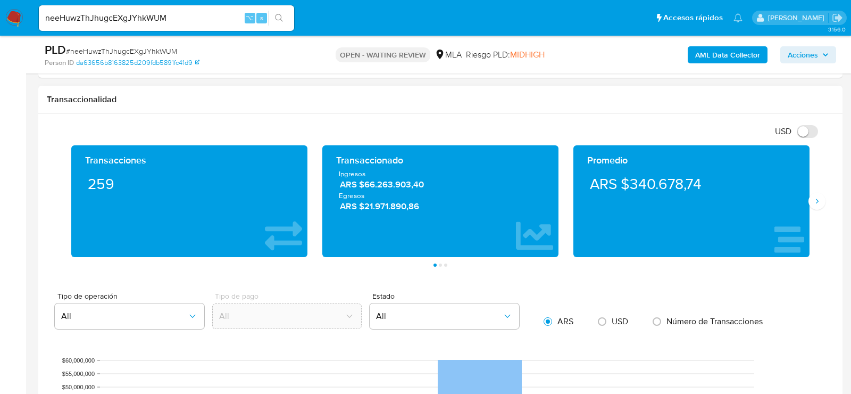
scroll to position [527, 0]
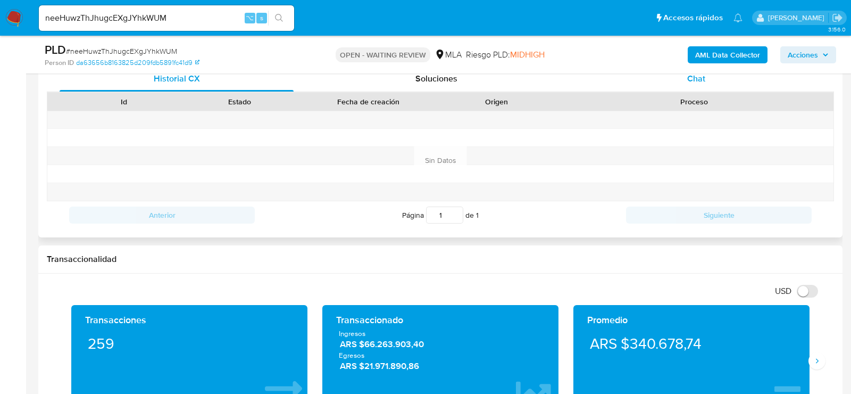
click at [671, 84] on div "Chat" at bounding box center [697, 79] width 234 height 26
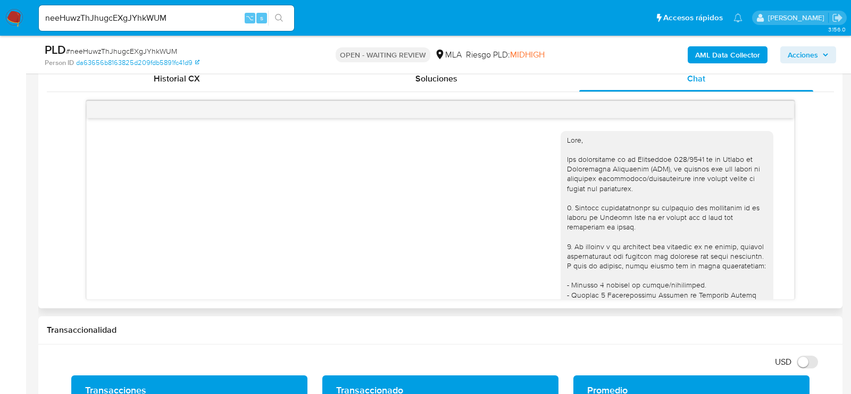
scroll to position [491, 0]
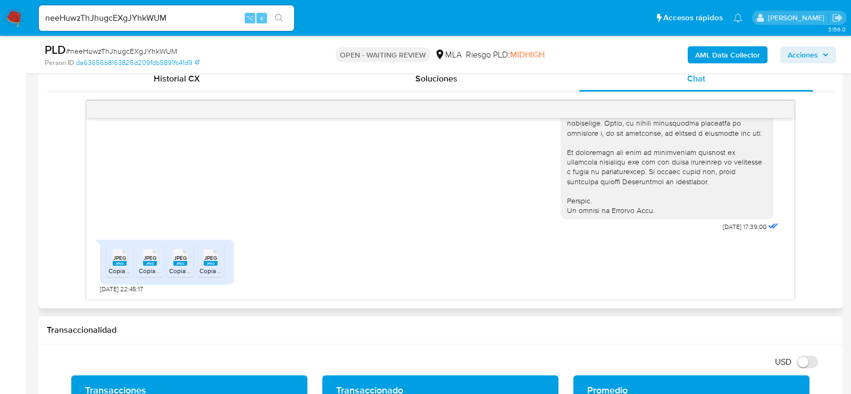
click at [119, 258] on span "JPEG" at bounding box center [119, 257] width 13 height 7
click at [140, 261] on div "JPEG JPEG" at bounding box center [150, 256] width 22 height 21
click at [180, 261] on rect at bounding box center [180, 263] width 14 height 5
click at [213, 261] on rect at bounding box center [211, 263] width 14 height 5
click at [140, 47] on span "# neeHuwzThJhugcEXgJYhkWUM" at bounding box center [121, 51] width 111 height 11
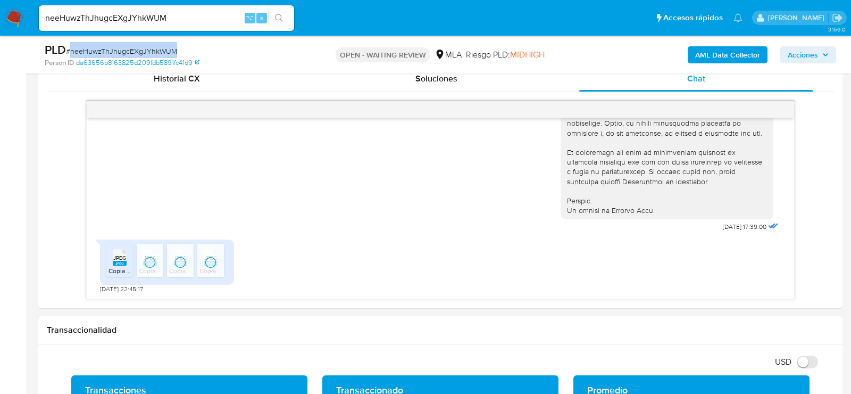
click at [140, 47] on span "# neeHuwzThJhugcEXgJYhkWUM" at bounding box center [121, 51] width 111 height 11
copy span "neeHuwzThJhugcEXgJYhkWUM"
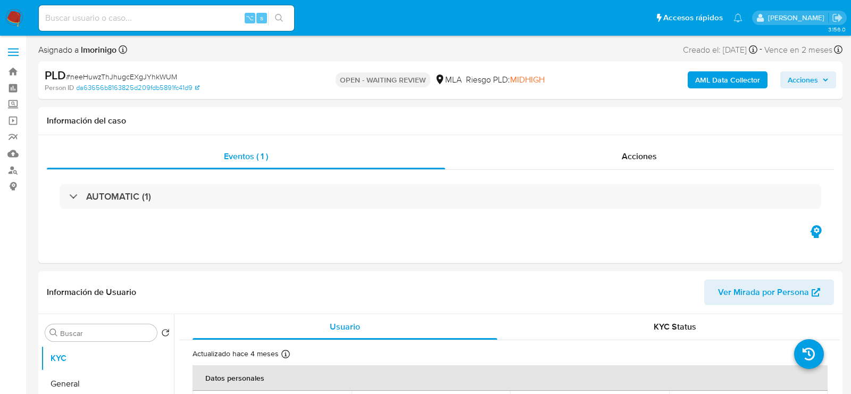
select select "10"
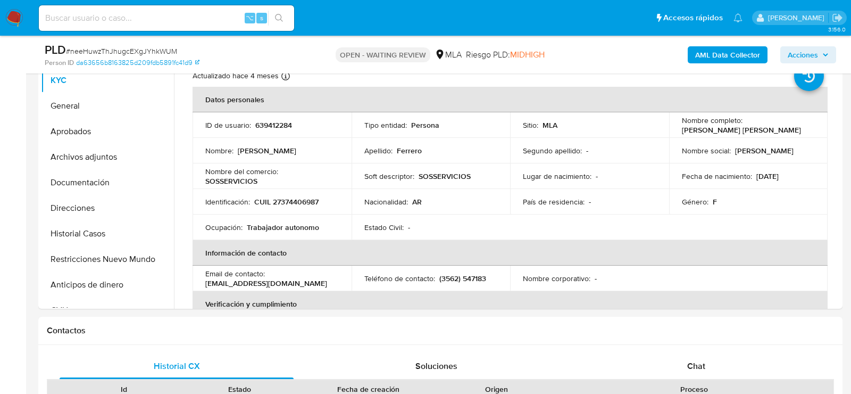
scroll to position [235, 0]
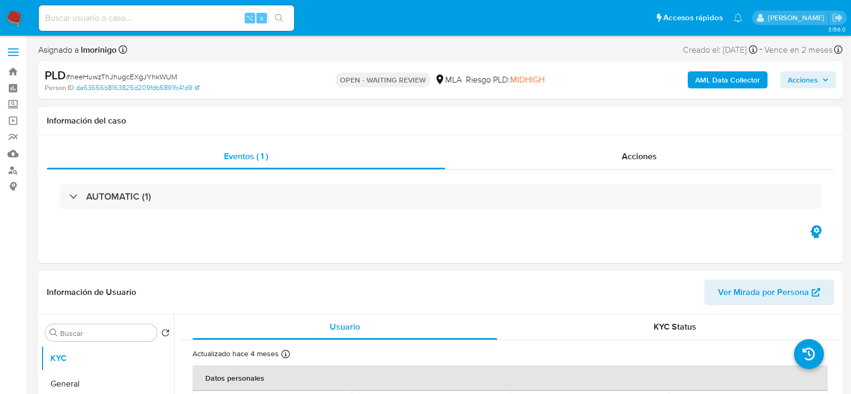
select select "10"
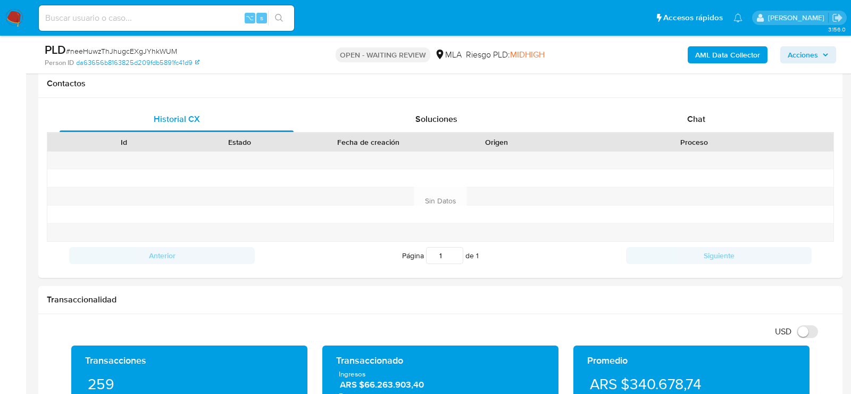
scroll to position [486, 0]
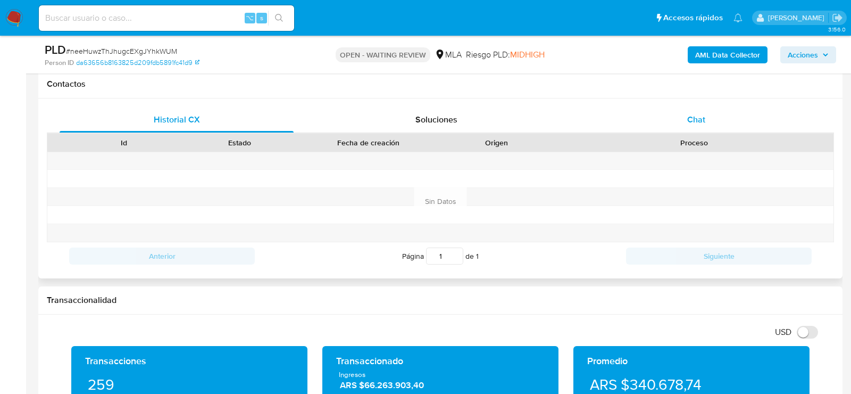
click at [687, 117] on div "Chat" at bounding box center [697, 120] width 234 height 26
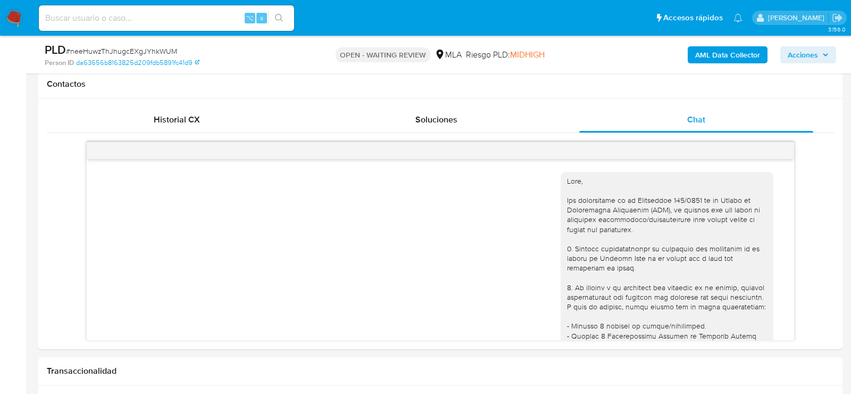
scroll to position [491, 0]
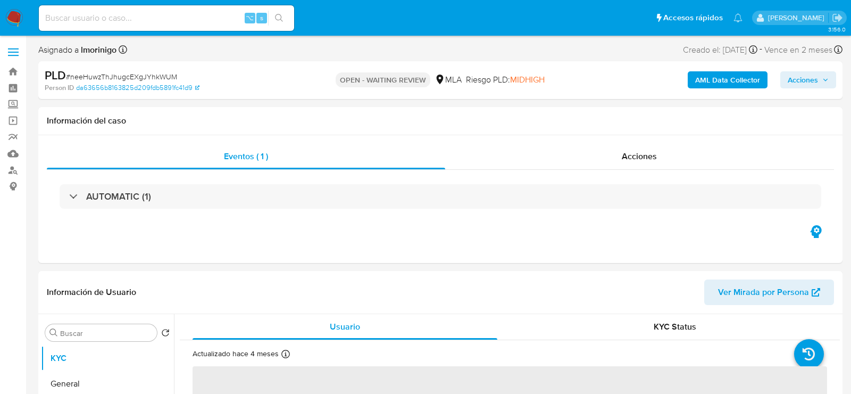
click at [112, 78] on span "# neeHuwzThJhugcEXgJYhkWUM" at bounding box center [121, 76] width 111 height 11
select select "10"
copy span "neeHuwzThJhugcEXgJYhkWUM"
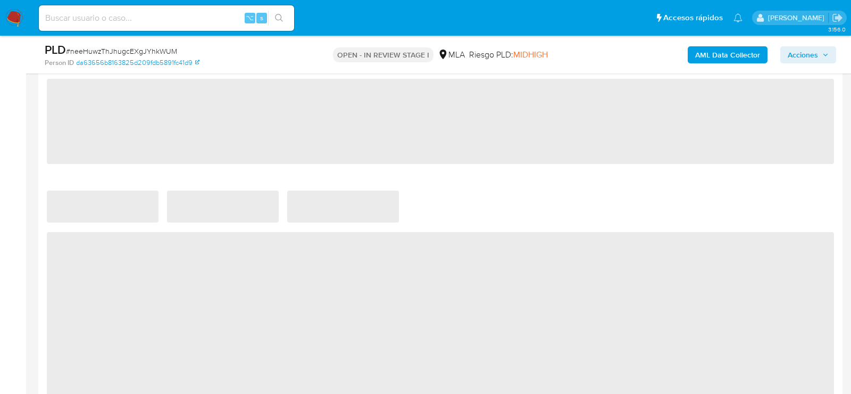
select select "10"
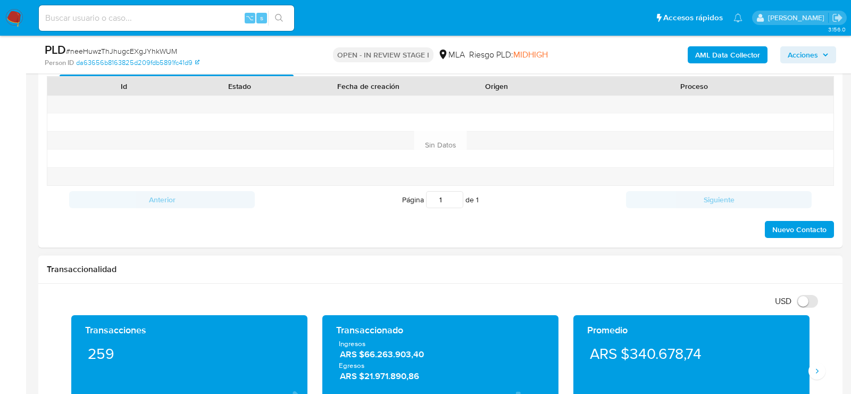
scroll to position [442, 0]
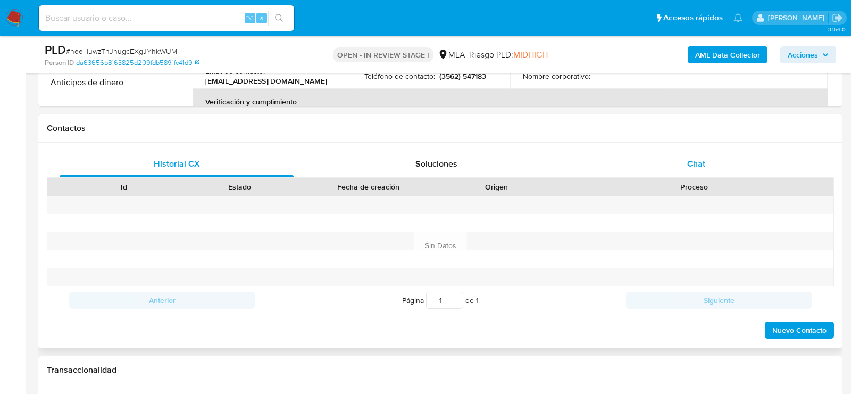
click at [682, 160] on div "Chat" at bounding box center [697, 164] width 234 height 26
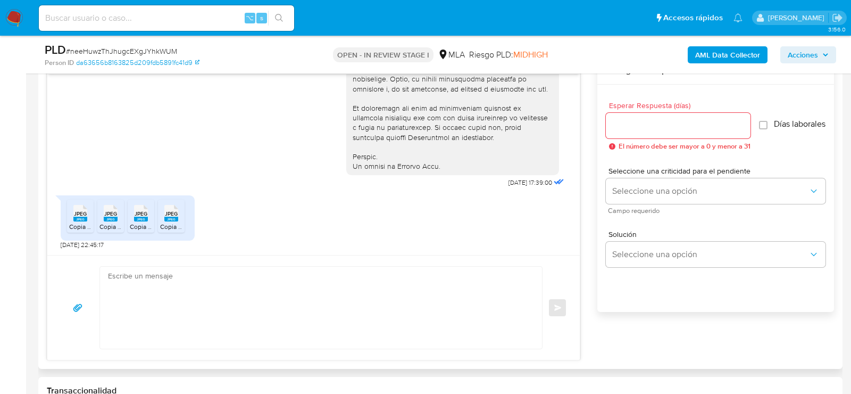
scroll to position [579, 0]
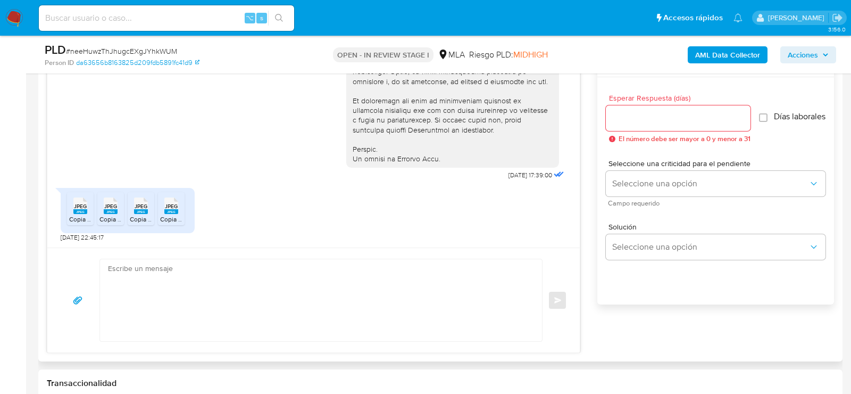
click at [332, 281] on textarea at bounding box center [318, 300] width 421 height 82
paste textarea "Hola. Muchas gracias por la documentación proporcionada. No obstante, es necesa…"
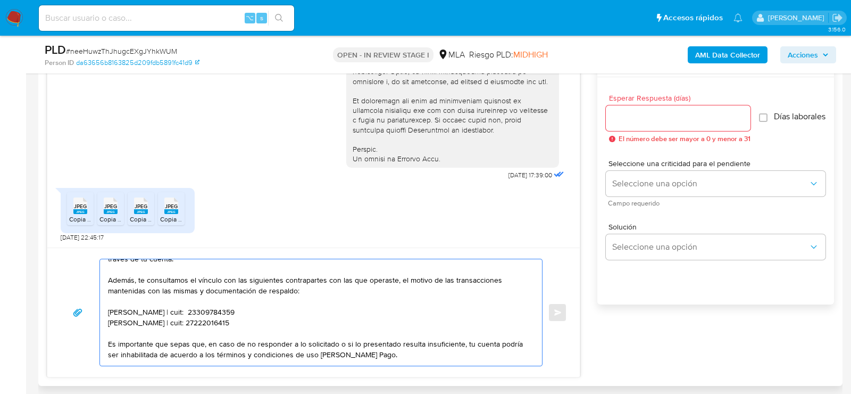
scroll to position [51, 0]
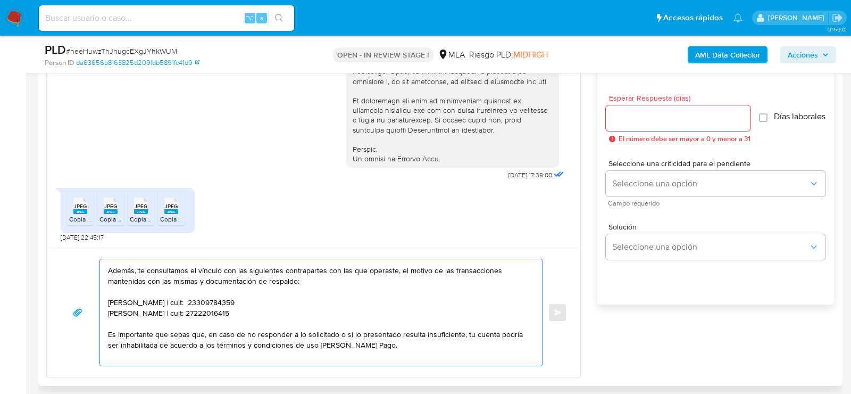
click at [213, 302] on textarea "Hola. Muchas gracias por la documentación proporcionada. No obstante, es necesa…" at bounding box center [318, 312] width 421 height 106
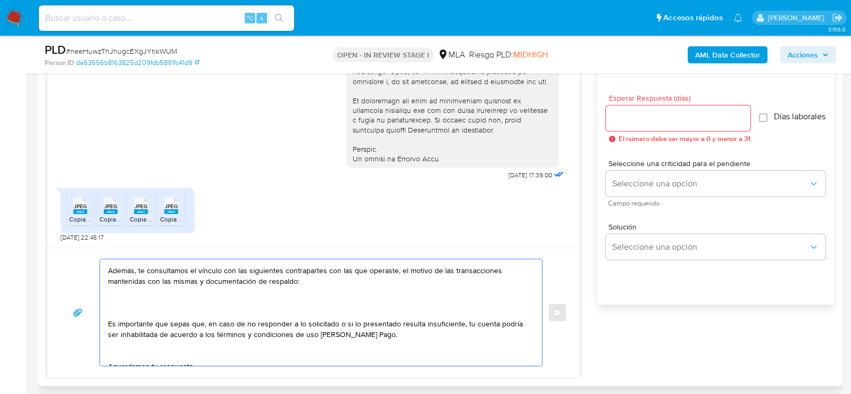
paste textarea "20202682856 name: BROSSINO RAFAEL || alias: 23333826569 name: VOCOS BAUDINO ROM…"
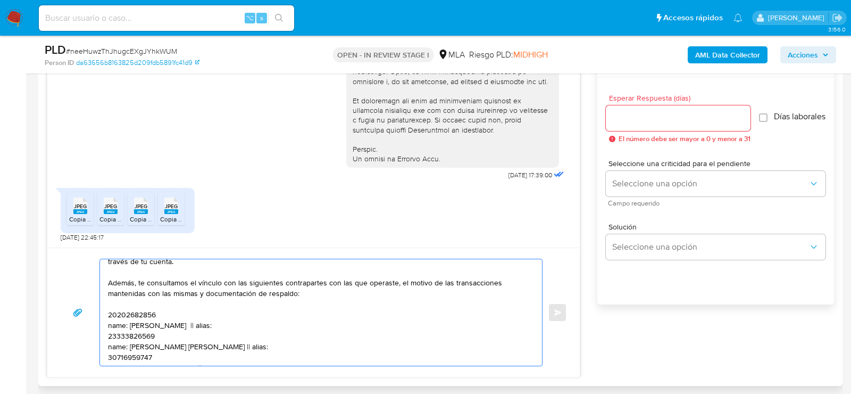
scroll to position [38, 0]
click at [128, 312] on textarea "Hola. Muchas gracias por la documentación proporcionada. No obstante, es necesa…" at bounding box center [318, 312] width 421 height 106
click at [184, 315] on textarea "Hola. Muchas gracias por la documentación proporcionada. No obstante, es necesa…" at bounding box center [318, 312] width 421 height 106
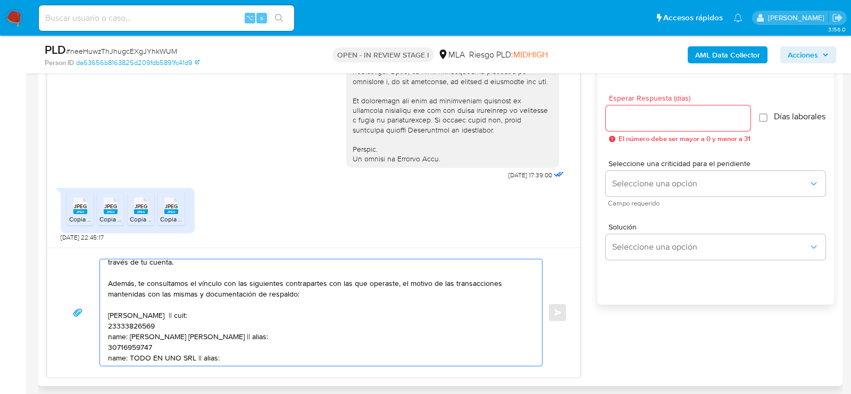
paste textarea "20202682856"
click at [146, 319] on textarea "Hola. Muchas gracias por la documentación proporcionada. No obstante, es necesa…" at bounding box center [318, 312] width 421 height 106
click at [266, 322] on textarea "Hola. Muchas gracias por la documentación proporcionada. No obstante, es necesa…" at bounding box center [318, 312] width 421 height 106
paste textarea "23333826569"
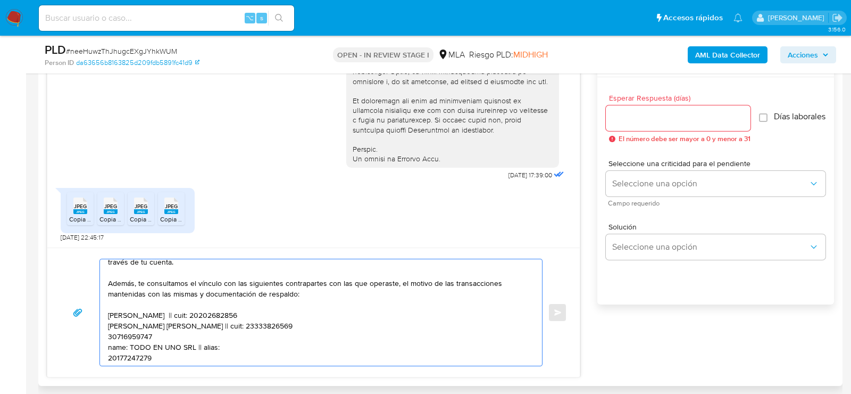
click at [141, 328] on textarea "Hola. Muchas gracias por la documentación proporcionada. No obstante, es necesa…" at bounding box center [318, 312] width 421 height 106
click at [184, 330] on textarea "Hola. Muchas gracias por la documentación proporcionada. No obstante, es necesa…" at bounding box center [318, 312] width 421 height 106
paste textarea "30716959747"
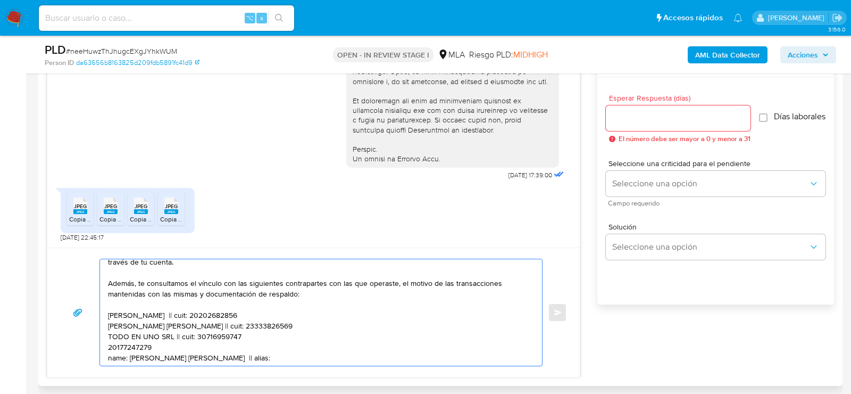
click at [136, 347] on textarea "Hola. Muchas gracias por la documentación proporcionada. No obstante, es necesa…" at bounding box center [318, 312] width 421 height 106
click at [192, 345] on textarea "Hola. Muchas gracias por la documentación proporcionada. No obstante, es necesa…" at bounding box center [318, 312] width 421 height 106
paste textarea "20177247279"
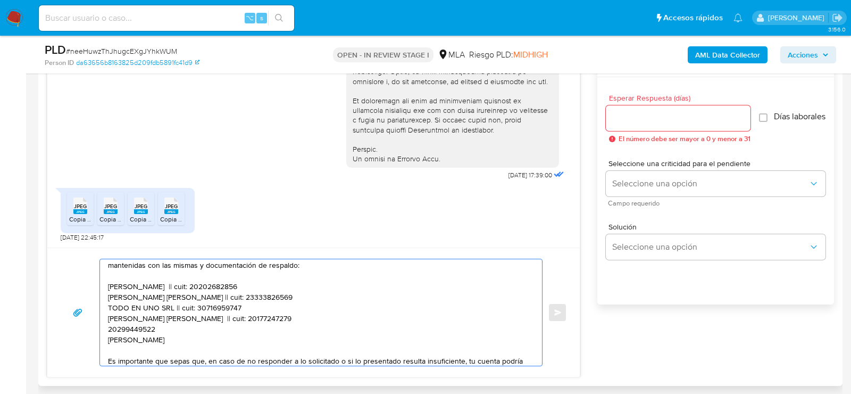
scroll to position [76, 0]
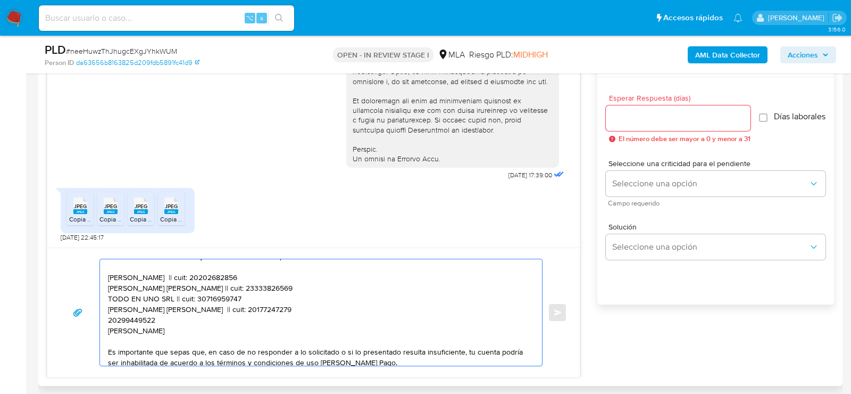
click at [145, 319] on textarea "Hola. Muchas gracias por la documentación proporcionada. No obstante, es necesa…" at bounding box center [318, 312] width 421 height 106
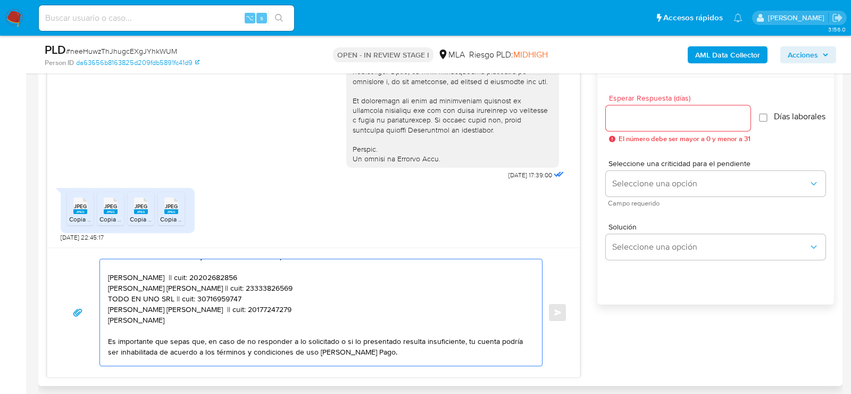
click at [198, 315] on textarea "Hola. Muchas gracias por la documentación proporcionada. No obstante, es necesa…" at bounding box center [318, 312] width 421 height 106
paste textarea "20299449522"
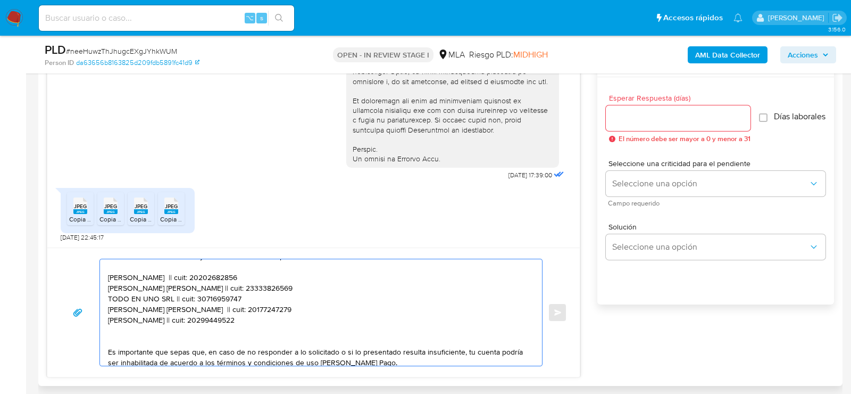
paste textarea "30641836199 name: Amcs Y D Brinkmann || alias:"
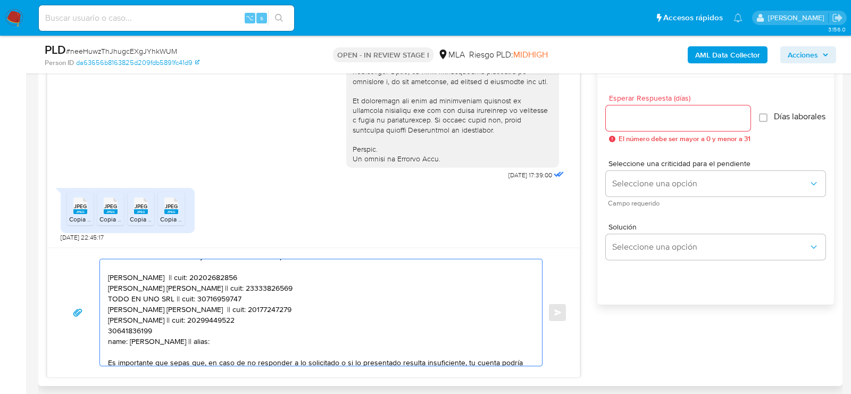
click at [136, 330] on textarea "Hola. Muchas gracias por la documentación proporcionada. No obstante, es necesa…" at bounding box center [318, 312] width 421 height 106
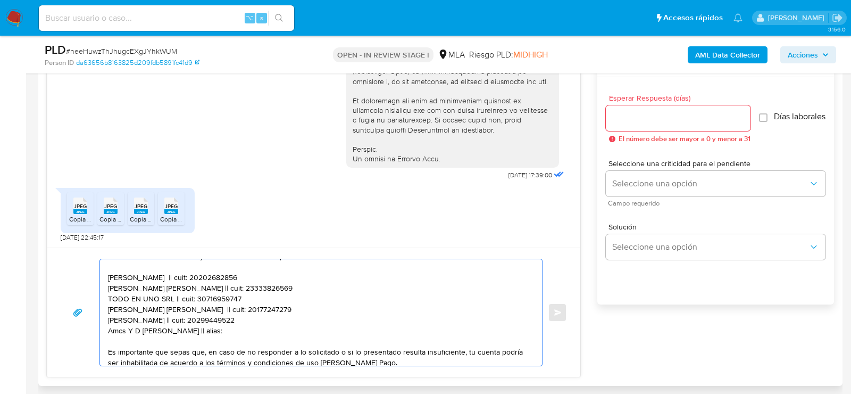
click at [189, 332] on textarea "Hola. Muchas gracias por la documentación proporcionada. No obstante, es necesa…" at bounding box center [318, 312] width 421 height 106
paste textarea "30641836199"
type textarea "Hola. Muchas gracias por la documentación proporcionada. No obstante, es necesa…"
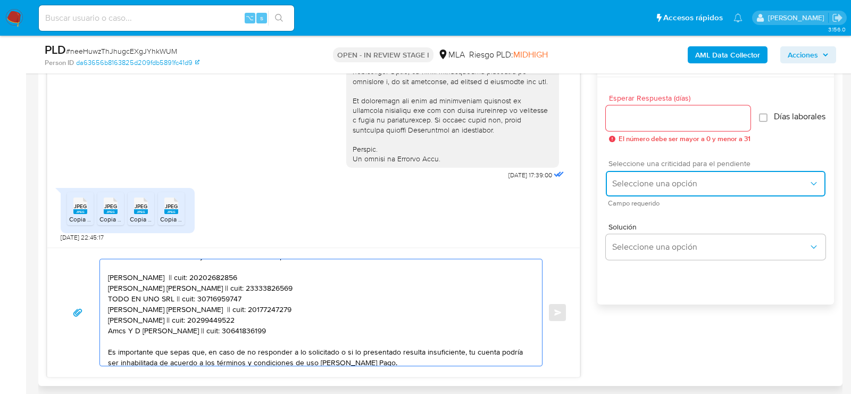
click at [666, 183] on span "Seleccione una opción" at bounding box center [711, 183] width 196 height 11
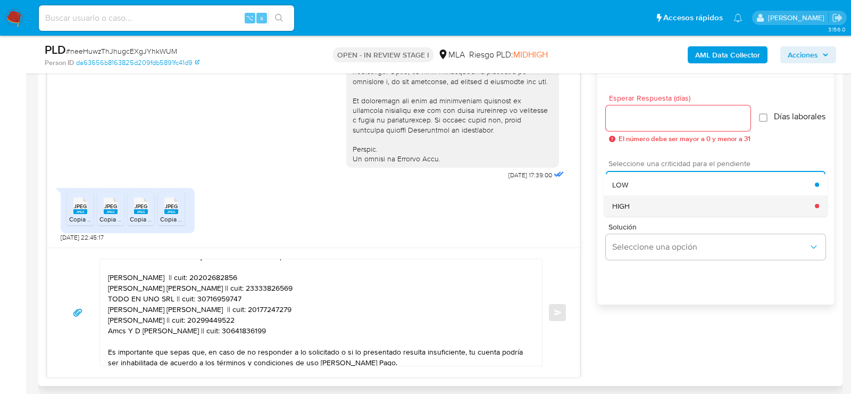
click at [640, 213] on div "HIGH" at bounding box center [714, 205] width 203 height 21
click at [642, 135] on span "El número debe ser mayor a 0 y menor a 31" at bounding box center [685, 138] width 132 height 7
click at [642, 120] on input "Esperar Respuesta (días)" at bounding box center [678, 118] width 145 height 14
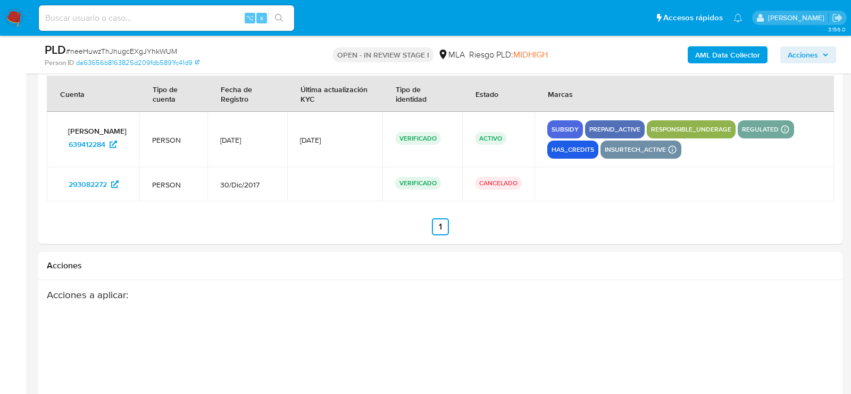
scroll to position [1953, 0]
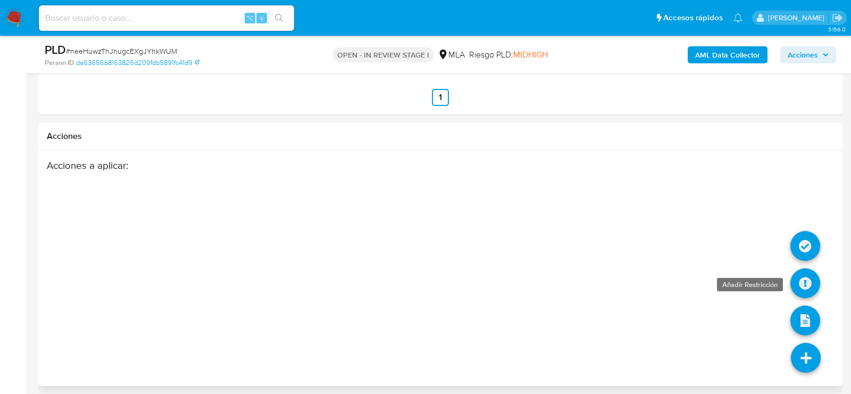
type input "0"
click at [810, 280] on icon at bounding box center [806, 283] width 30 height 30
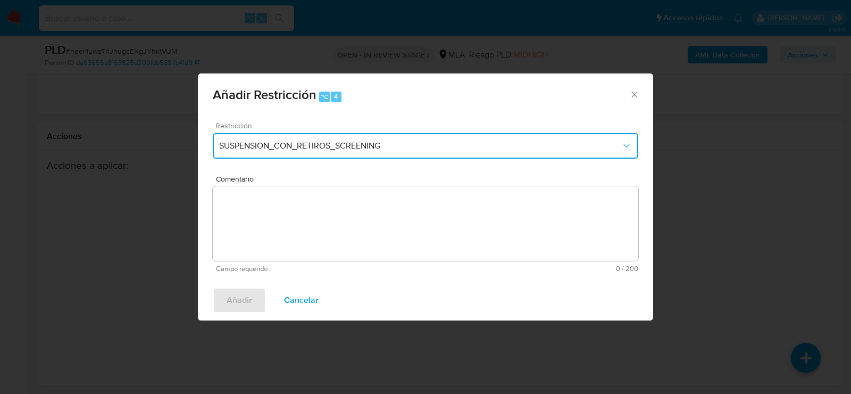
click at [328, 137] on button "SUSPENSION_CON_RETIROS_SCREENING" at bounding box center [426, 146] width 426 height 26
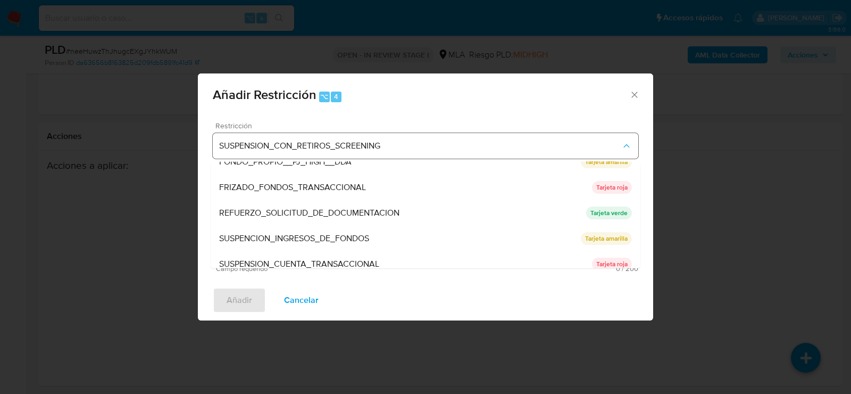
scroll to position [225, 0]
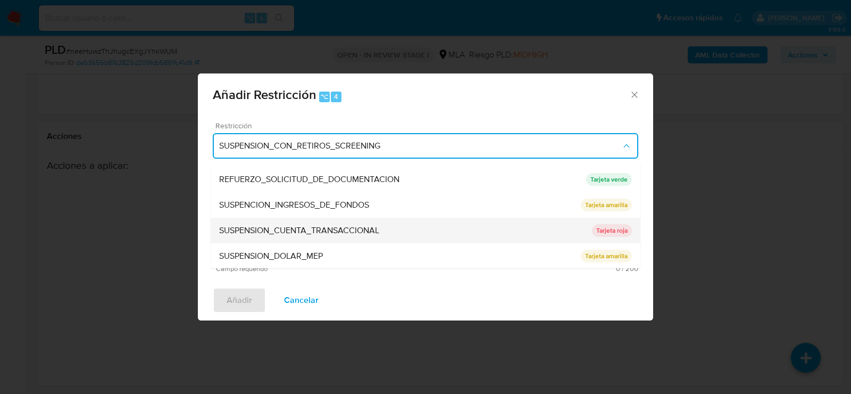
click at [322, 230] on span "SUSPENSION_CUENTA_TRANSACCIONAL" at bounding box center [299, 230] width 160 height 11
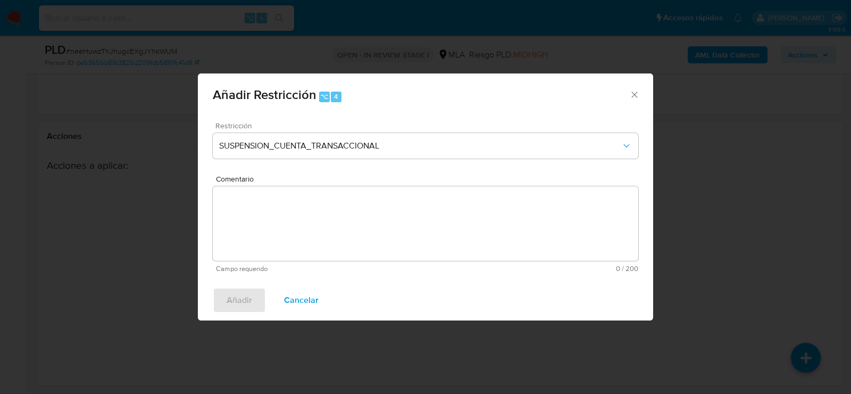
click at [275, 228] on textarea "Comentario" at bounding box center [426, 223] width 426 height 75
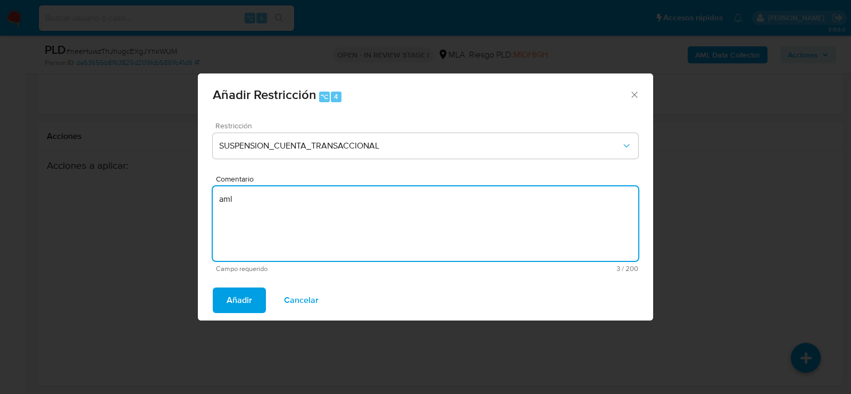
type textarea "aml"
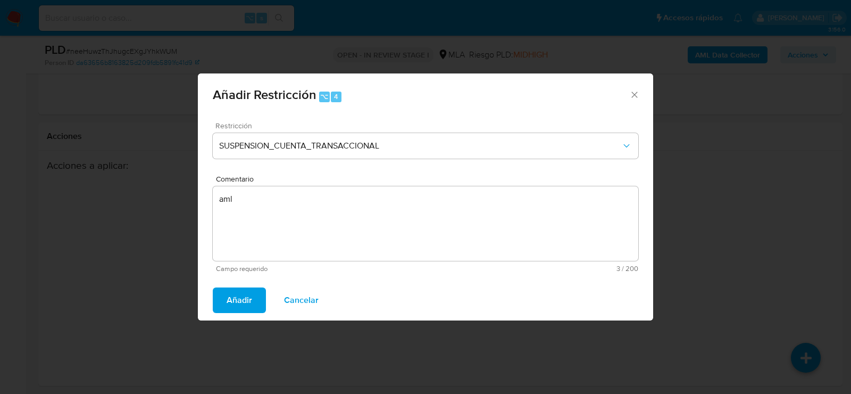
click at [233, 285] on div "Añadir Cancelar" at bounding box center [426, 300] width 456 height 40
click at [233, 301] on span "Añadir" at bounding box center [240, 299] width 26 height 23
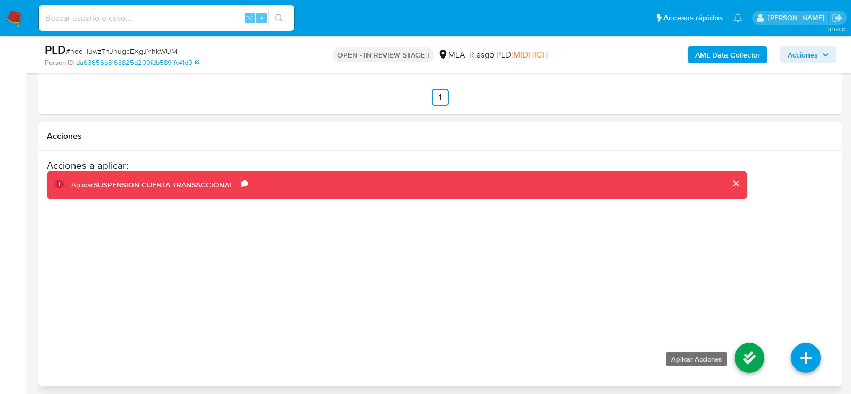
click at [755, 349] on icon at bounding box center [750, 358] width 30 height 30
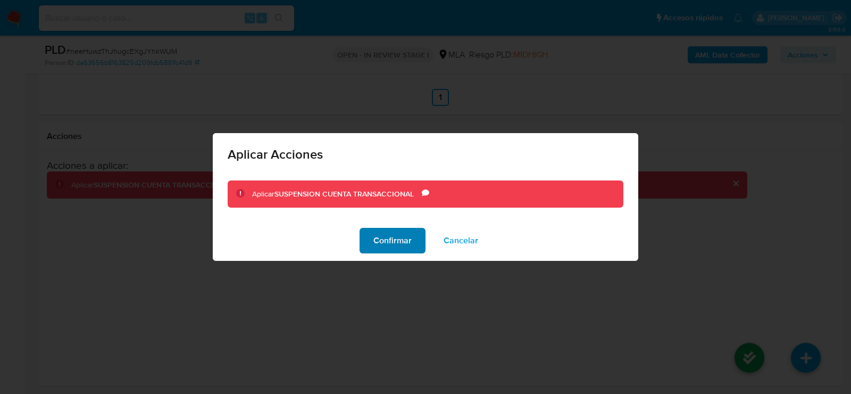
click at [381, 239] on span "Confirmar" at bounding box center [393, 240] width 38 height 23
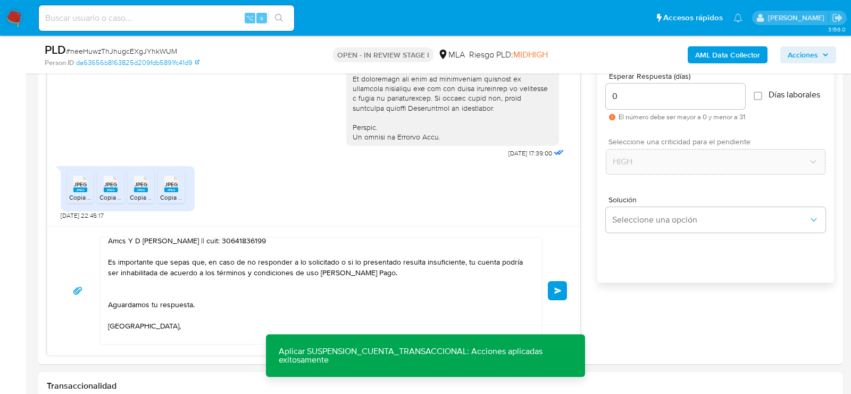
scroll to position [184, 0]
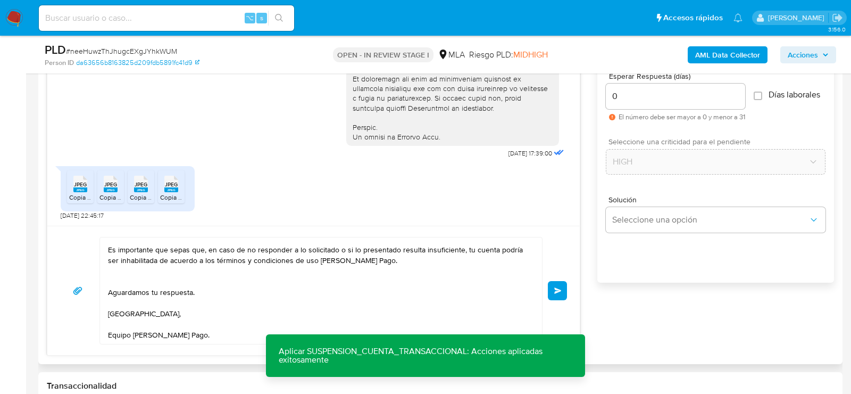
click at [561, 291] on span "Enviar" at bounding box center [558, 290] width 7 height 6
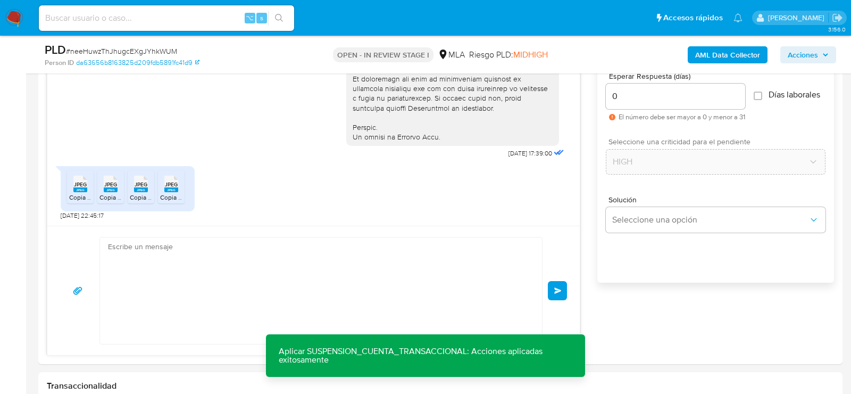
scroll to position [831, 0]
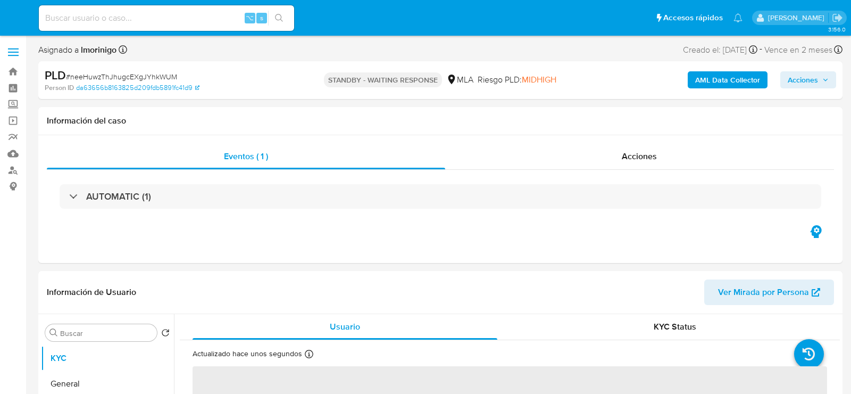
select select "10"
click at [136, 23] on input at bounding box center [166, 18] width 255 height 14
paste input "VLWttuK7UwfHpoUwLfAmVlp3"
type input "VLWttuK7UwfHpoUwLfAmVlp3"
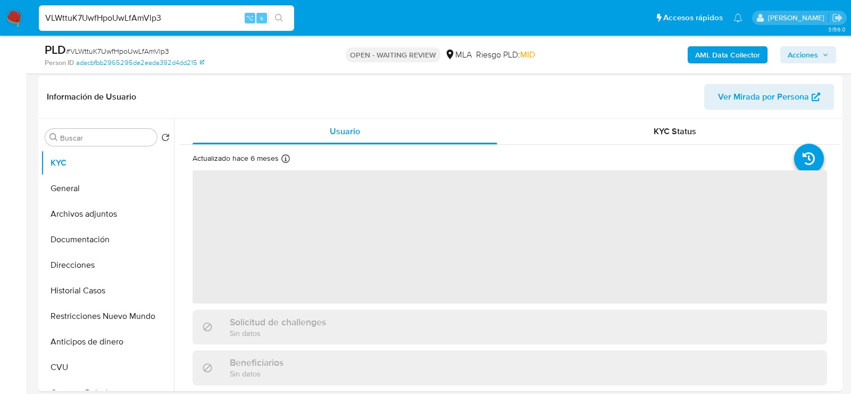
scroll to position [289, 0]
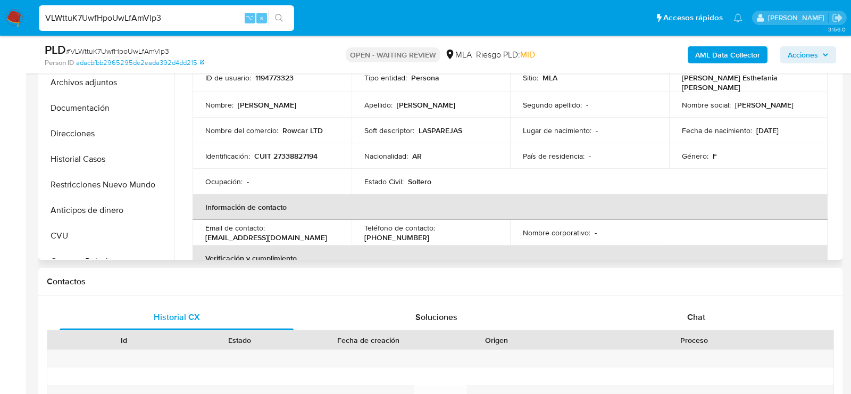
select select "10"
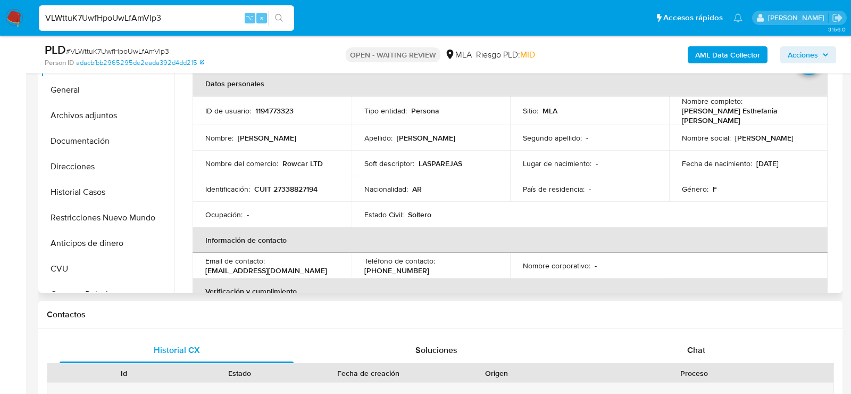
click at [267, 109] on p "1194773323" at bounding box center [274, 111] width 38 height 10
copy p "1194773323"
click at [303, 184] on p "CUIT 27338827194" at bounding box center [285, 189] width 63 height 10
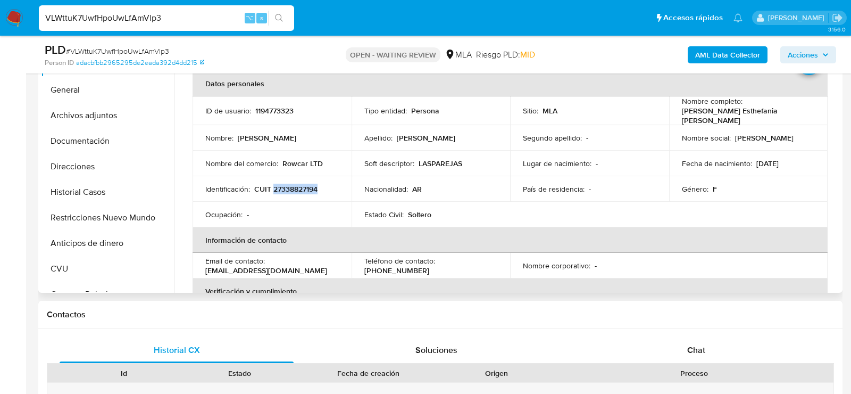
copy p "27338827194"
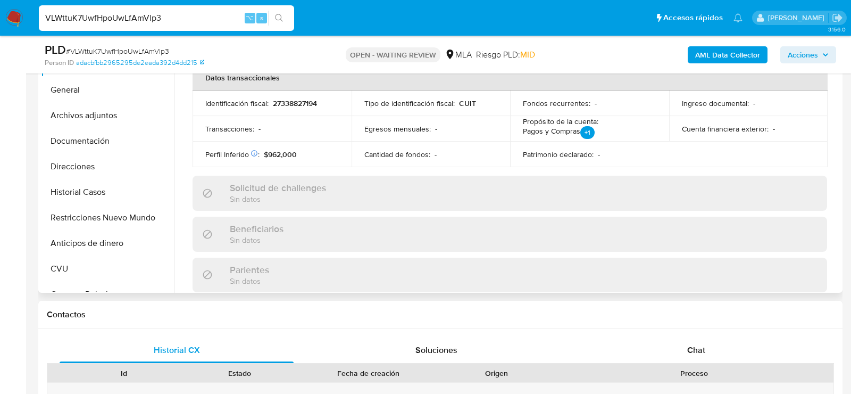
scroll to position [365, 0]
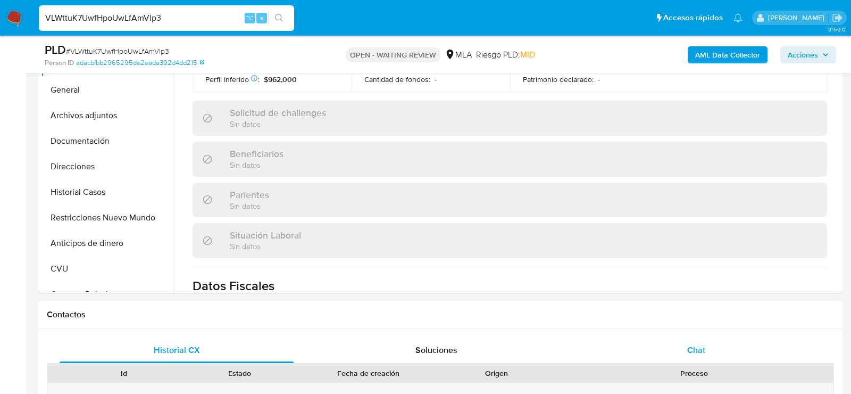
click at [643, 358] on div "Chat" at bounding box center [697, 350] width 234 height 26
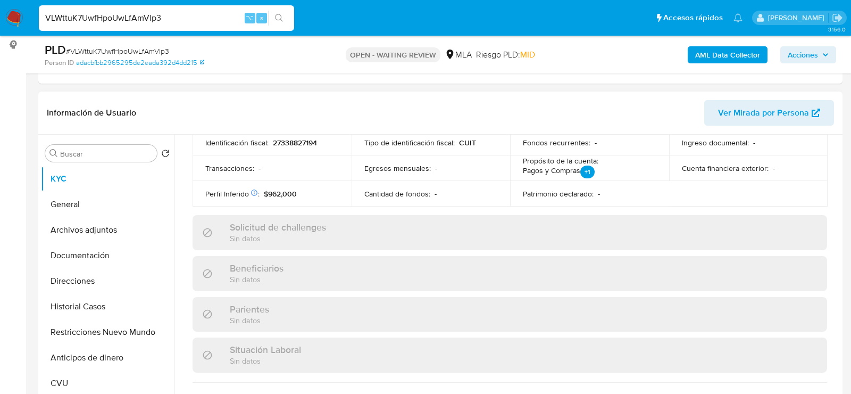
scroll to position [0, 0]
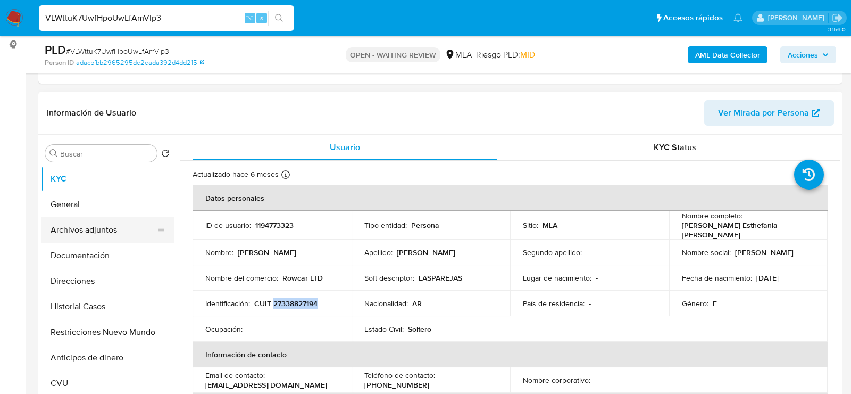
click at [89, 236] on button "Archivos adjuntos" at bounding box center [103, 230] width 125 height 26
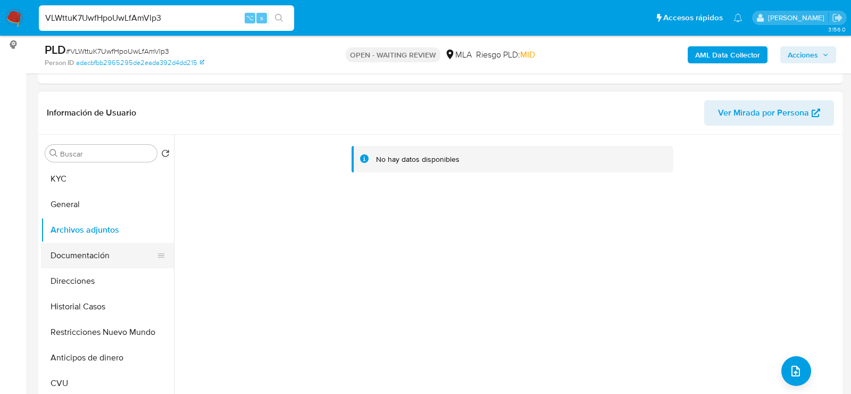
click at [110, 244] on button "Documentación" at bounding box center [103, 256] width 125 height 26
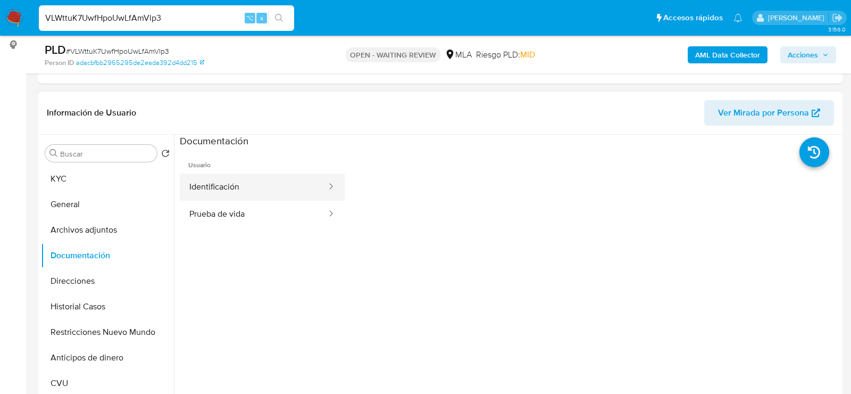
click at [263, 183] on button "Identificación" at bounding box center [254, 186] width 148 height 27
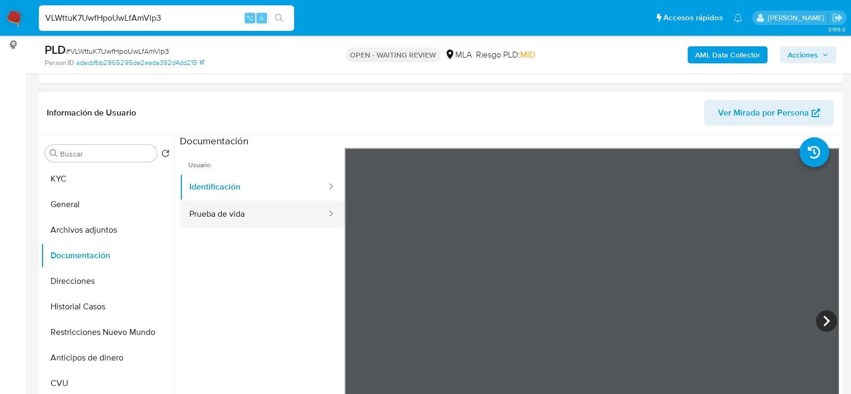
click at [296, 210] on button "Prueba de vida" at bounding box center [254, 214] width 148 height 27
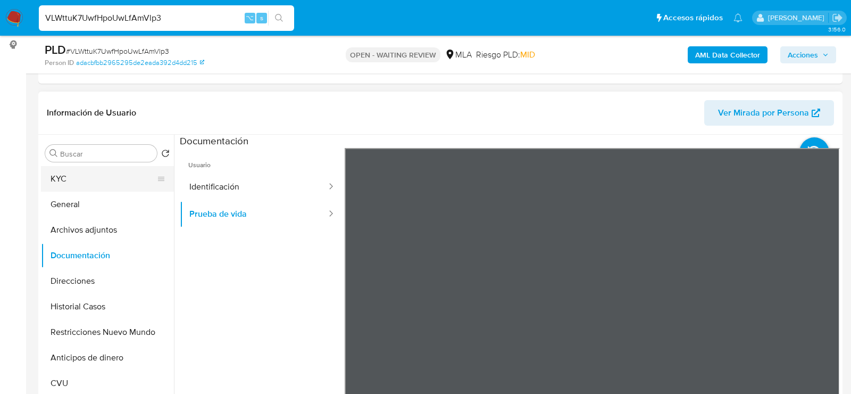
click at [62, 172] on button "KYC" at bounding box center [103, 179] width 125 height 26
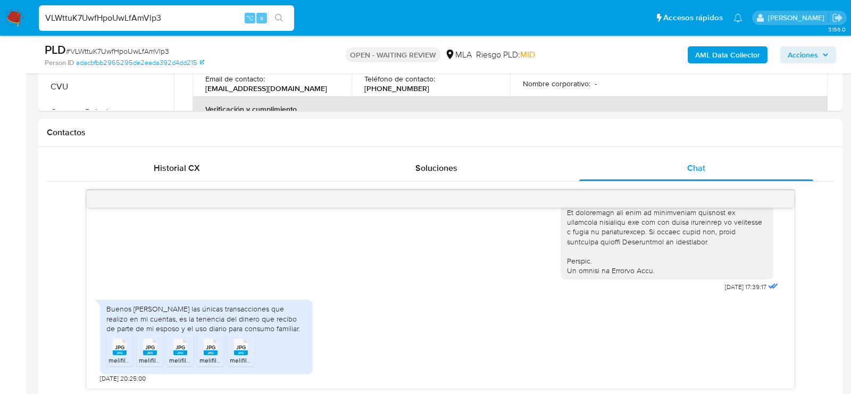
scroll to position [501, 0]
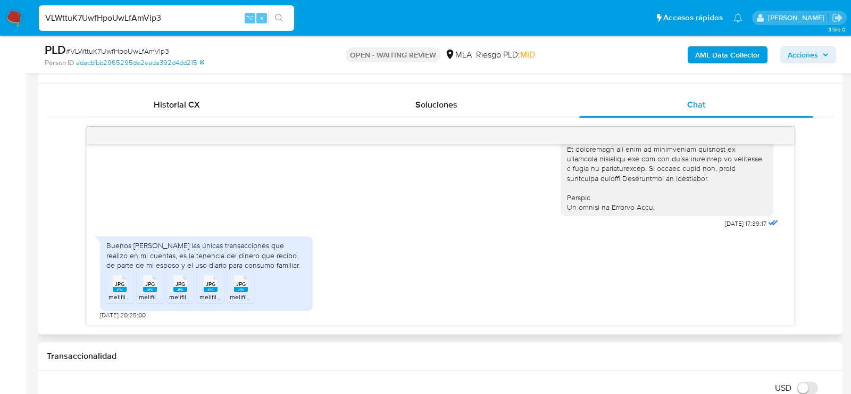
click at [122, 290] on rect at bounding box center [120, 289] width 14 height 5
click at [152, 290] on rect at bounding box center [150, 289] width 14 height 5
click at [188, 290] on div "JPG JPG" at bounding box center [180, 282] width 22 height 21
click at [214, 290] on rect at bounding box center [211, 289] width 14 height 5
click at [243, 290] on rect at bounding box center [241, 289] width 14 height 5
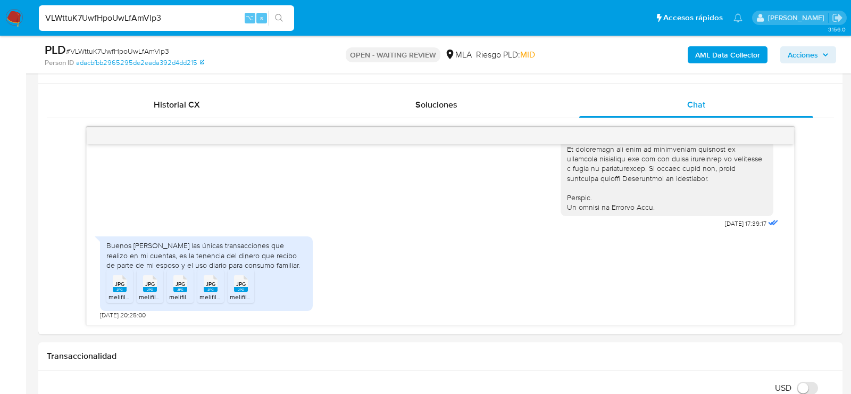
click at [138, 17] on input "VLWttuK7UwfHpoUwLfAmVlp3" at bounding box center [166, 18] width 255 height 14
paste input "ESwANCP4MPi2XyOJXA9W4fbl"
type input "ESwANCP4MPi2XyOJXA9W4fbl"
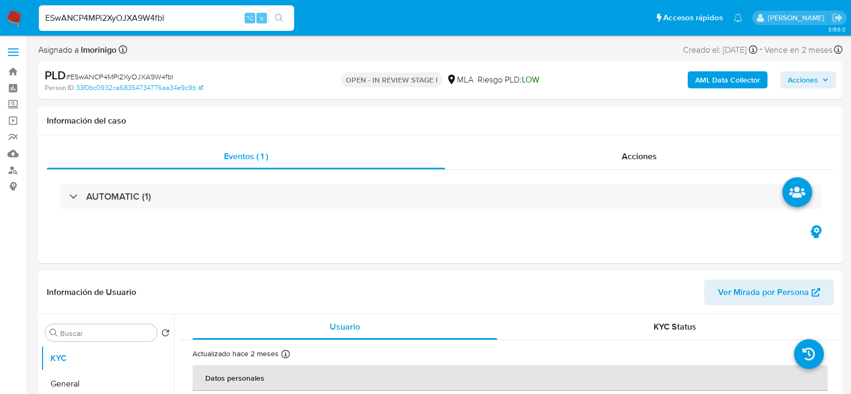
select select "10"
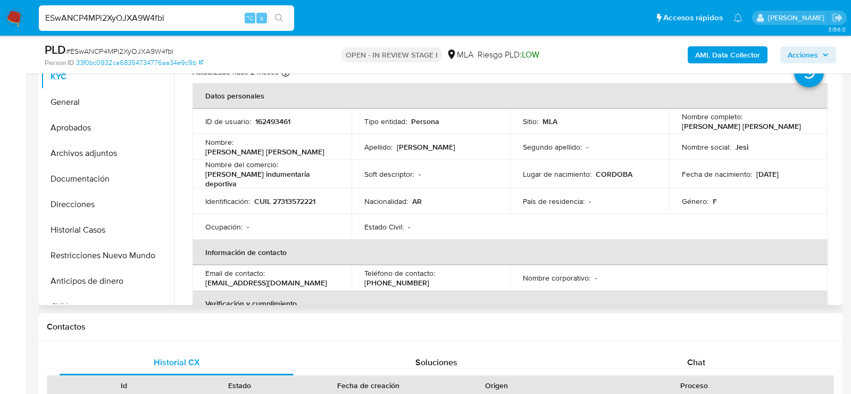
scroll to position [260, 0]
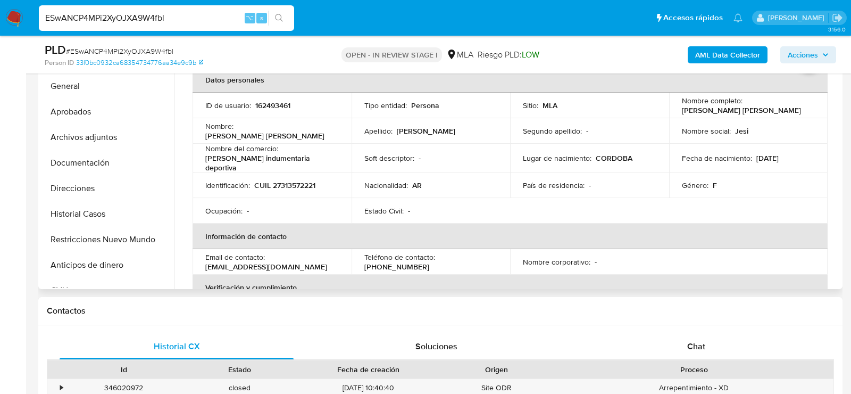
click at [258, 110] on td "ID de usuario : 162493461" at bounding box center [272, 106] width 159 height 26
click at [258, 110] on p "162493461" at bounding box center [272, 106] width 35 height 10
copy div "ID de usuario : 162493461"
click at [264, 105] on p "162493461" at bounding box center [272, 106] width 35 height 10
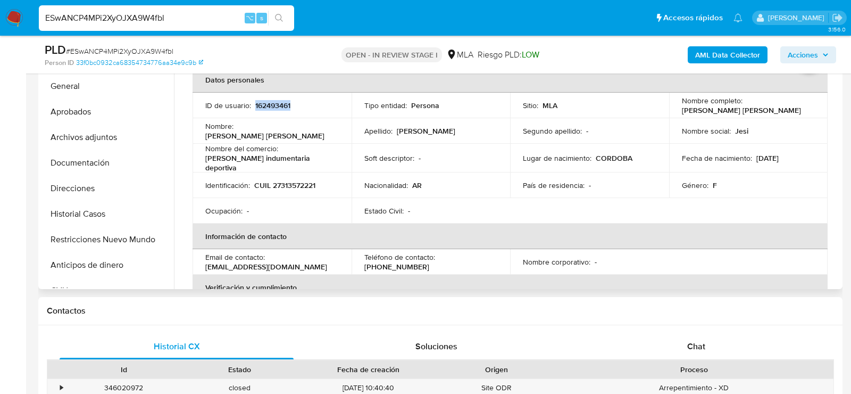
click at [264, 105] on p "162493461" at bounding box center [272, 106] width 35 height 10
copy p "162493461"
click at [286, 189] on td "Identificación : CUIL 27313572221" at bounding box center [272, 185] width 159 height 26
click at [286, 185] on p "CUIL 27313572221" at bounding box center [284, 185] width 61 height 10
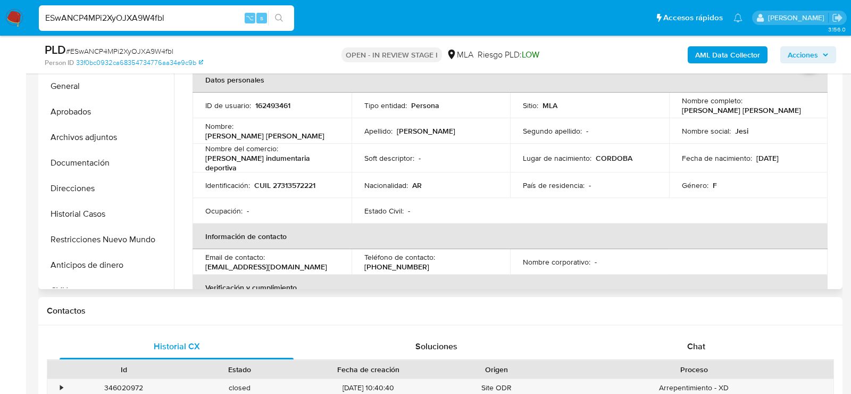
click at [285, 175] on td "Identificación : CUIL 27313572221" at bounding box center [272, 185] width 159 height 26
click at [286, 180] on p "CUIL 27313572221" at bounding box center [284, 185] width 61 height 10
copy p "27313572221"
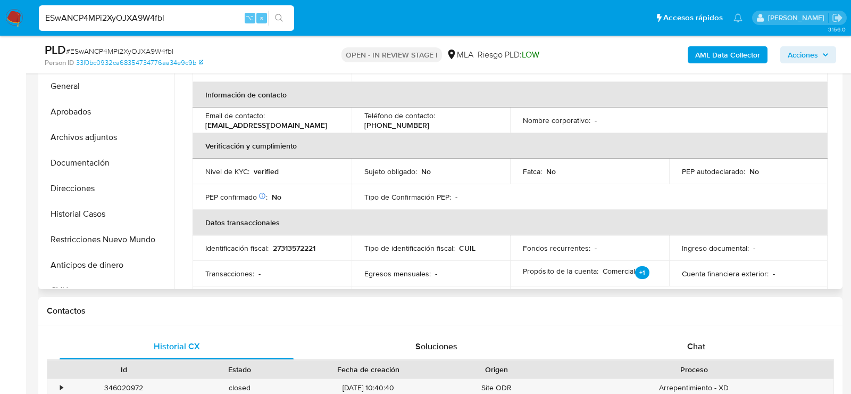
scroll to position [197, 0]
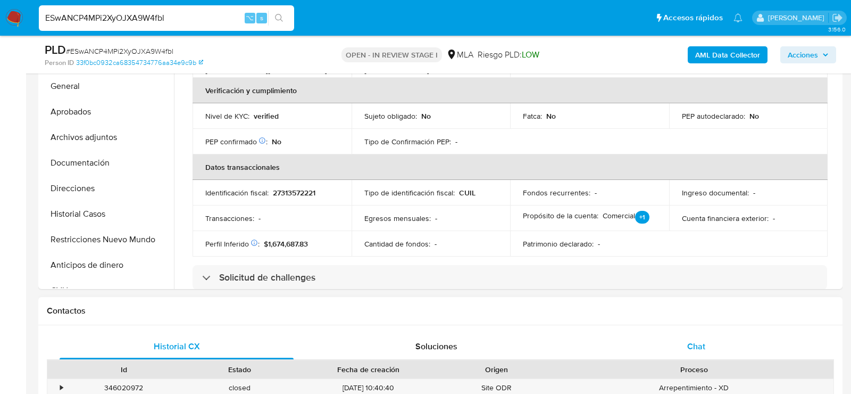
click at [651, 352] on div "Chat" at bounding box center [697, 347] width 234 height 26
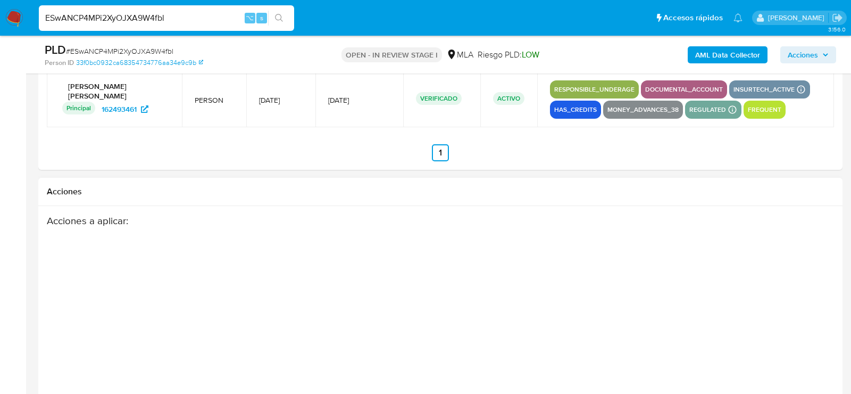
scroll to position [1895, 0]
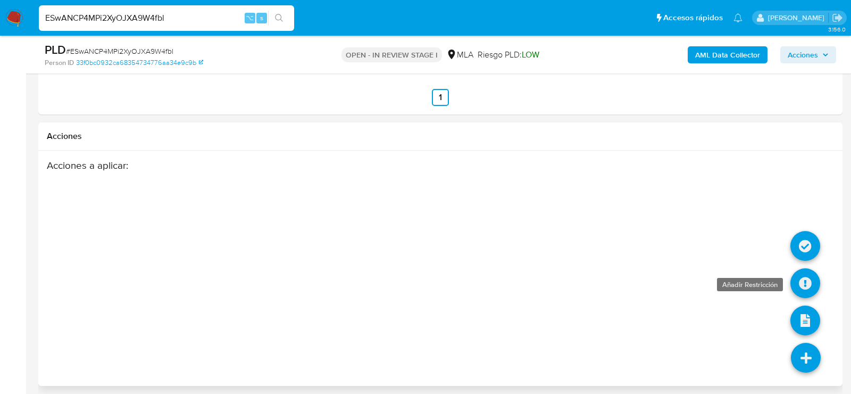
click at [803, 276] on icon at bounding box center [806, 283] width 30 height 30
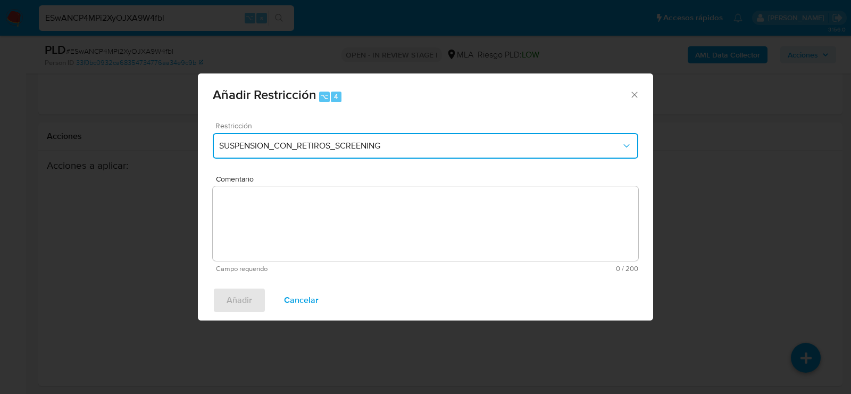
click at [369, 148] on span "SUSPENSION_CON_RETIROS_SCREENING" at bounding box center [420, 145] width 402 height 11
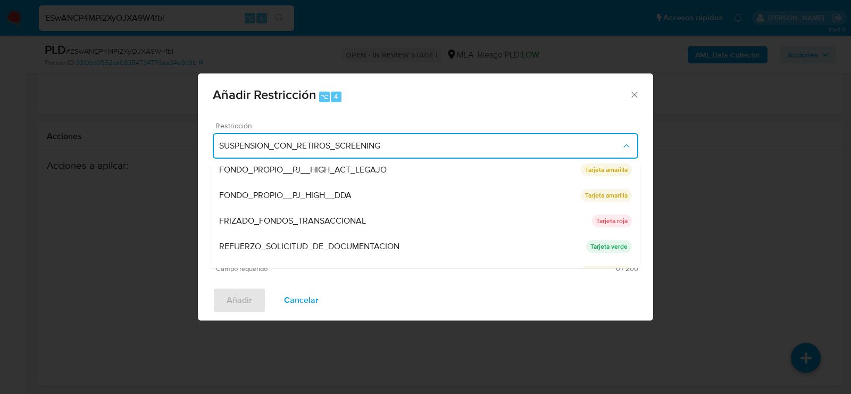
scroll to position [225, 0]
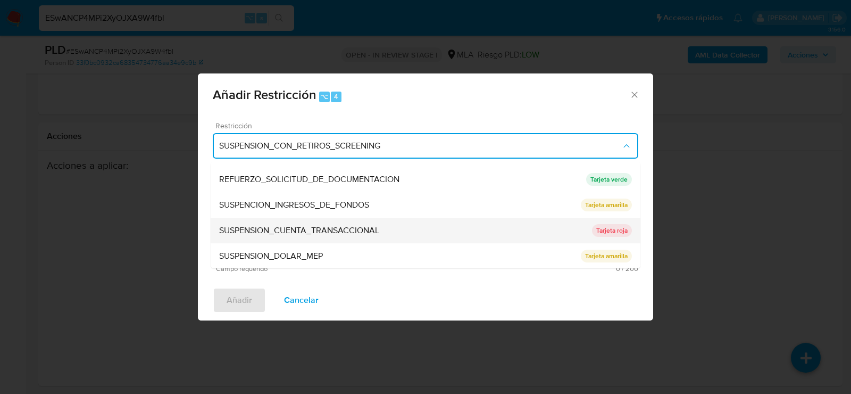
click at [343, 239] on div "SUSPENSION_CUENTA_TRANSACCIONAL" at bounding box center [405, 231] width 373 height 26
click at [343, 239] on textarea "Comentario" at bounding box center [426, 223] width 426 height 75
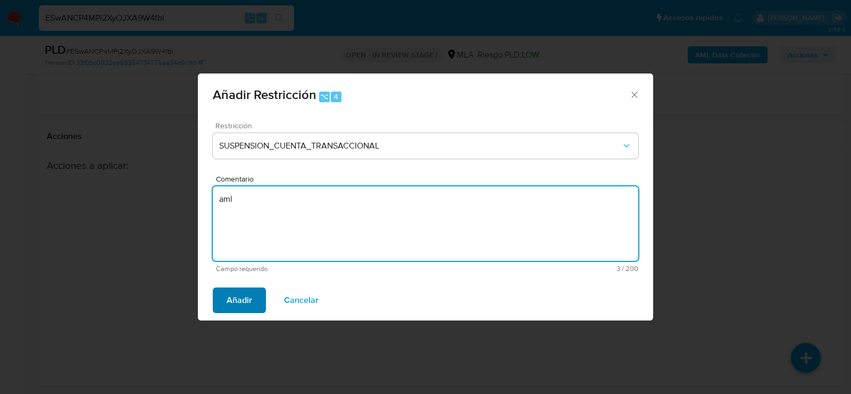
type textarea "aml"
click at [251, 298] on span "Añadir" at bounding box center [240, 299] width 26 height 23
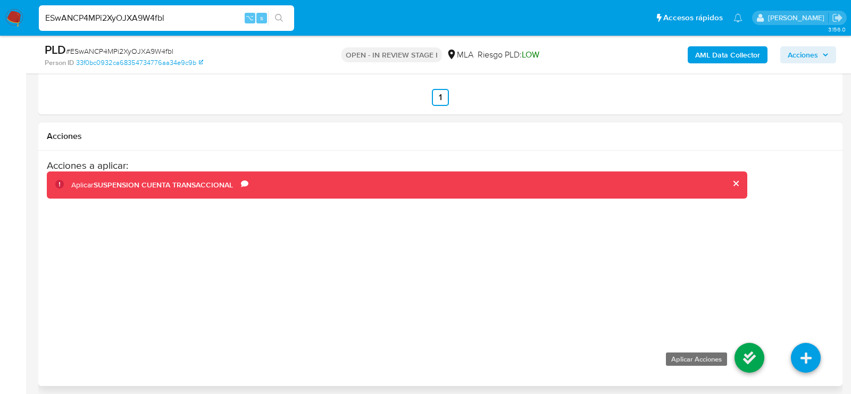
click at [744, 353] on icon at bounding box center [750, 358] width 30 height 30
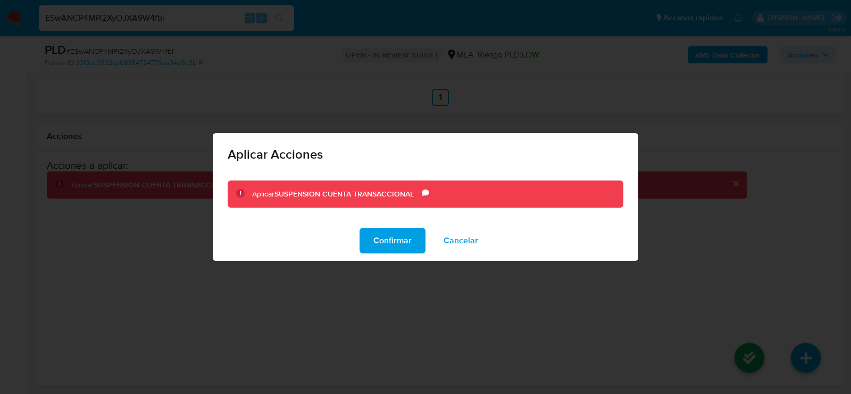
click at [409, 254] on div "Confirmar Cancelar" at bounding box center [426, 240] width 426 height 40
click at [404, 241] on span "Confirmar" at bounding box center [393, 240] width 38 height 23
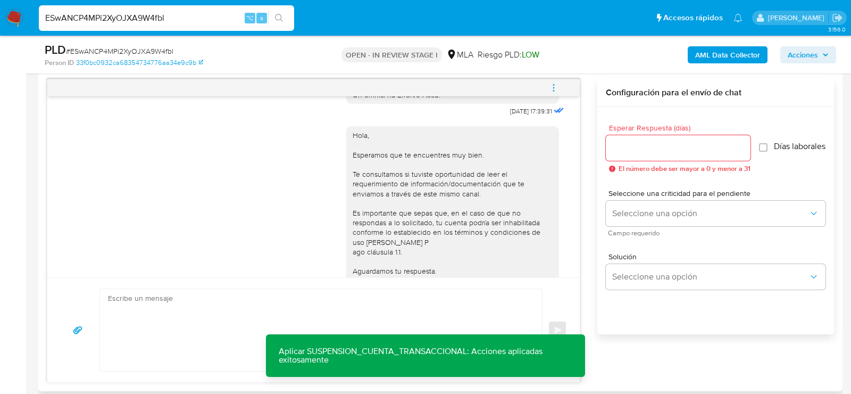
scroll to position [565, 0]
click at [556, 87] on icon "menu-action" at bounding box center [554, 88] width 10 height 10
click at [464, 70] on li "Cerrar conversación" at bounding box center [481, 65] width 109 height 19
click at [185, 25] on div "ESwANCP4MPi2XyOJXA9W4fbl ⌥ s" at bounding box center [166, 18] width 255 height 26
click at [184, 21] on input "ESwANCP4MPi2XyOJXA9W4fbl" at bounding box center [166, 18] width 255 height 14
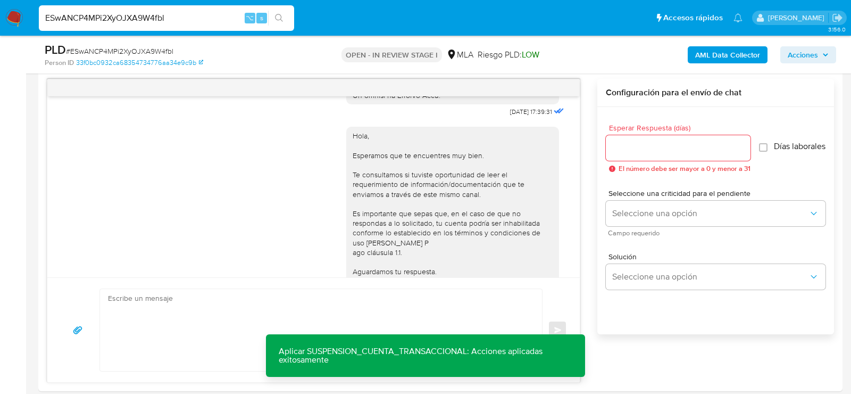
click at [184, 21] on input "ESwANCP4MPi2XyOJXA9W4fbl" at bounding box center [166, 18] width 255 height 14
paste input "xFlzresFWGklCeph1Dcds9f0"
type input "xFlzresFWGklCeph1Dcds9f0"
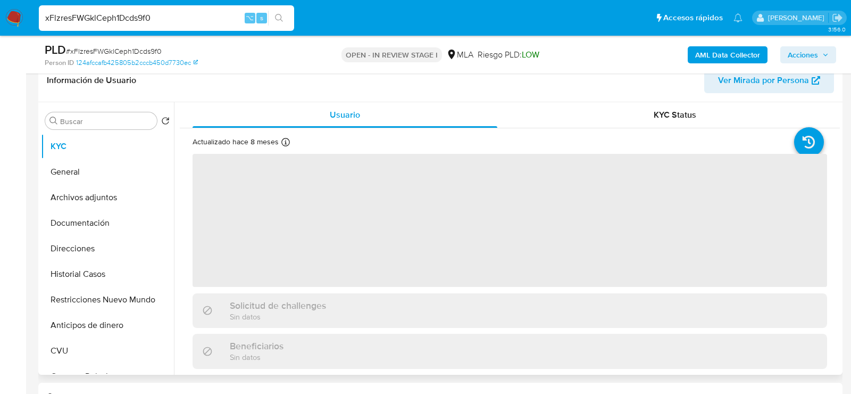
scroll to position [181, 0]
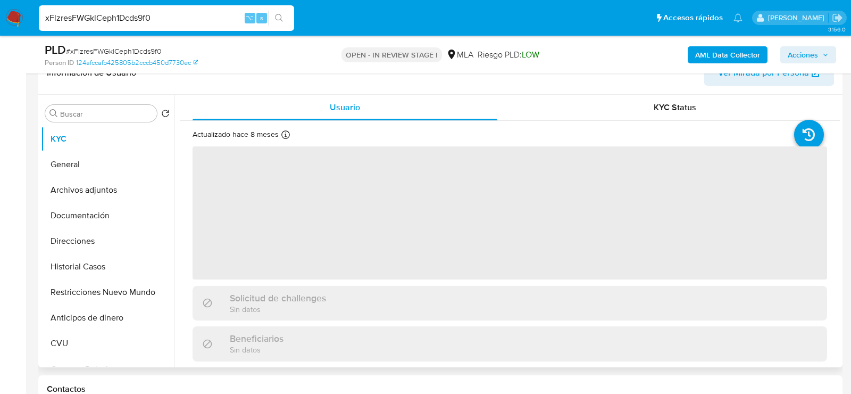
select select "10"
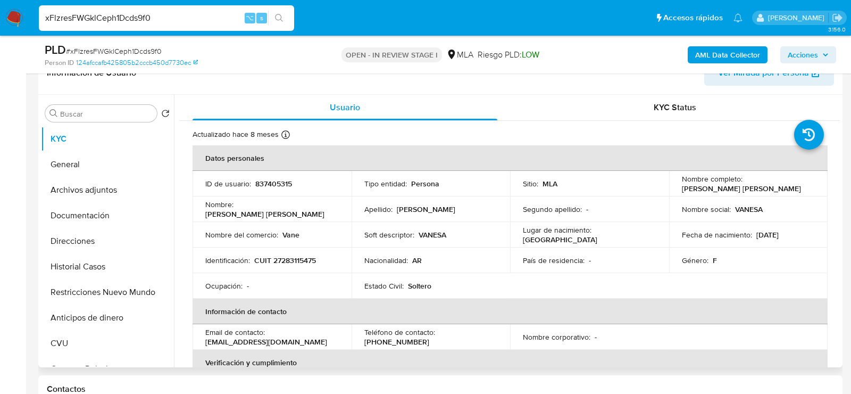
click at [273, 172] on td "ID de usuario : 837405315" at bounding box center [272, 184] width 159 height 26
click at [273, 179] on p "837405315" at bounding box center [273, 184] width 37 height 10
copy p "837405315"
click at [296, 263] on p "CUIT 27283115475" at bounding box center [285, 260] width 62 height 10
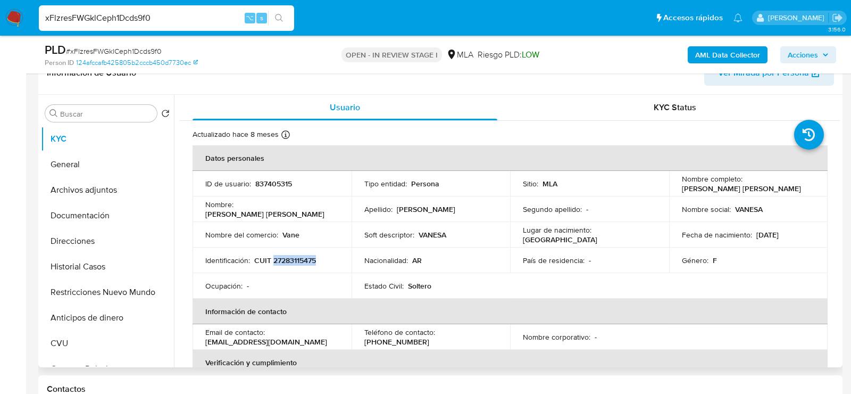
click at [296, 263] on p "CUIT 27283115475" at bounding box center [285, 260] width 62 height 10
copy p "27283115475"
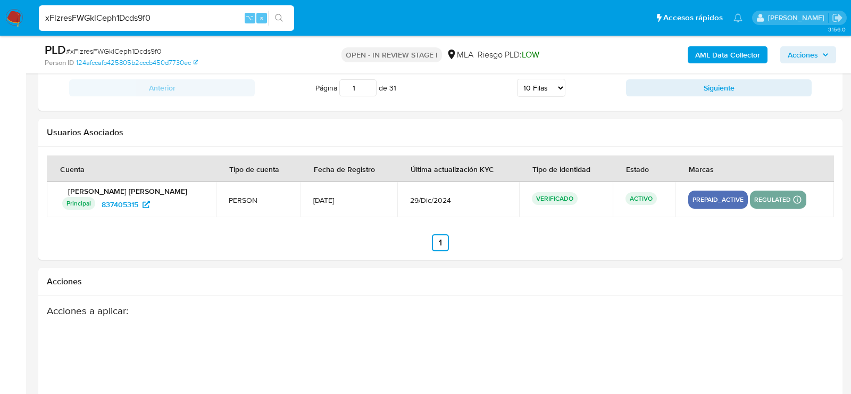
scroll to position [1643, 0]
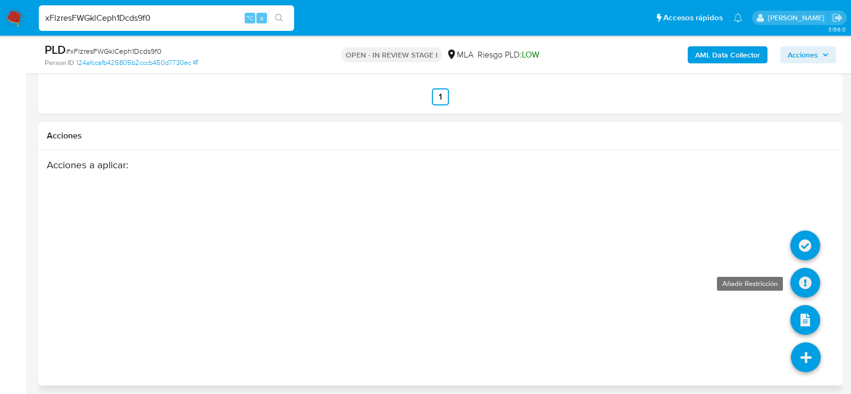
click at [808, 273] on icon at bounding box center [806, 283] width 30 height 30
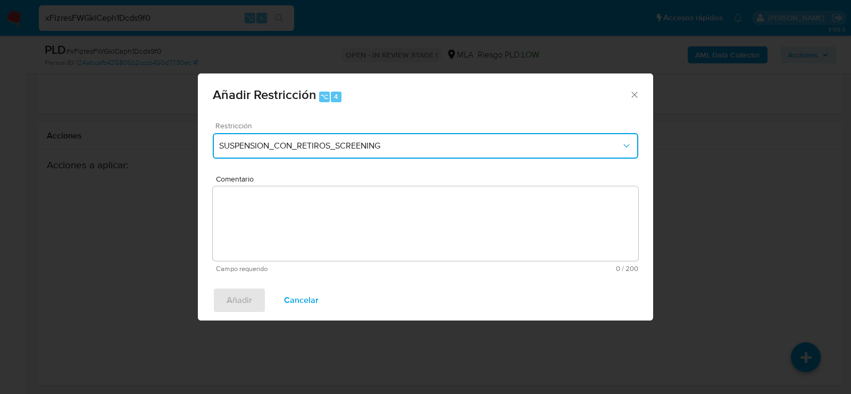
click at [312, 135] on button "SUSPENSION_CON_RETIROS_SCREENING" at bounding box center [426, 146] width 426 height 26
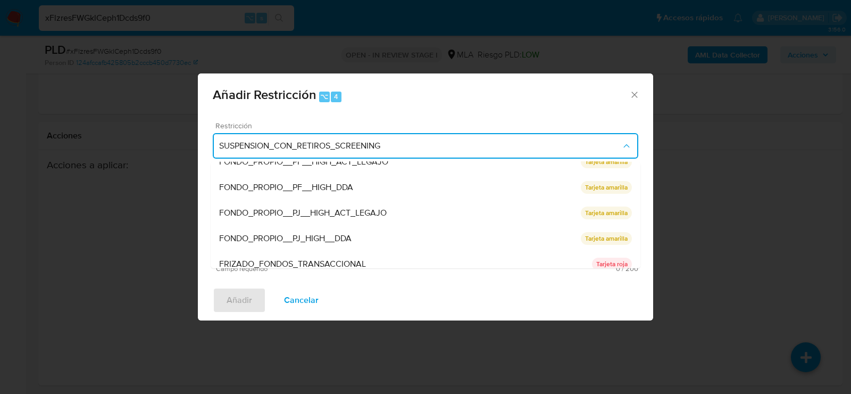
scroll to position [225, 0]
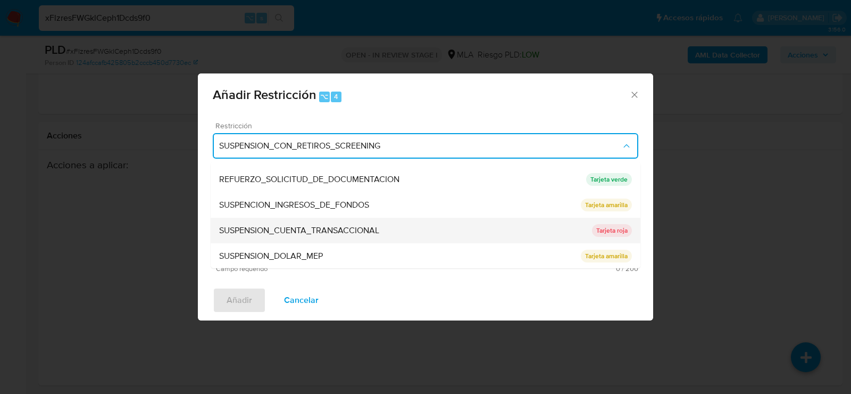
click at [284, 234] on span "SUSPENSION_CUENTA_TRANSACCIONAL" at bounding box center [299, 230] width 160 height 11
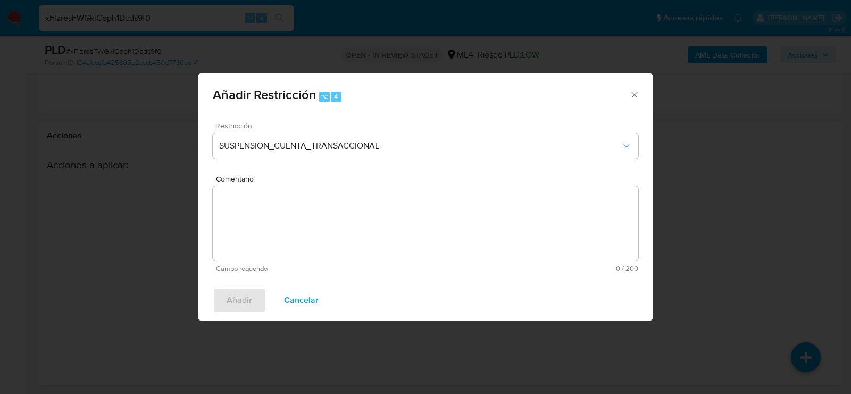
click at [284, 234] on textarea "Comentario" at bounding box center [426, 223] width 426 height 75
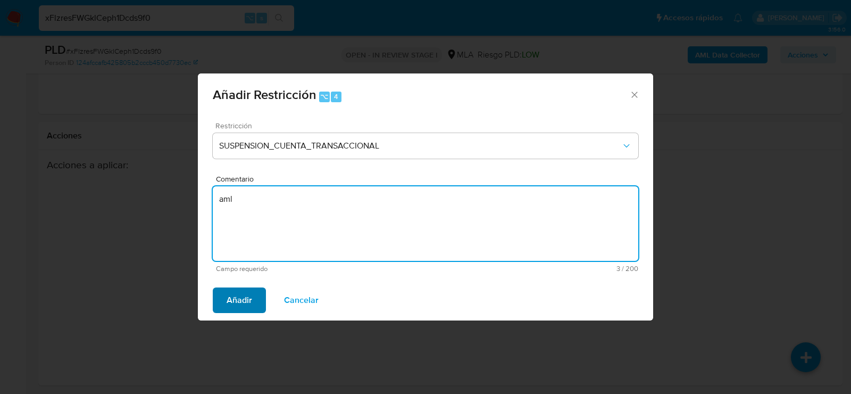
type textarea "aml"
click at [246, 302] on span "Añadir" at bounding box center [240, 299] width 26 height 23
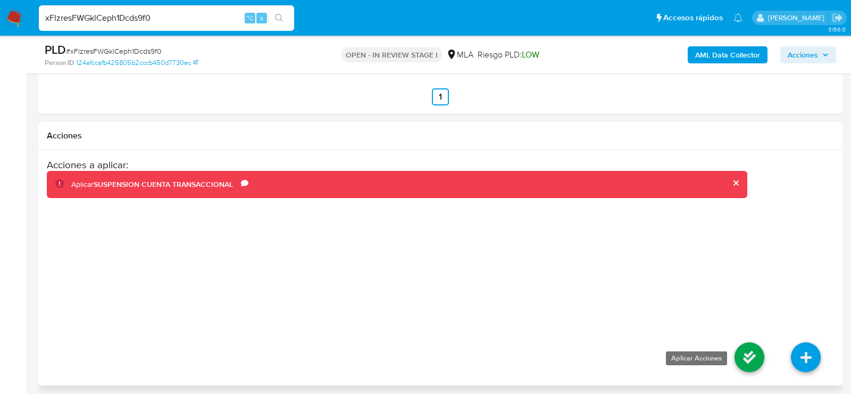
click at [743, 345] on icon at bounding box center [750, 357] width 30 height 30
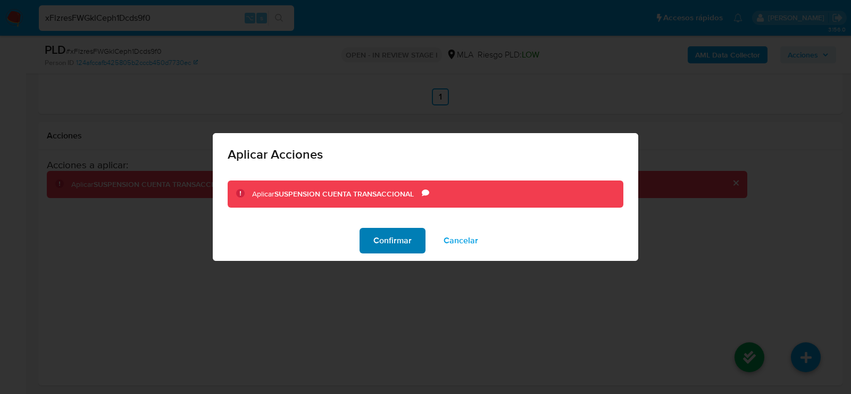
click at [384, 239] on span "Confirmar" at bounding box center [393, 240] width 38 height 23
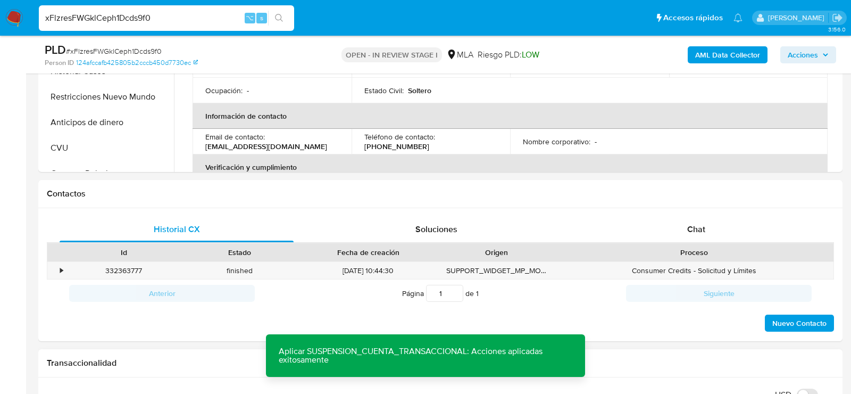
scroll to position [367, 0]
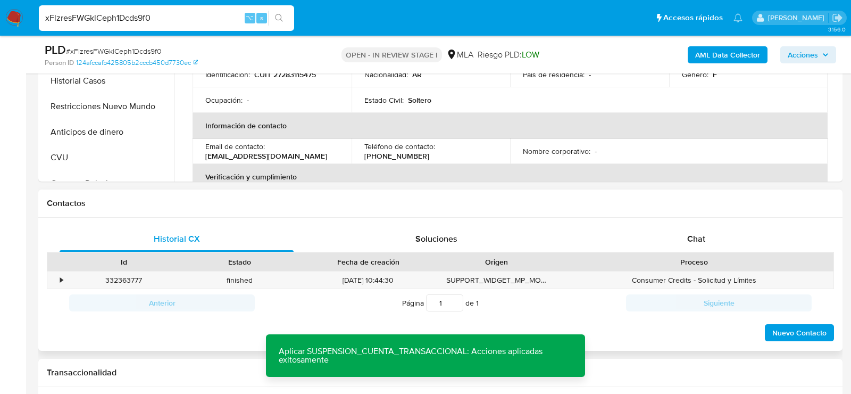
click at [673, 222] on div "Historial CX Soluciones Chat Id Estado Fecha de creación Origen Proceso • 33236…" at bounding box center [440, 285] width 805 height 134
click at [673, 229] on div "Chat" at bounding box center [697, 239] width 234 height 26
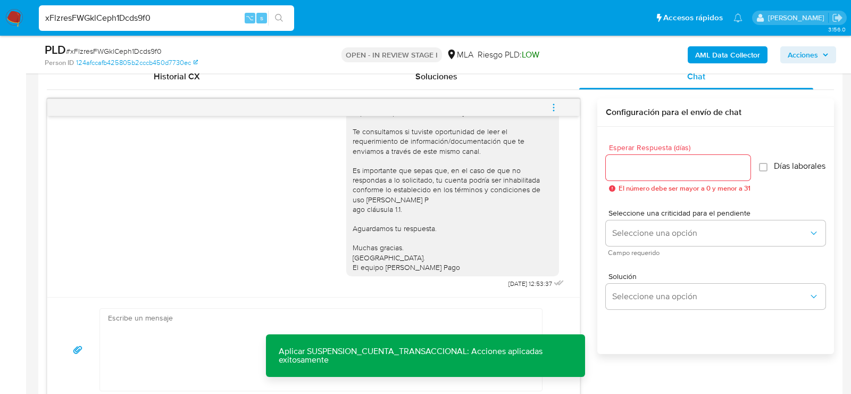
scroll to position [525, 0]
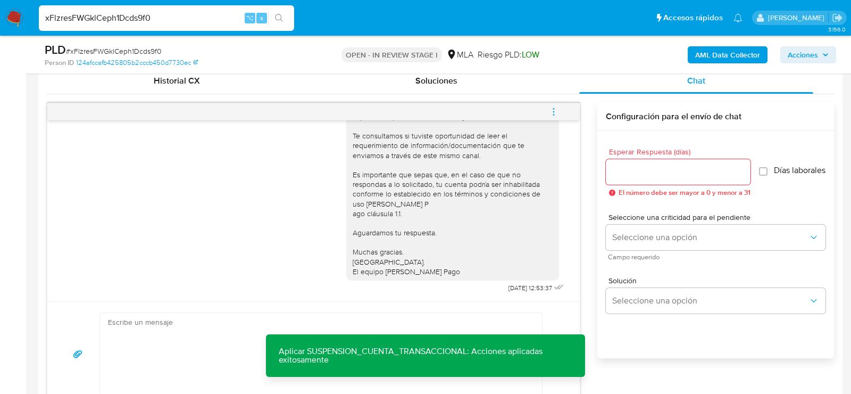
click at [553, 111] on icon "menu-action" at bounding box center [553, 111] width 1 height 1
drag, startPoint x: 494, startPoint y: 95, endPoint x: 487, endPoint y: 95, distance: 6.4
click at [488, 95] on div at bounding box center [425, 197] width 851 height 394
click at [575, 105] on div at bounding box center [313, 111] width 533 height 17
click at [562, 107] on button "menu-action" at bounding box center [553, 112] width 35 height 26
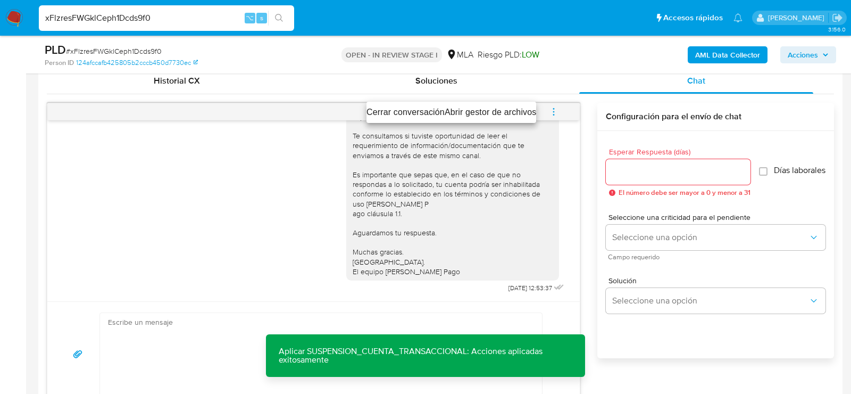
click at [400, 104] on ul "Cerrar conversación Abrir gestor de archivos" at bounding box center [452, 112] width 170 height 21
click at [394, 110] on li "Cerrar conversación" at bounding box center [406, 112] width 78 height 13
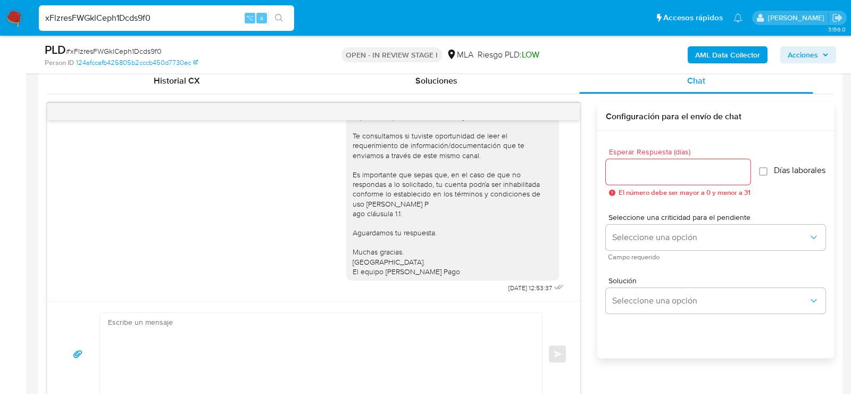
click at [134, 22] on input "xFlzresFWGklCeph1Dcds9f0" at bounding box center [166, 18] width 255 height 14
paste input "e66oQIcCmbPIfmsf0QJvukbn"
type input "e66oQIcCmbPIfmsf0QJvukbn"
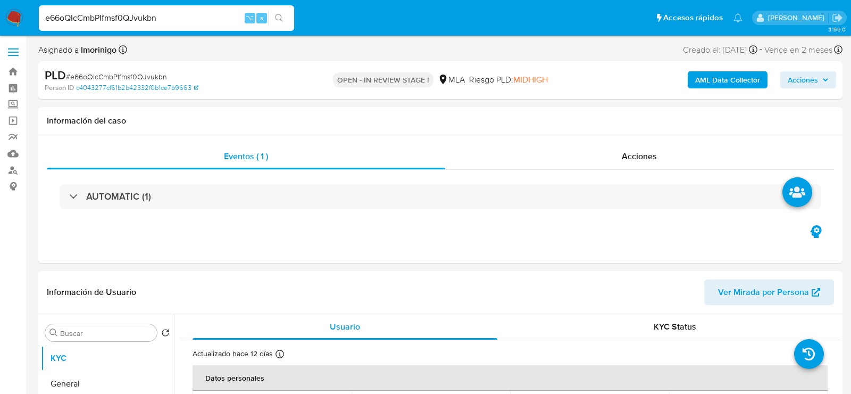
select select "10"
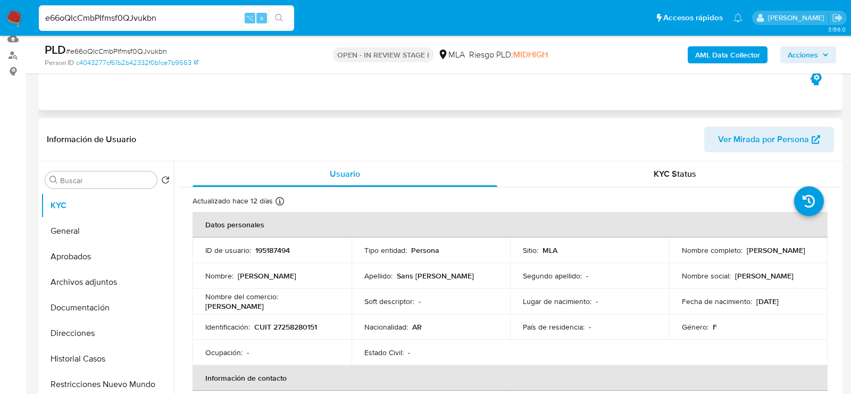
scroll to position [163, 0]
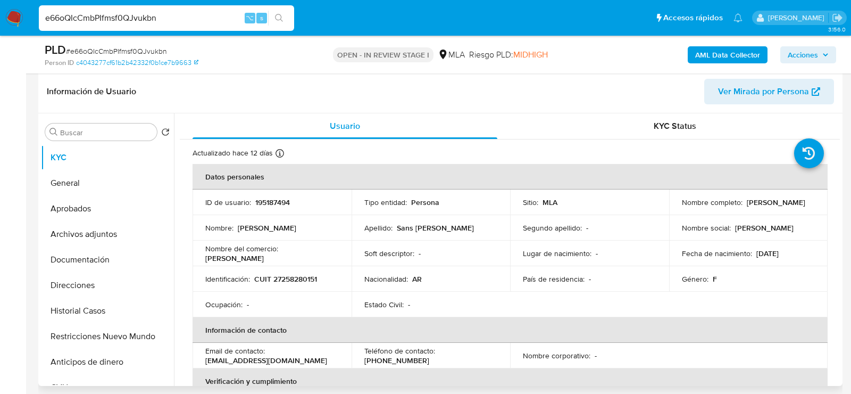
click at [284, 198] on p "195187494" at bounding box center [272, 202] width 35 height 10
copy p "195187494"
click at [276, 282] on p "CUIT 27258280151" at bounding box center [285, 279] width 63 height 10
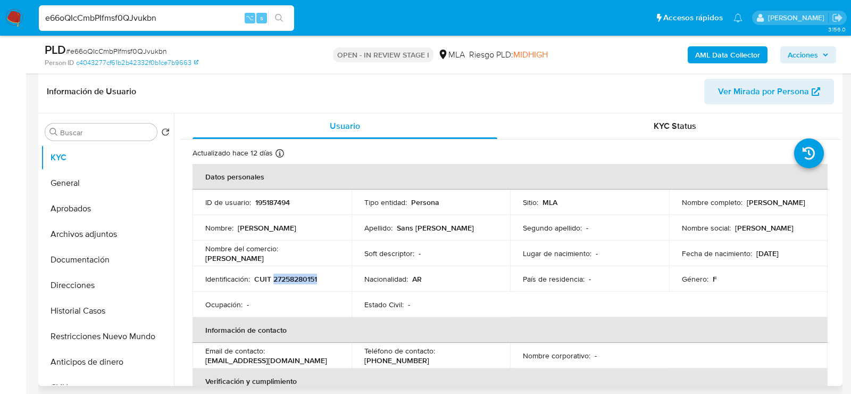
copy p "27258280151"
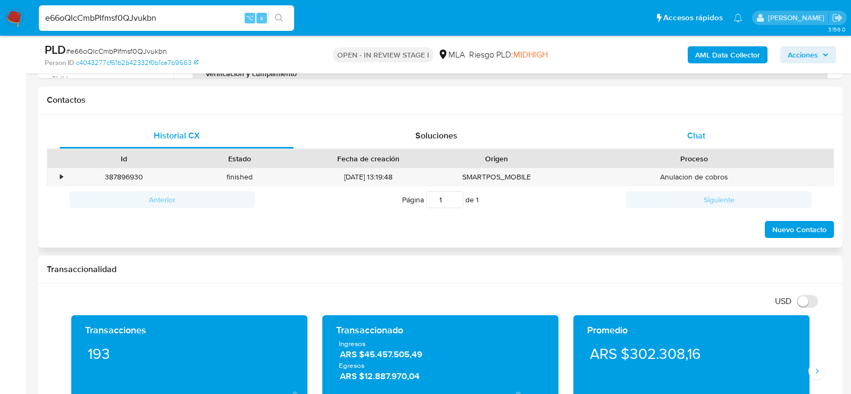
scroll to position [460, 0]
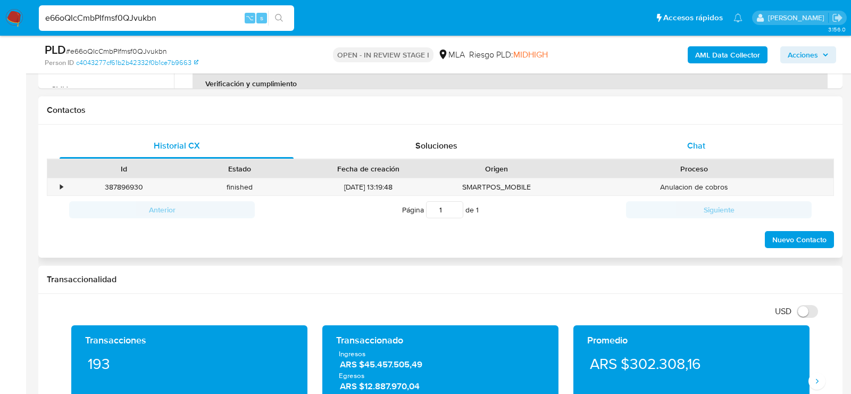
click at [677, 142] on div "Chat" at bounding box center [697, 146] width 234 height 26
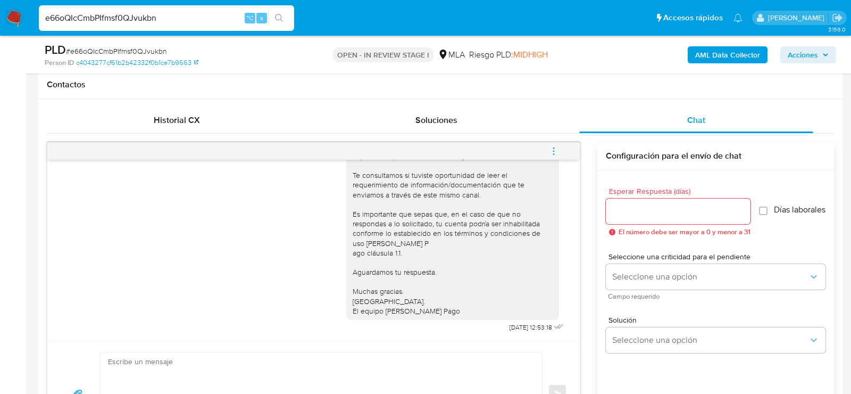
scroll to position [490, 0]
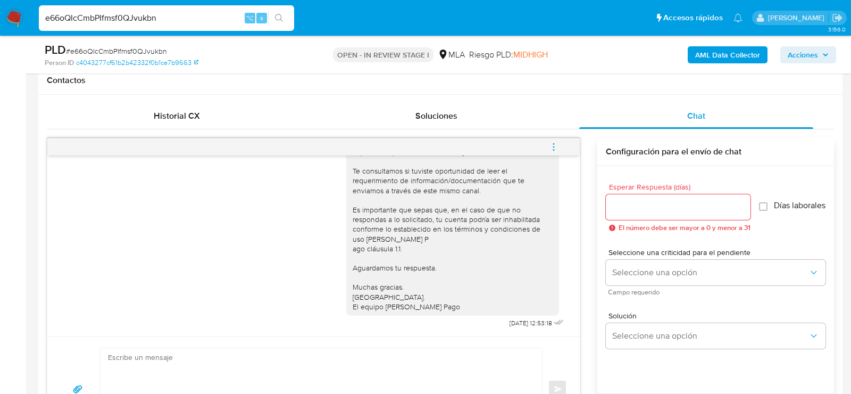
click at [556, 146] on icon "menu-action" at bounding box center [554, 147] width 10 height 10
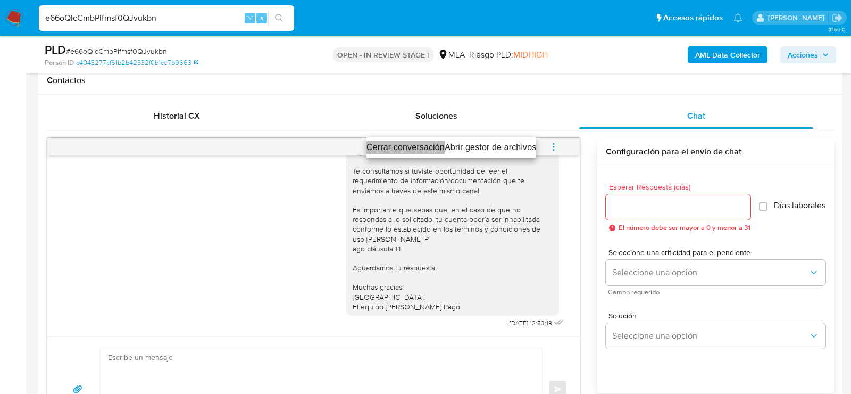
click at [420, 143] on li "Cerrar conversación" at bounding box center [406, 147] width 78 height 13
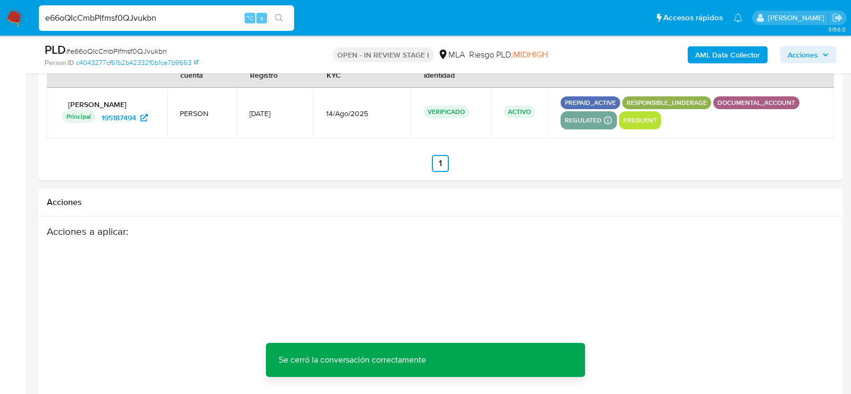
scroll to position [1889, 0]
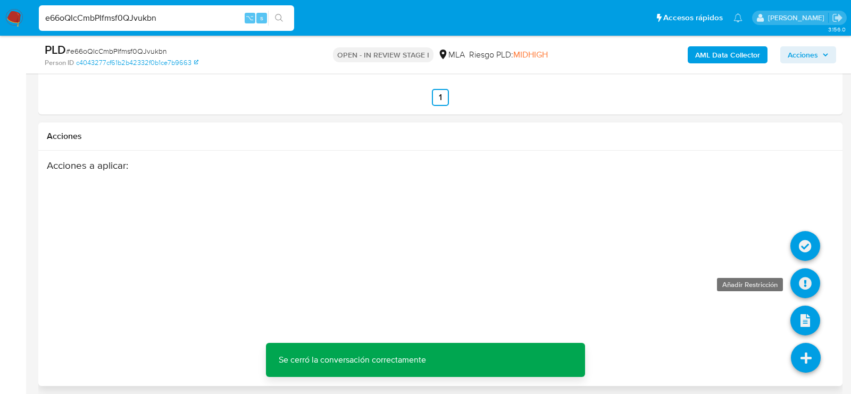
click at [806, 276] on icon at bounding box center [806, 283] width 30 height 30
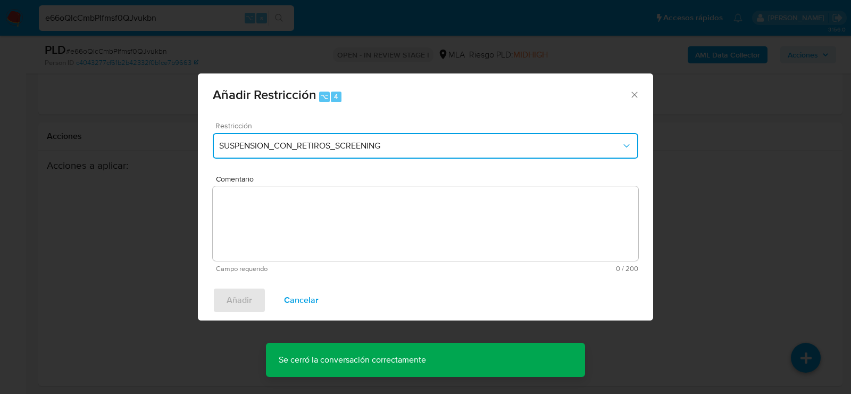
click at [297, 150] on span "SUSPENSION_CON_RETIROS_SCREENING" at bounding box center [420, 145] width 402 height 11
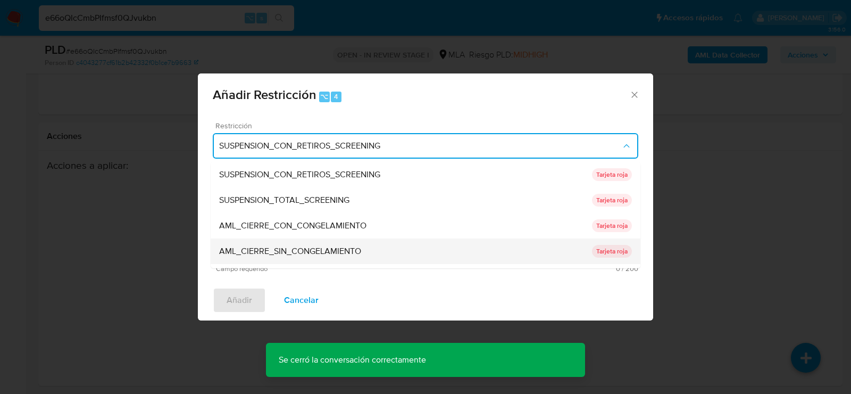
scroll to position [225, 0]
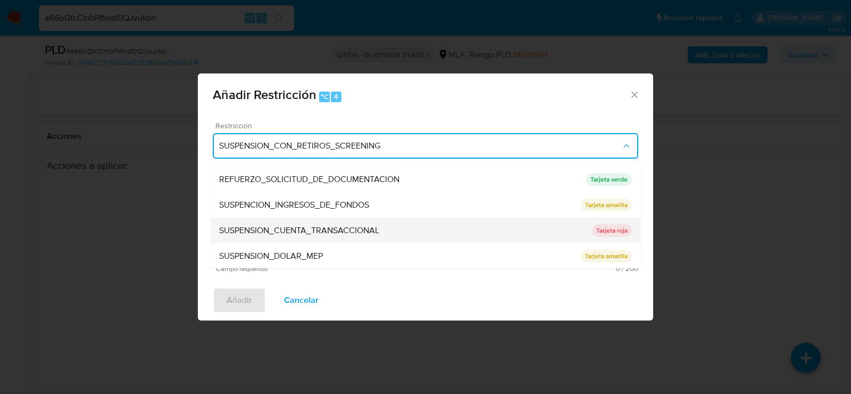
click at [295, 237] on div "SUSPENSION_CUENTA_TRANSACCIONAL" at bounding box center [405, 231] width 373 height 26
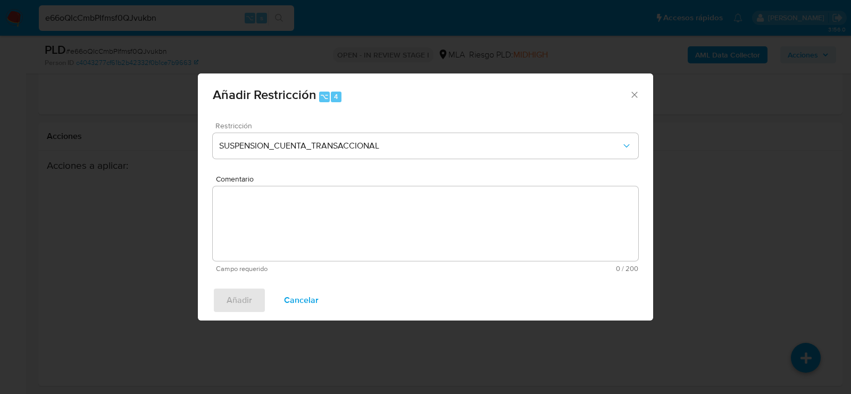
click at [295, 237] on textarea "Comentario" at bounding box center [426, 223] width 426 height 75
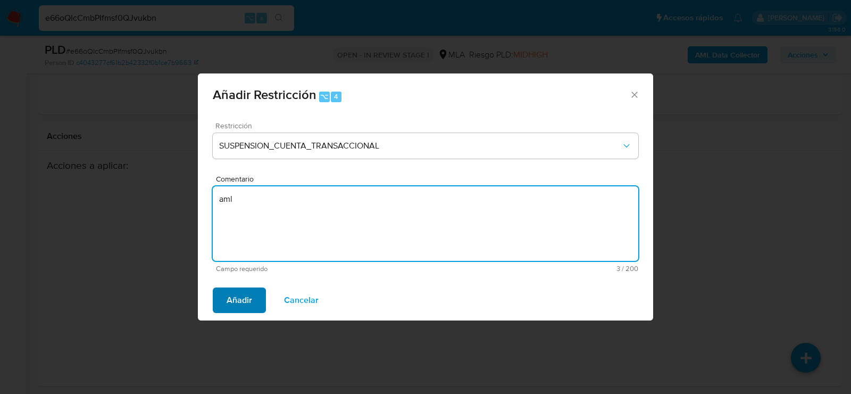
type textarea "aml"
click at [258, 304] on button "Añadir" at bounding box center [239, 300] width 53 height 26
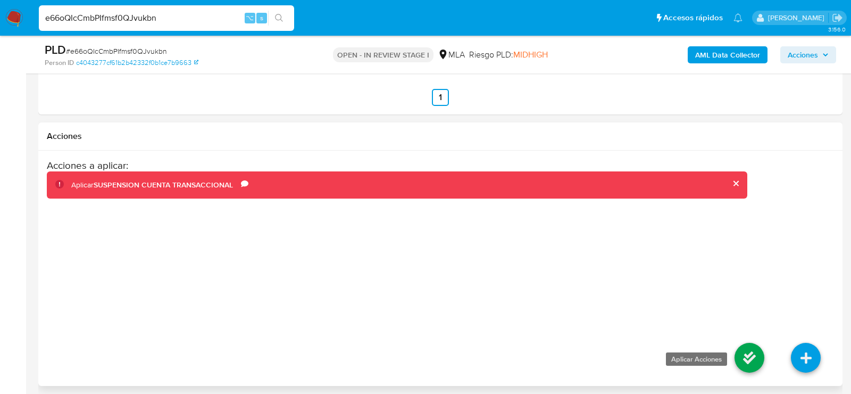
click at [762, 363] on icon at bounding box center [750, 358] width 30 height 30
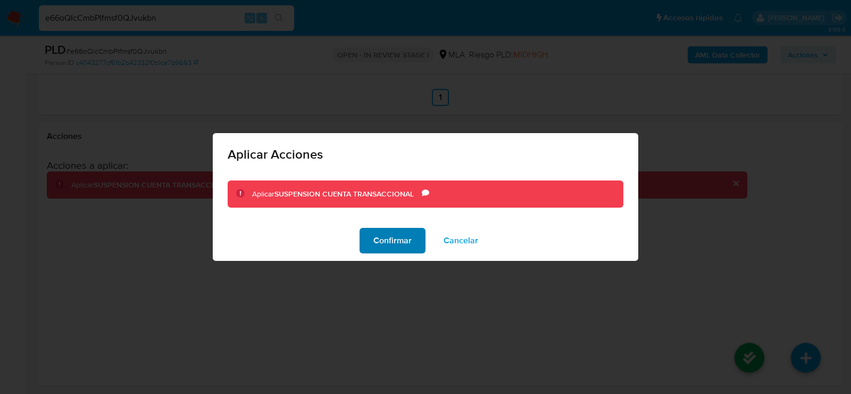
click at [366, 234] on button "Confirmar" at bounding box center [393, 241] width 66 height 26
